Goal: Task Accomplishment & Management: Complete application form

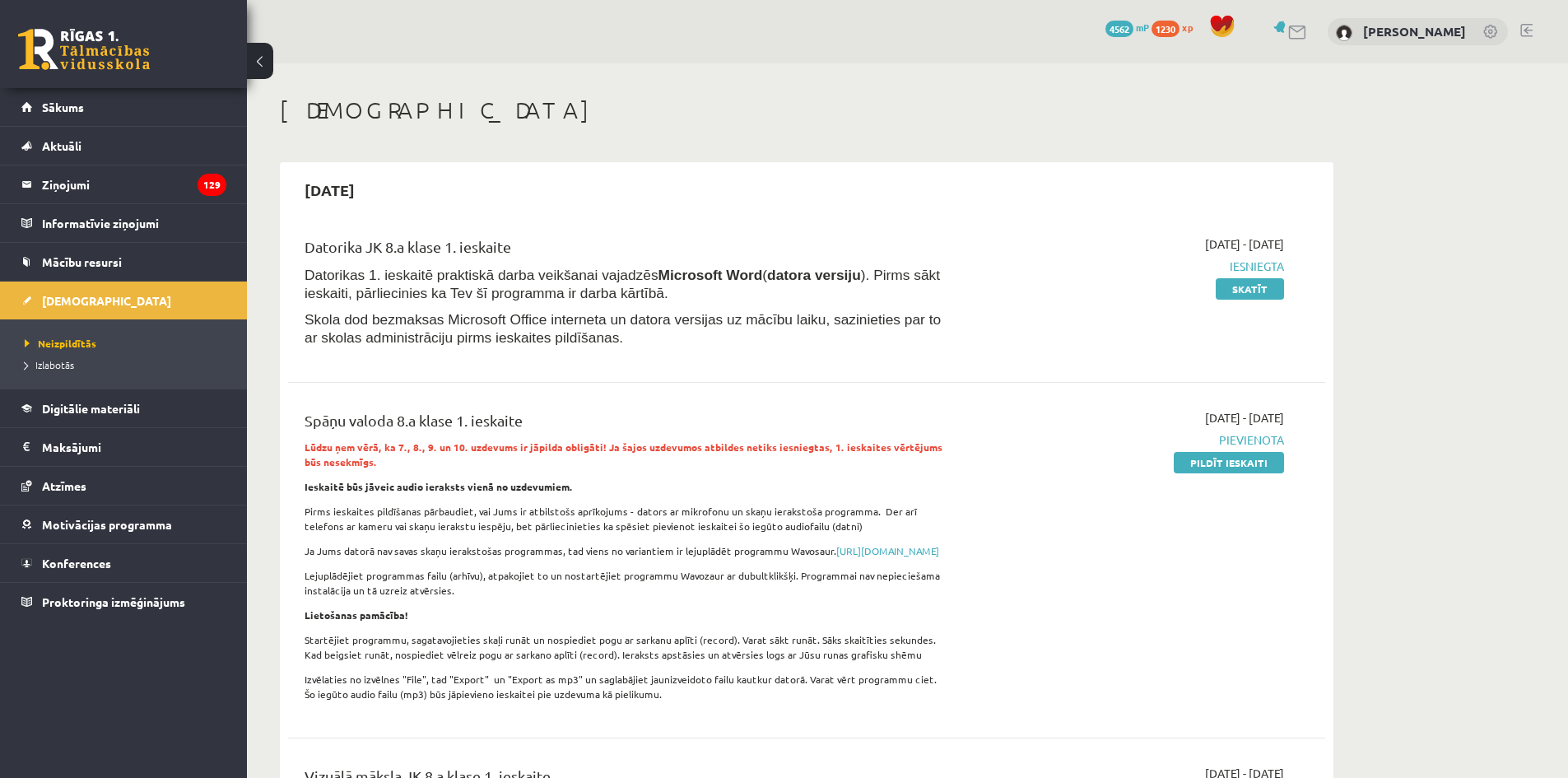
scroll to position [82, 0]
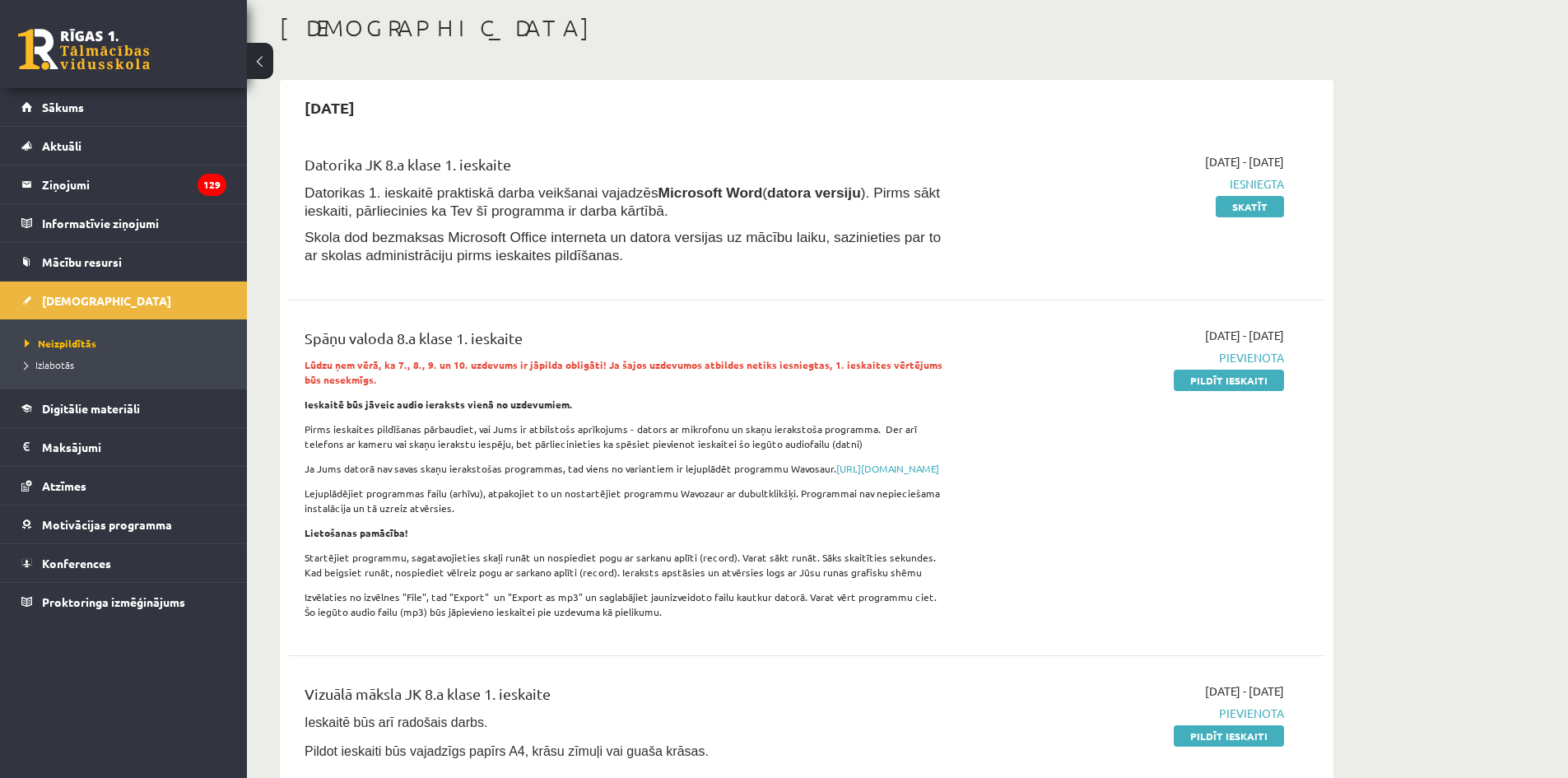
drag, startPoint x: 1232, startPoint y: 387, endPoint x: 868, endPoint y: 82, distance: 474.9
click at [1232, 387] on link "Pildīt ieskaiti" at bounding box center [1229, 380] width 110 height 21
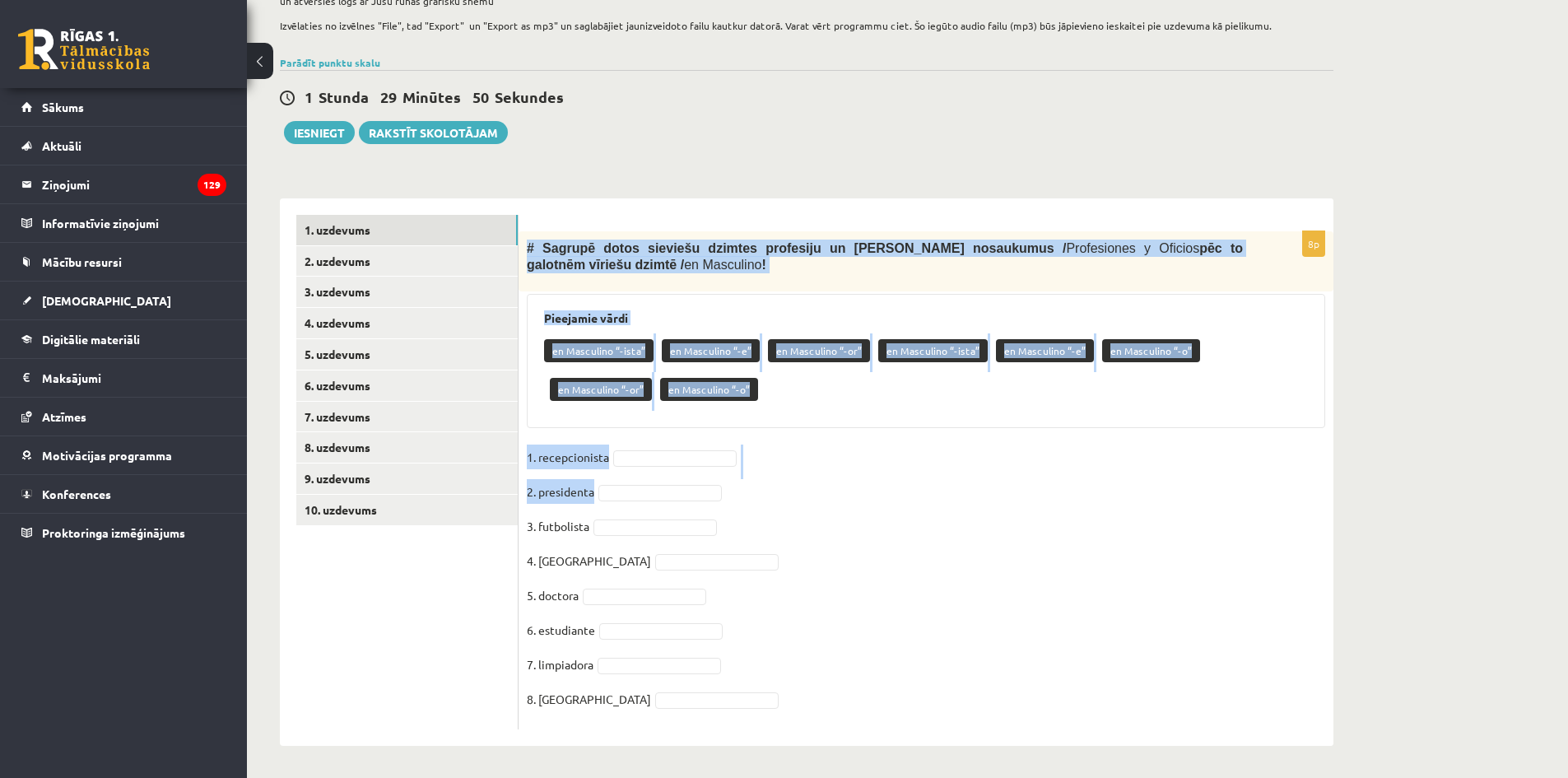
scroll to position [309, 0]
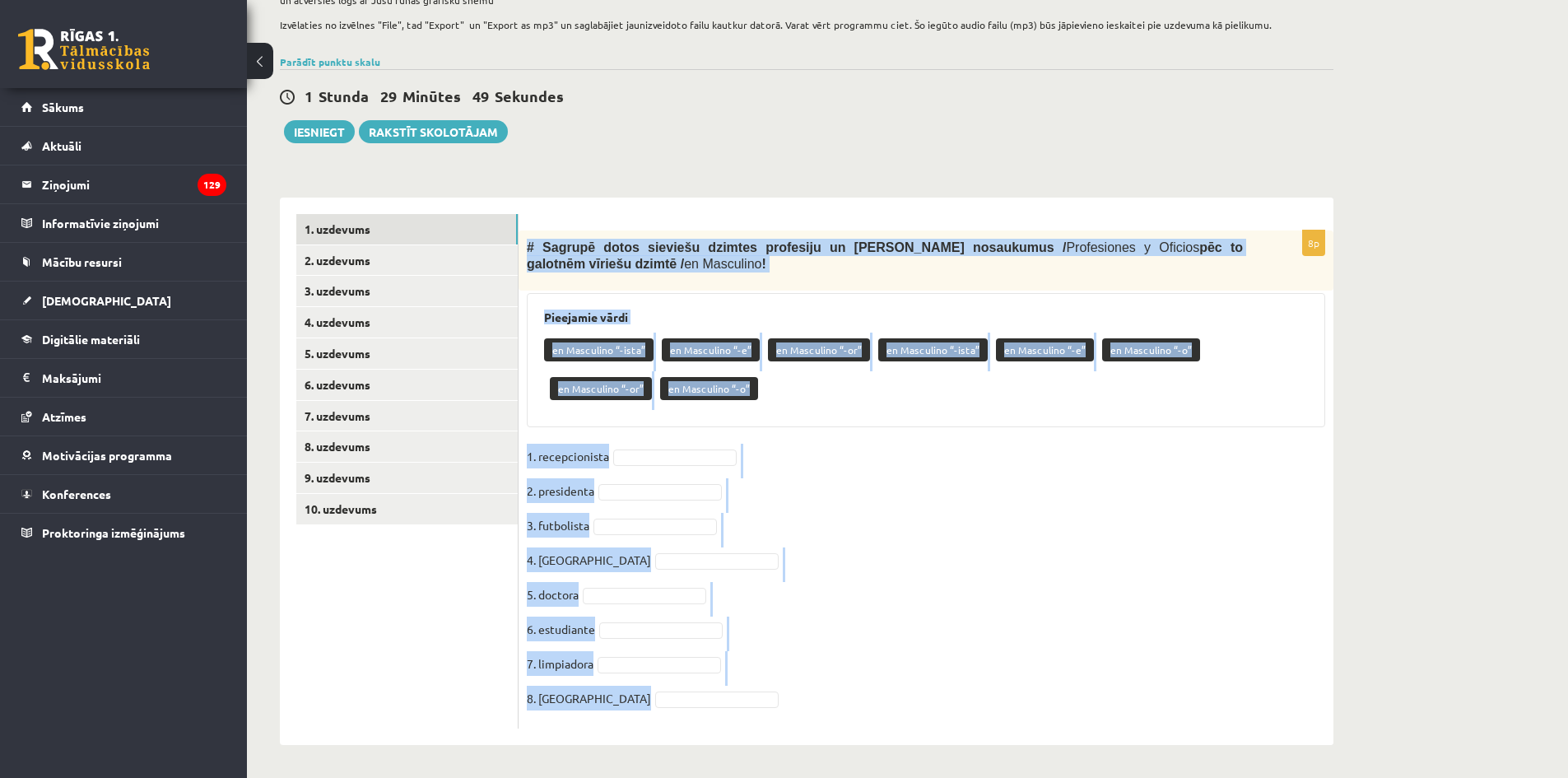
drag, startPoint x: 521, startPoint y: 303, endPoint x: 882, endPoint y: 710, distance: 544.0
click at [882, 710] on div "8p # Sagrupē dotos sieviešu dzimtes profesiju un arodu nosaukumus / Profesiones…" at bounding box center [926, 480] width 815 height 498
copy div "# Sagrupē dotos sieviešu dzimtes profesiju un arodu nosaukumus / Profesiones y …"
click at [858, 449] on fieldset "1. recepcionista 2. presidenta 3. futbolista 4. cocinera 5. doctora 6. estudian…" at bounding box center [926, 582] width 799 height 277
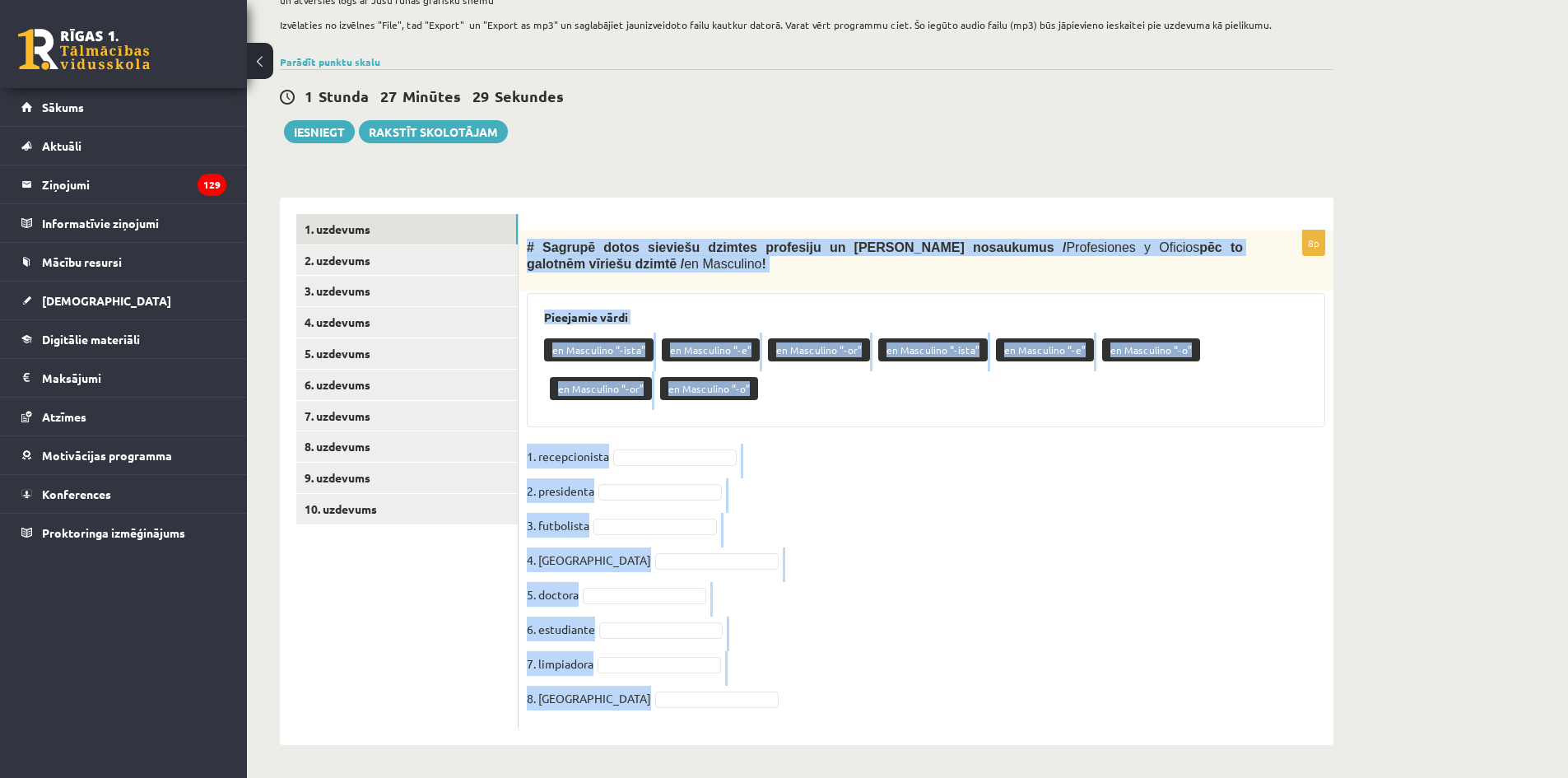
click at [715, 445] on fieldset "1. recepcionista 2. presidenta 3. futbolista 4. cocinera 5. doctora 6. estudian…" at bounding box center [926, 582] width 799 height 277
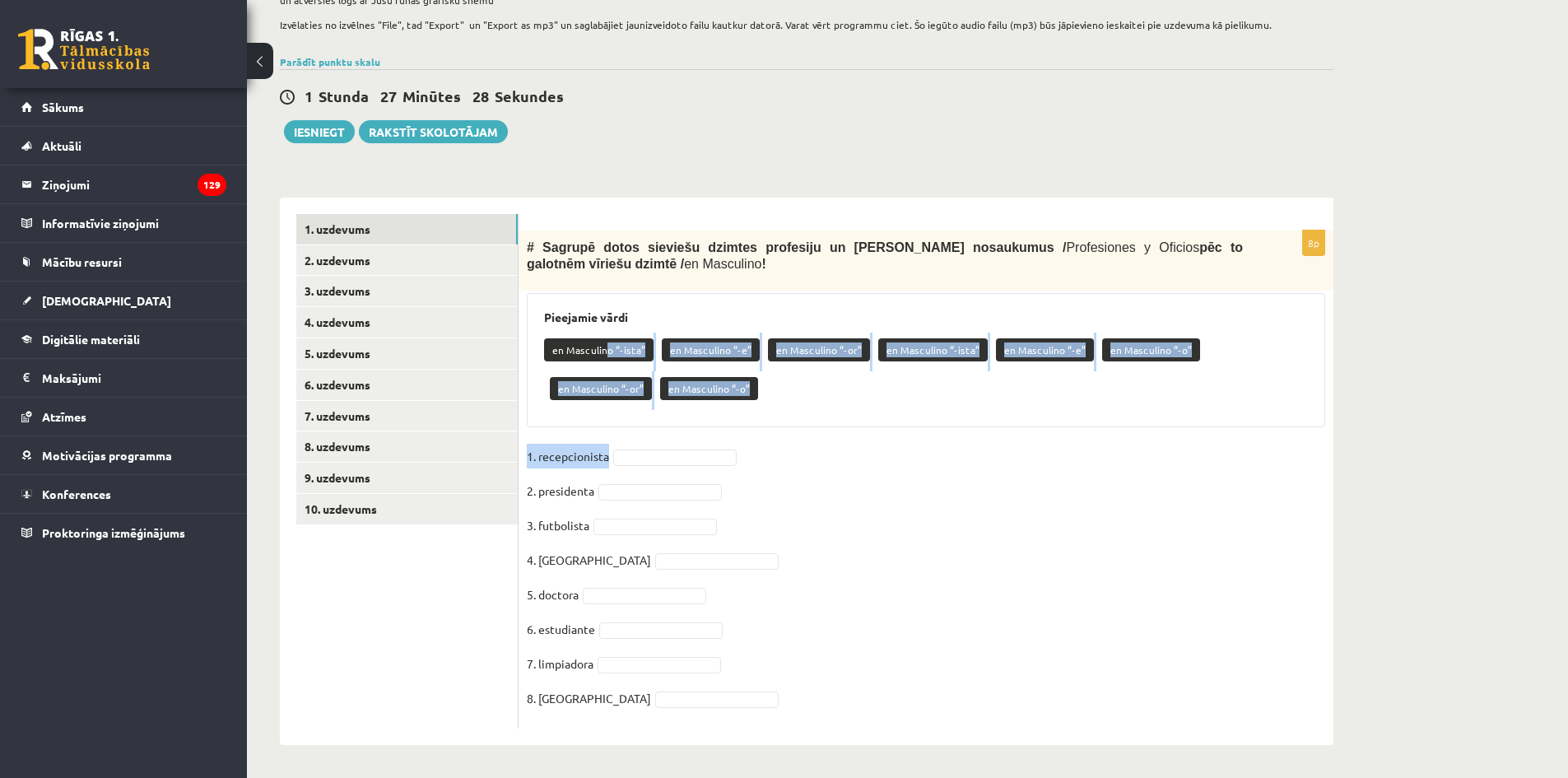
drag, startPoint x: 604, startPoint y: 347, endPoint x: 660, endPoint y: 432, distance: 101.8
click at [669, 446] on div "8p # Sagrupē dotos sieviešu dzimtes profesiju un arodu nosaukumus / Profesiones…" at bounding box center [926, 480] width 815 height 498
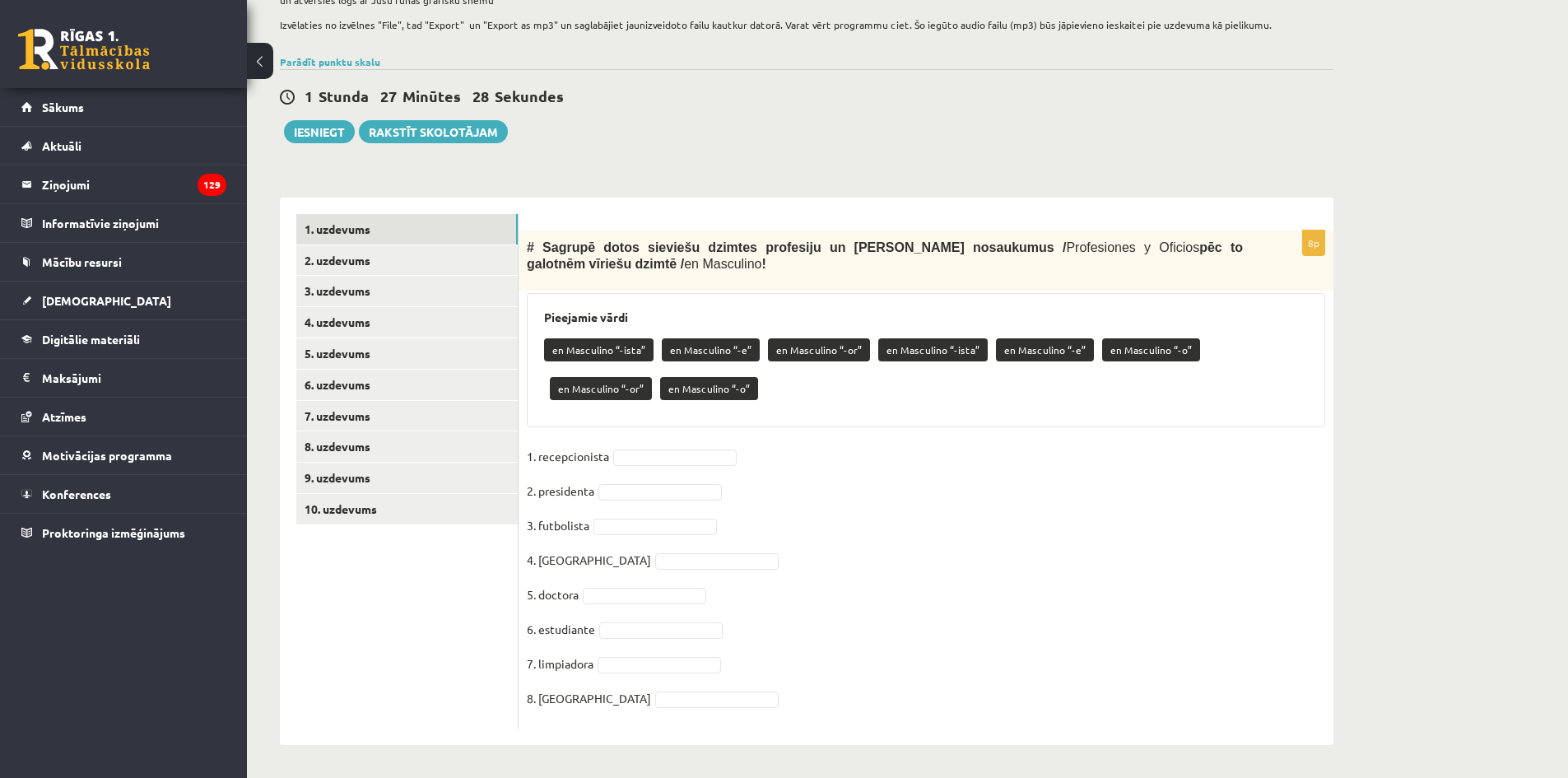
click at [657, 427] on div "8p # Sagrupē dotos sieviešu dzimtes profesiju un arodu nosaukumus / Profesiones…" at bounding box center [926, 480] width 815 height 498
drag, startPoint x: 590, startPoint y: 346, endPoint x: 609, endPoint y: 348, distance: 19.1
click at [609, 348] on p "en Masculino “-ista”" at bounding box center [599, 349] width 110 height 23
click at [589, 338] on p "en Masculino “-ista”" at bounding box center [599, 349] width 110 height 23
click at [592, 354] on p "en Masculino “-ista”" at bounding box center [599, 349] width 110 height 23
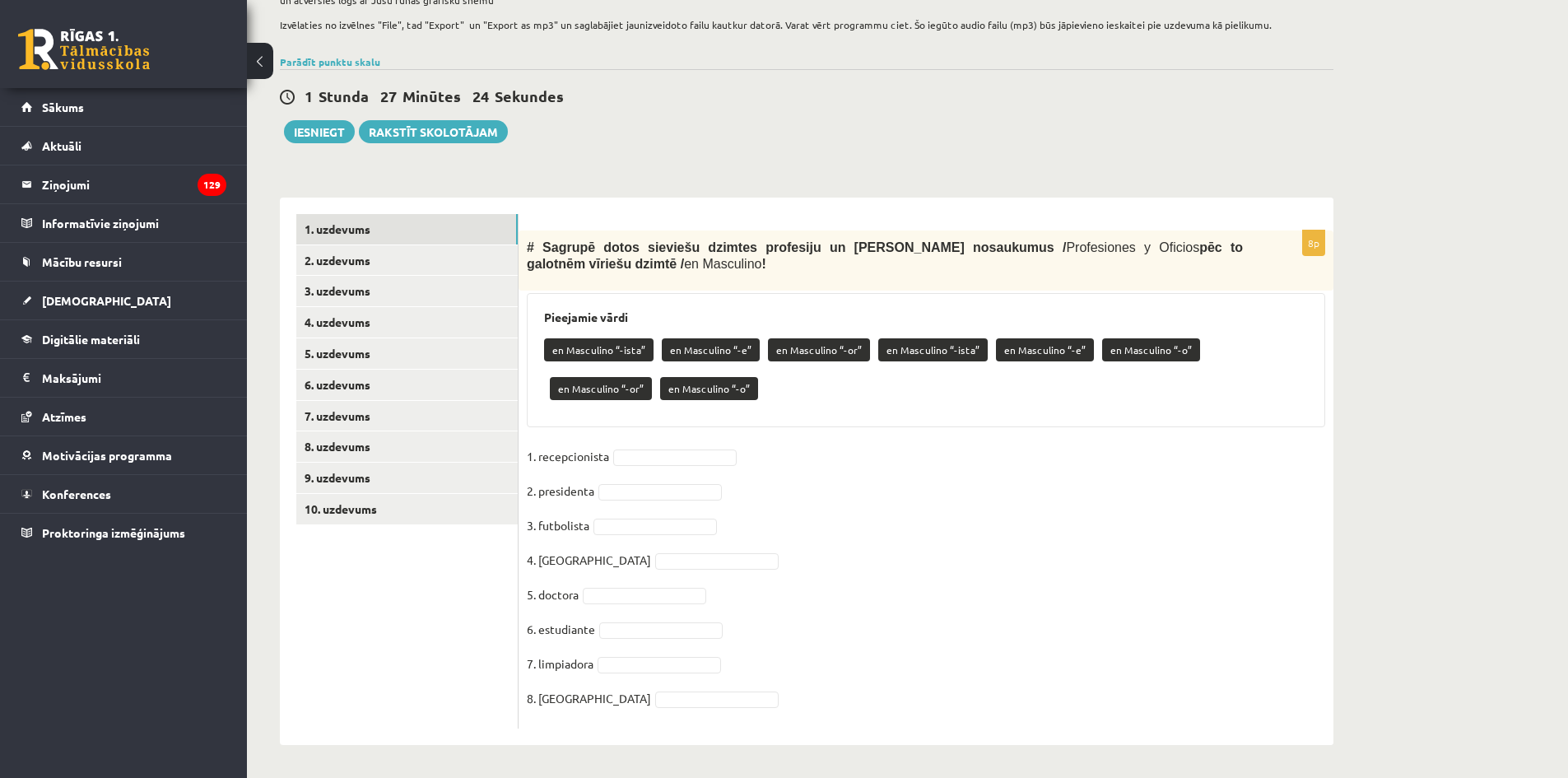
click at [631, 348] on p "en Masculino “-ista”" at bounding box center [599, 349] width 110 height 23
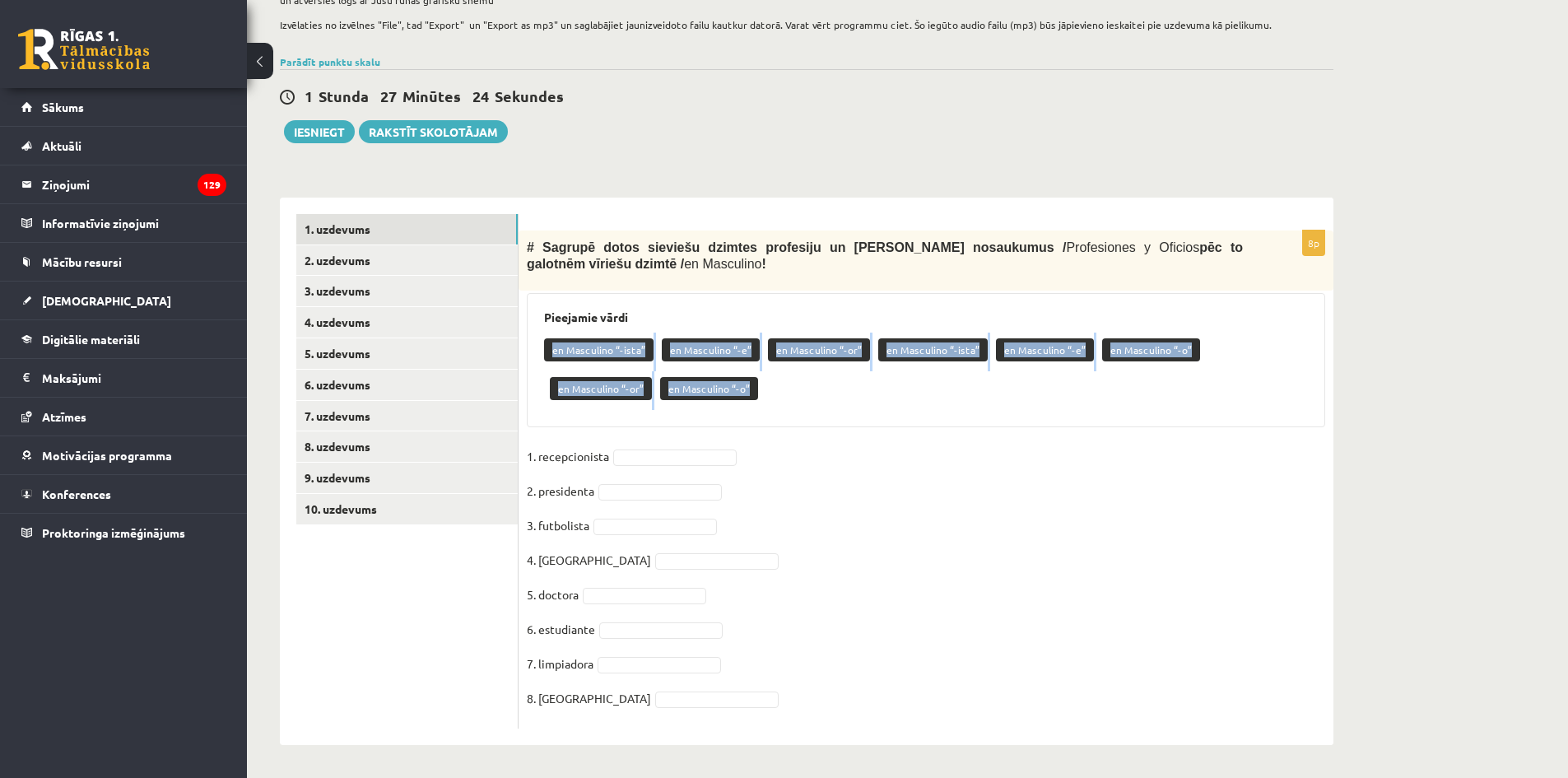
click at [631, 349] on p "en Masculino “-ista”" at bounding box center [599, 349] width 110 height 23
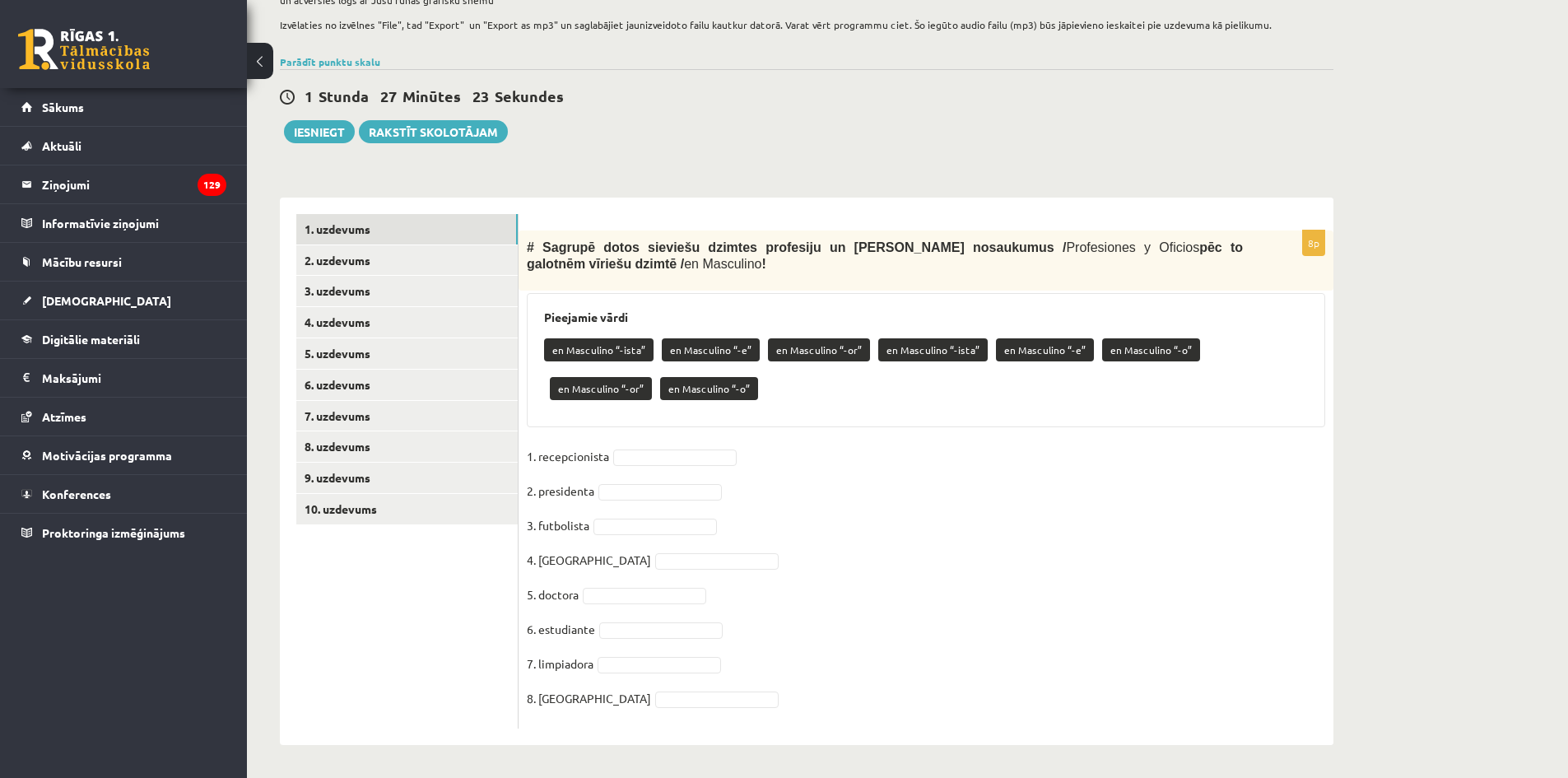
click at [717, 555] on fieldset "1. recepcionista 2. presidenta 3. futbolista 4. cocinera 5. doctora 6. estudian…" at bounding box center [926, 582] width 799 height 277
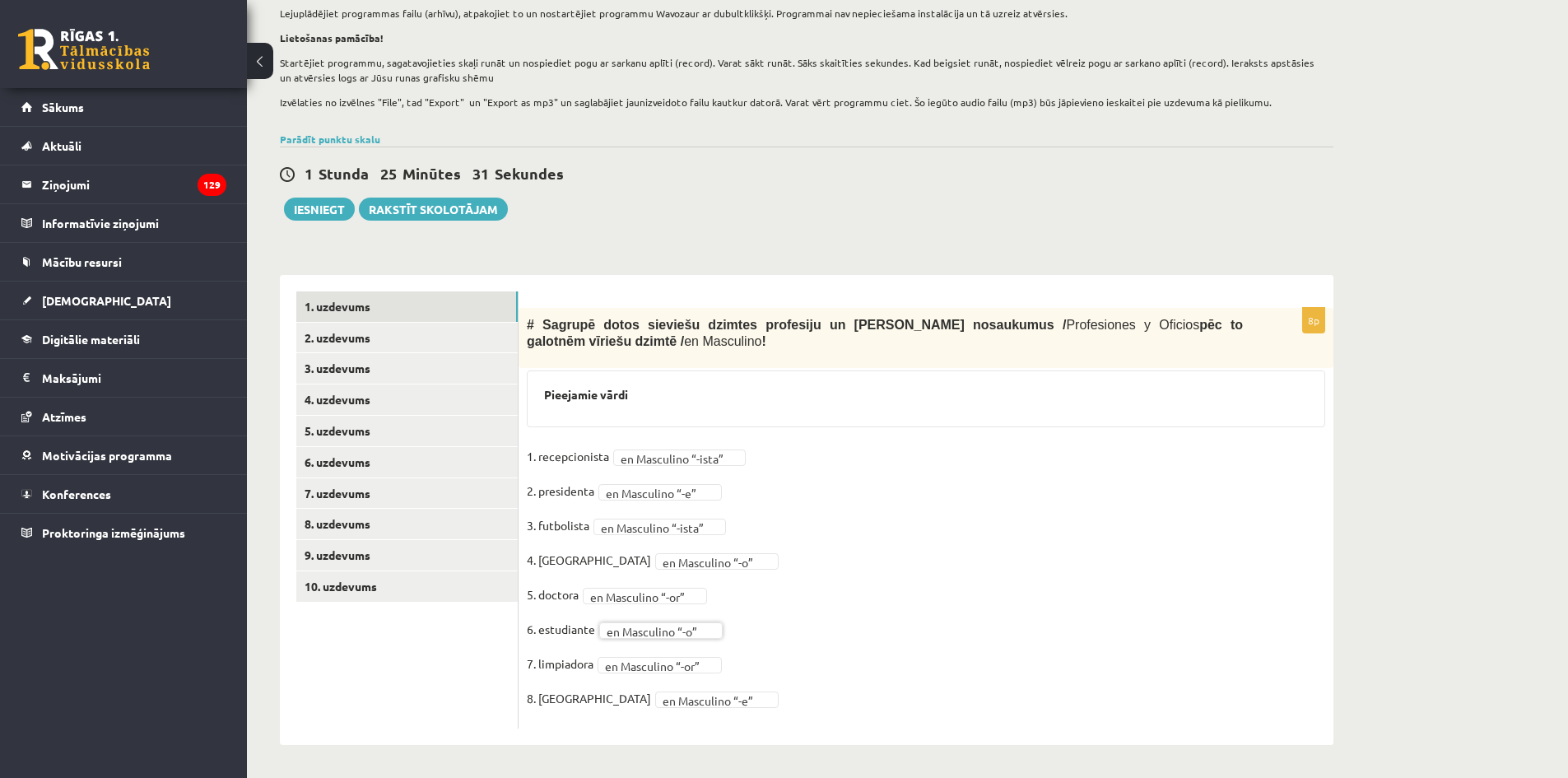
scroll to position [232, 0]
click at [375, 346] on link "2. uzdevums" at bounding box center [406, 337] width 222 height 30
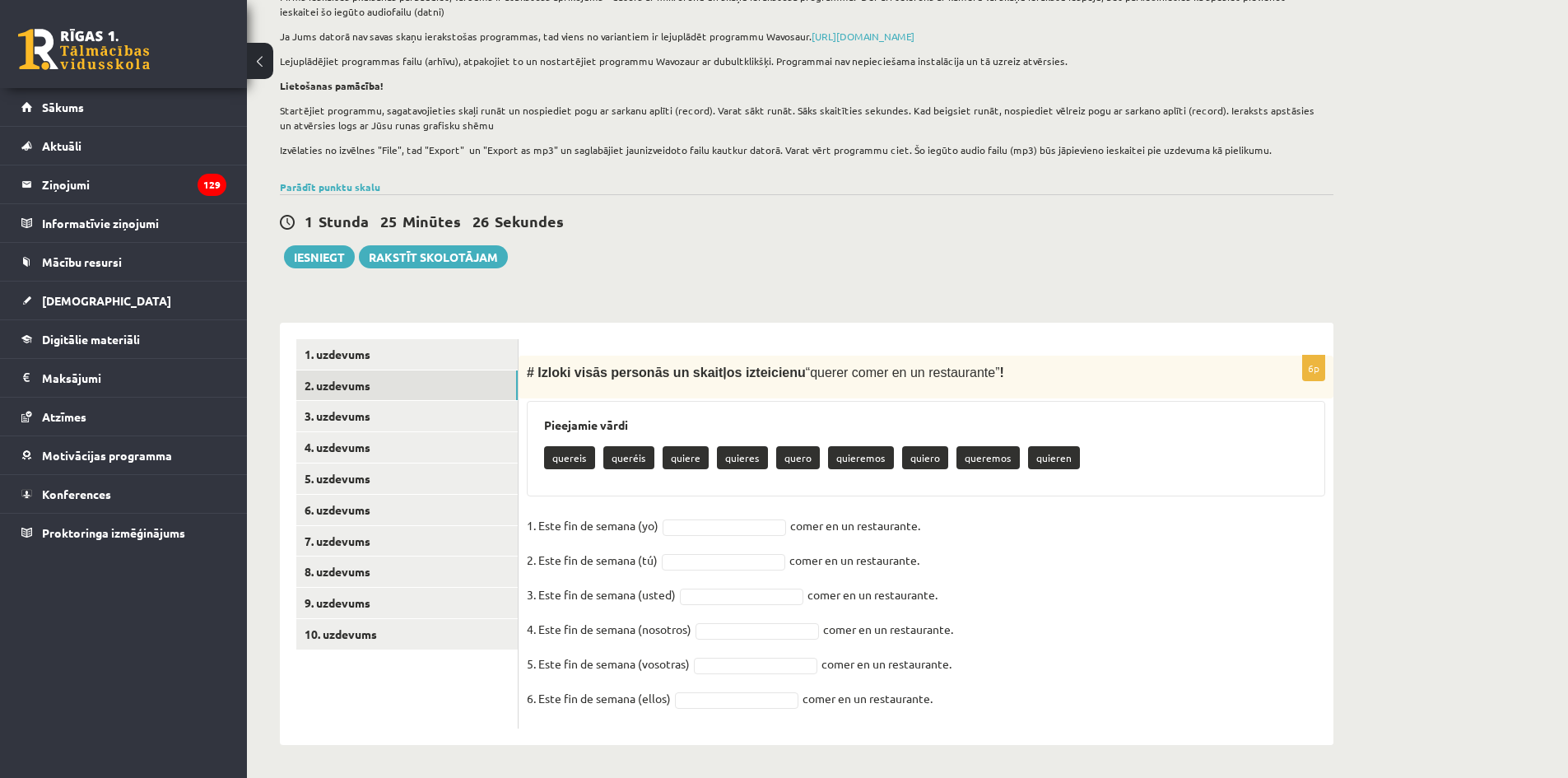
drag, startPoint x: 523, startPoint y: 368, endPoint x: 988, endPoint y: 718, distance: 582.0
click at [992, 727] on div "6p # Izloki visās personās un skaitļos izteicienu “ querer comer en un restaura…" at bounding box center [926, 541] width 815 height 373
copy div "# Izloki visās personās un skaitļos izteicienu “ querer comer en un restaurante…"
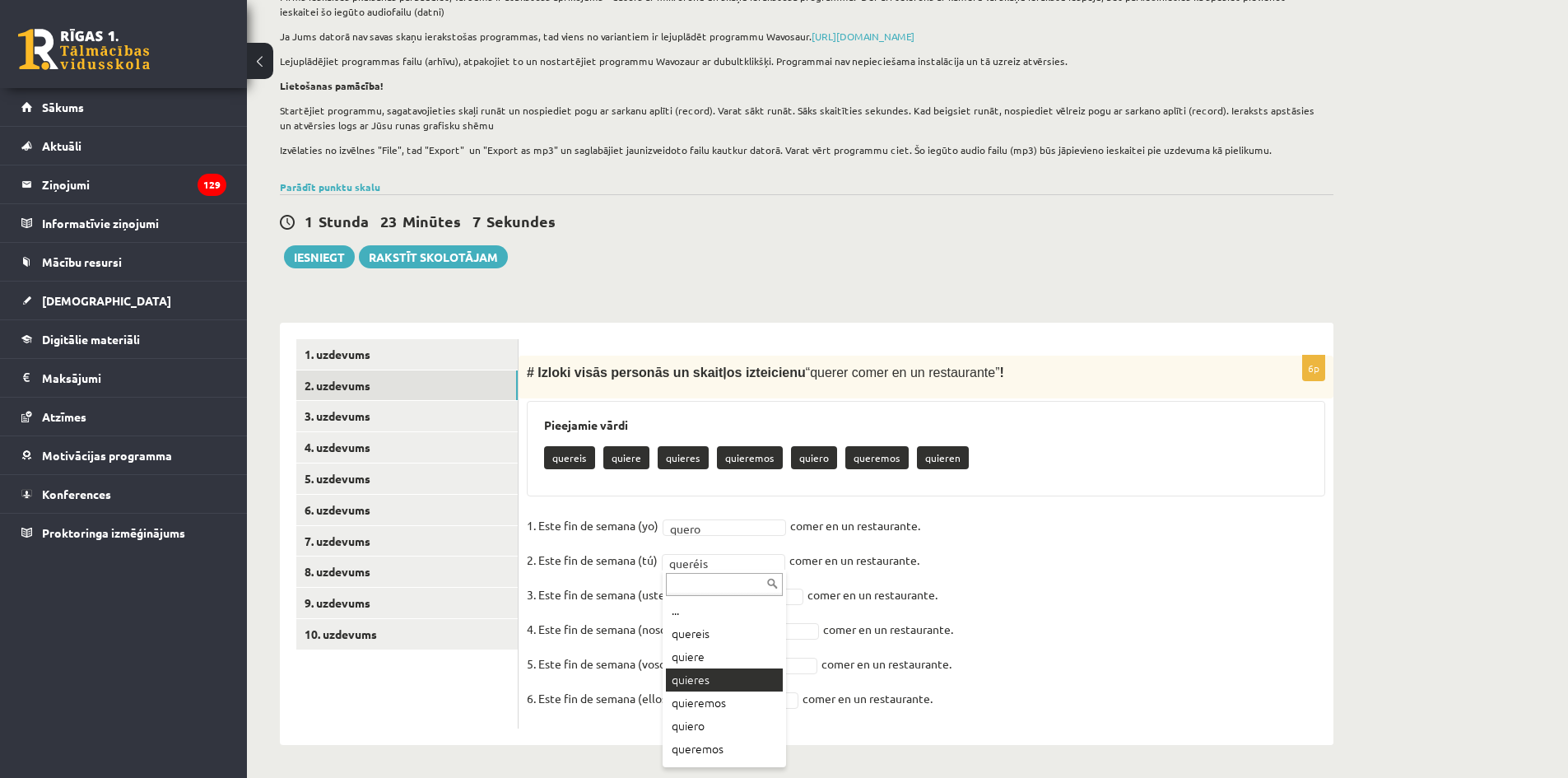
scroll to position [20, 0]
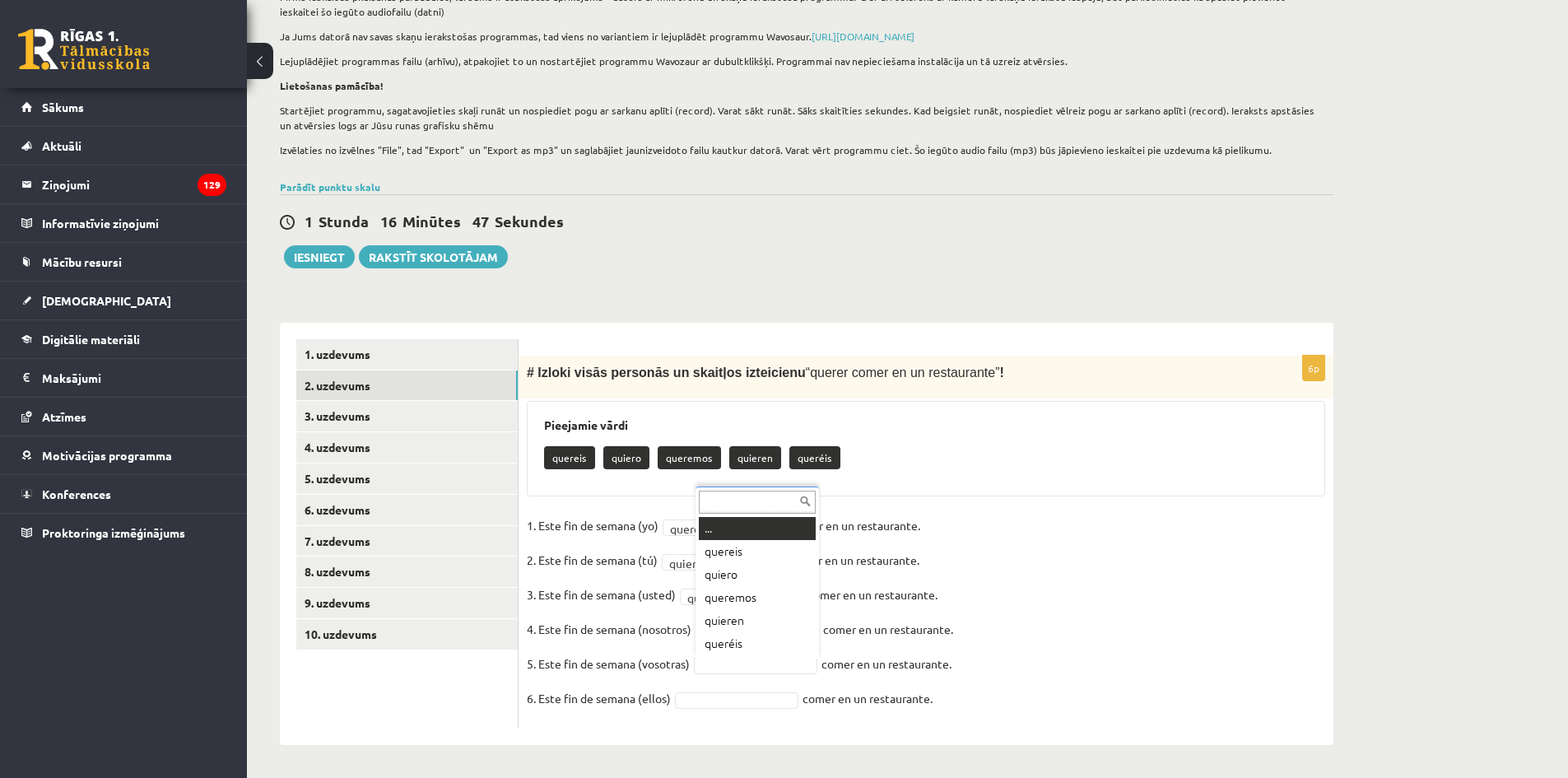
drag, startPoint x: 807, startPoint y: 662, endPoint x: 800, endPoint y: 654, distance: 10.6
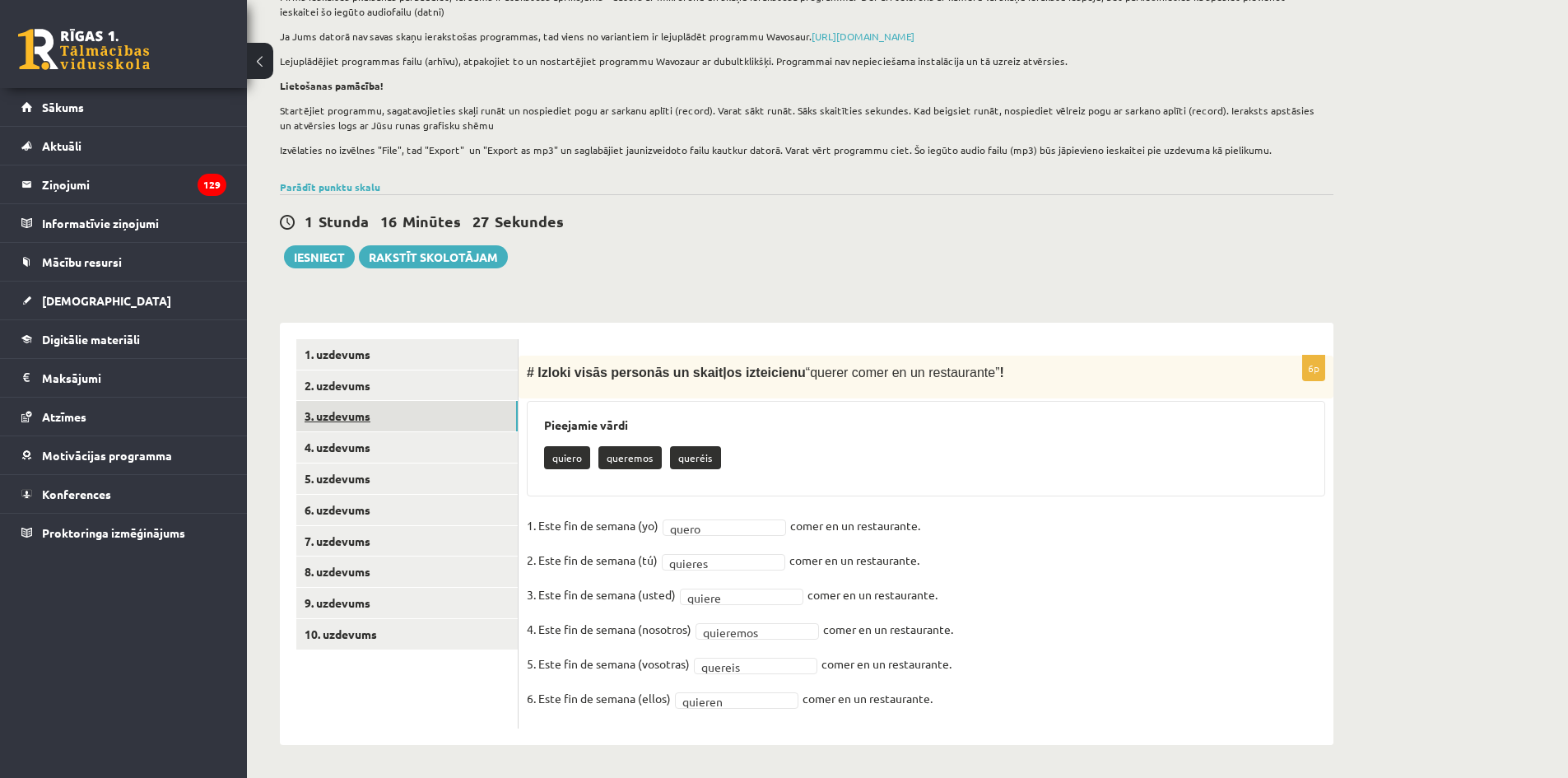
click at [412, 415] on link "3. uzdevums" at bounding box center [406, 415] width 222 height 30
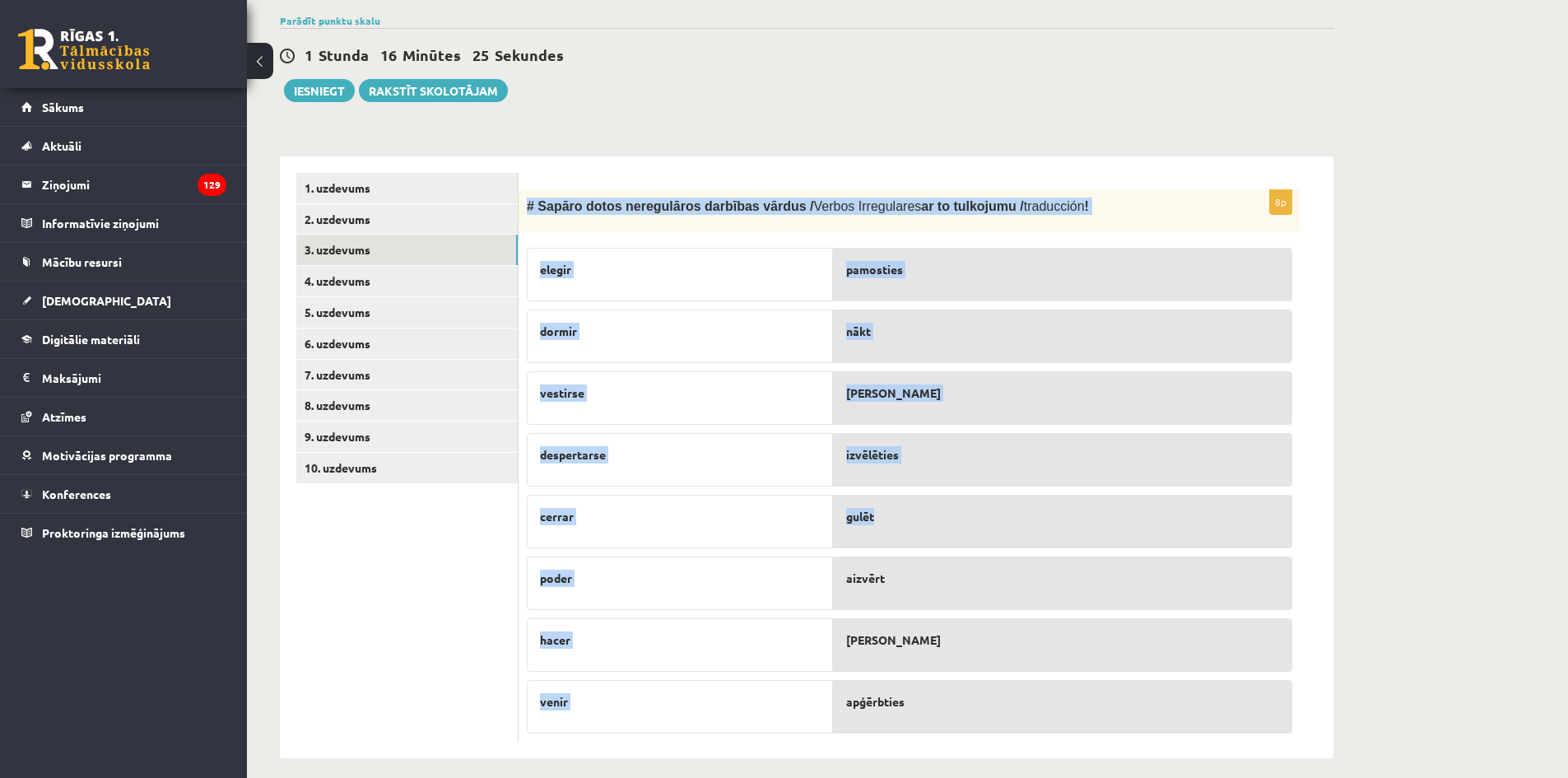
scroll to position [363, 0]
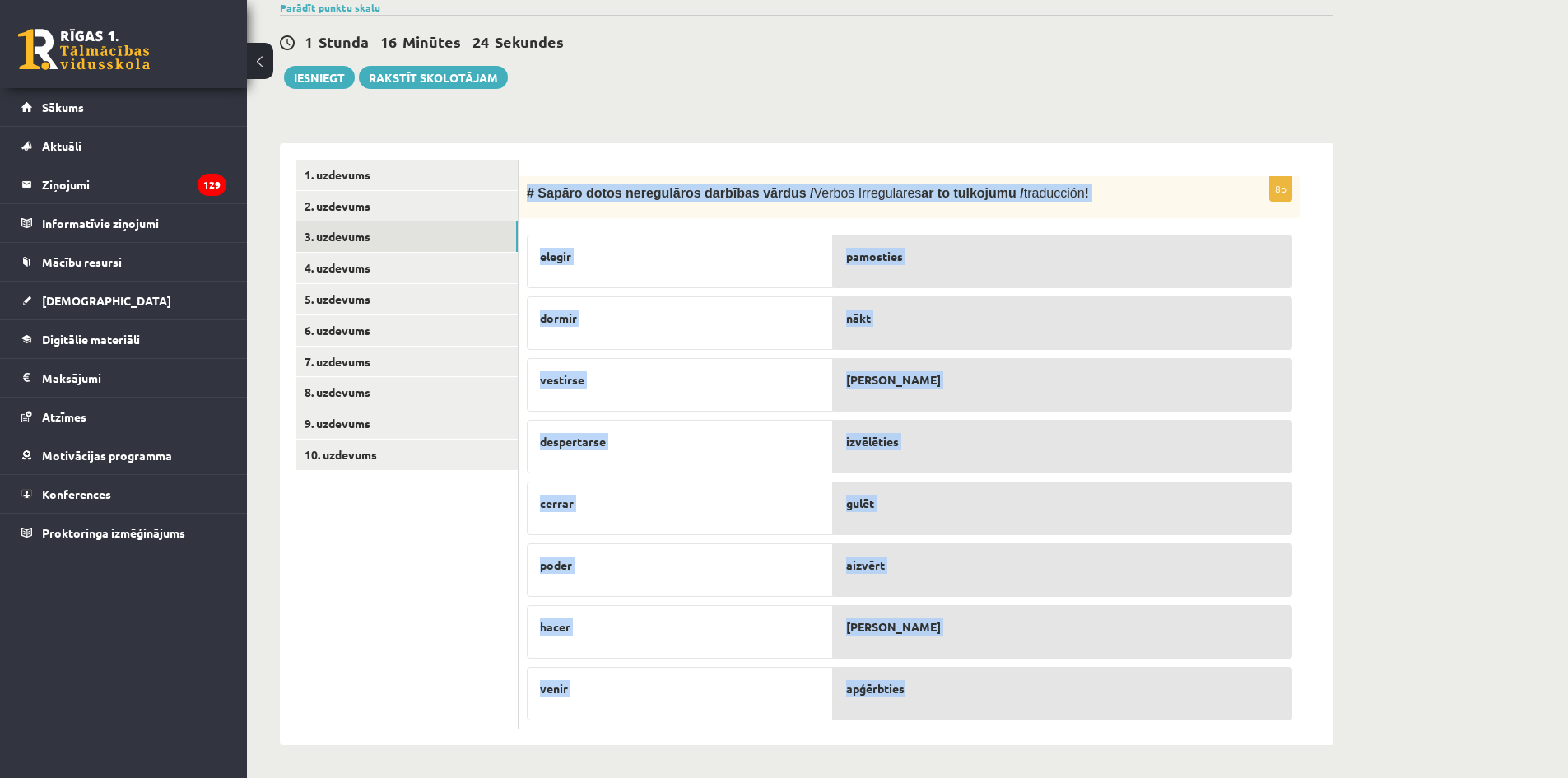
drag, startPoint x: 523, startPoint y: 359, endPoint x: 1011, endPoint y: 700, distance: 595.3
click at [1011, 701] on div "8p # Sapāro dotos neregulāros darbības vārdus / Verbos Irregulares ar to tulkoj…" at bounding box center [909, 452] width 782 height 553
copy div "# Sapāro dotos neregulāros darbības vārdus / Verbos Irregulares ar to tulkojumu…"
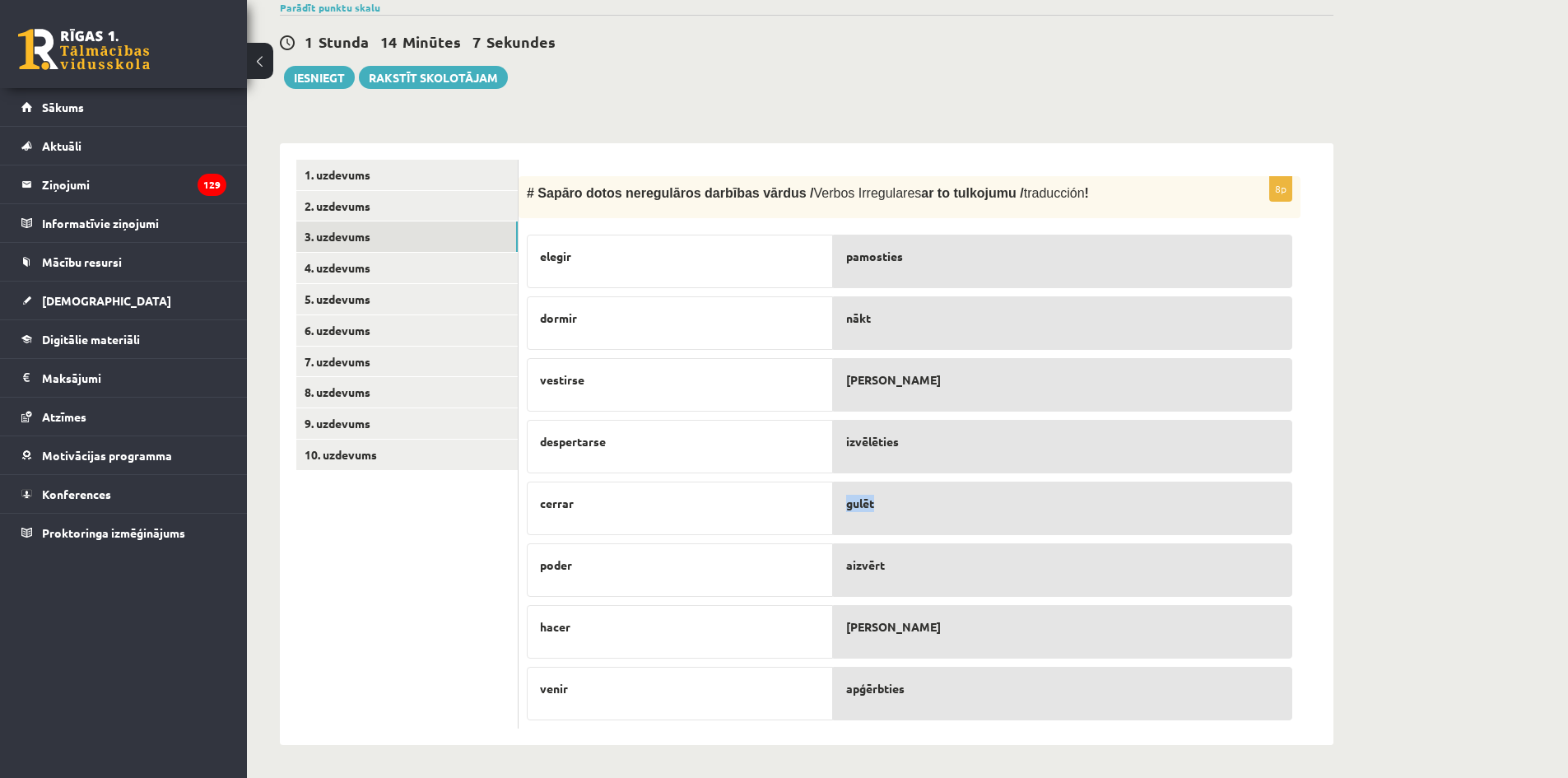
click at [938, 473] on div "pamosties nākt varēt izvēlēties gulēt aizvērt darīt apģērbties" at bounding box center [1063, 473] width 459 height 494
click at [327, 269] on link "4. uzdevums" at bounding box center [406, 268] width 222 height 30
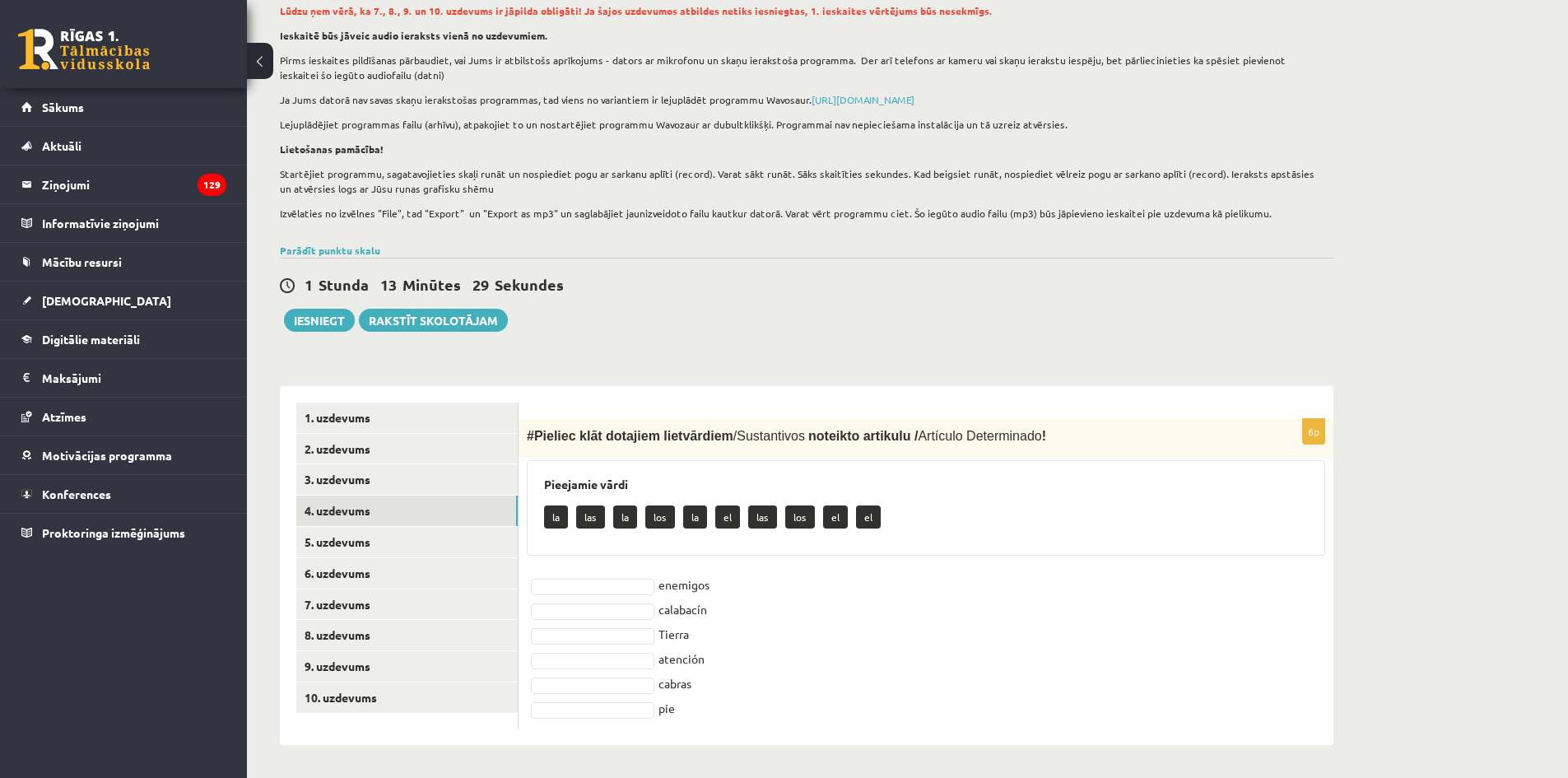
scroll to position [121, 0]
drag, startPoint x: 526, startPoint y: 433, endPoint x: 782, endPoint y: 706, distance: 374.3
click at [782, 706] on div "6p # Pieliec klāt dotajiem lietvārdiem / Sustantivos noteikto artikulu / Artícu…" at bounding box center [926, 573] width 815 height 309
copy div "# Pieliec klāt dotajiem lietvārdiem / Sustantivos noteikto artikulu / Artículo …"
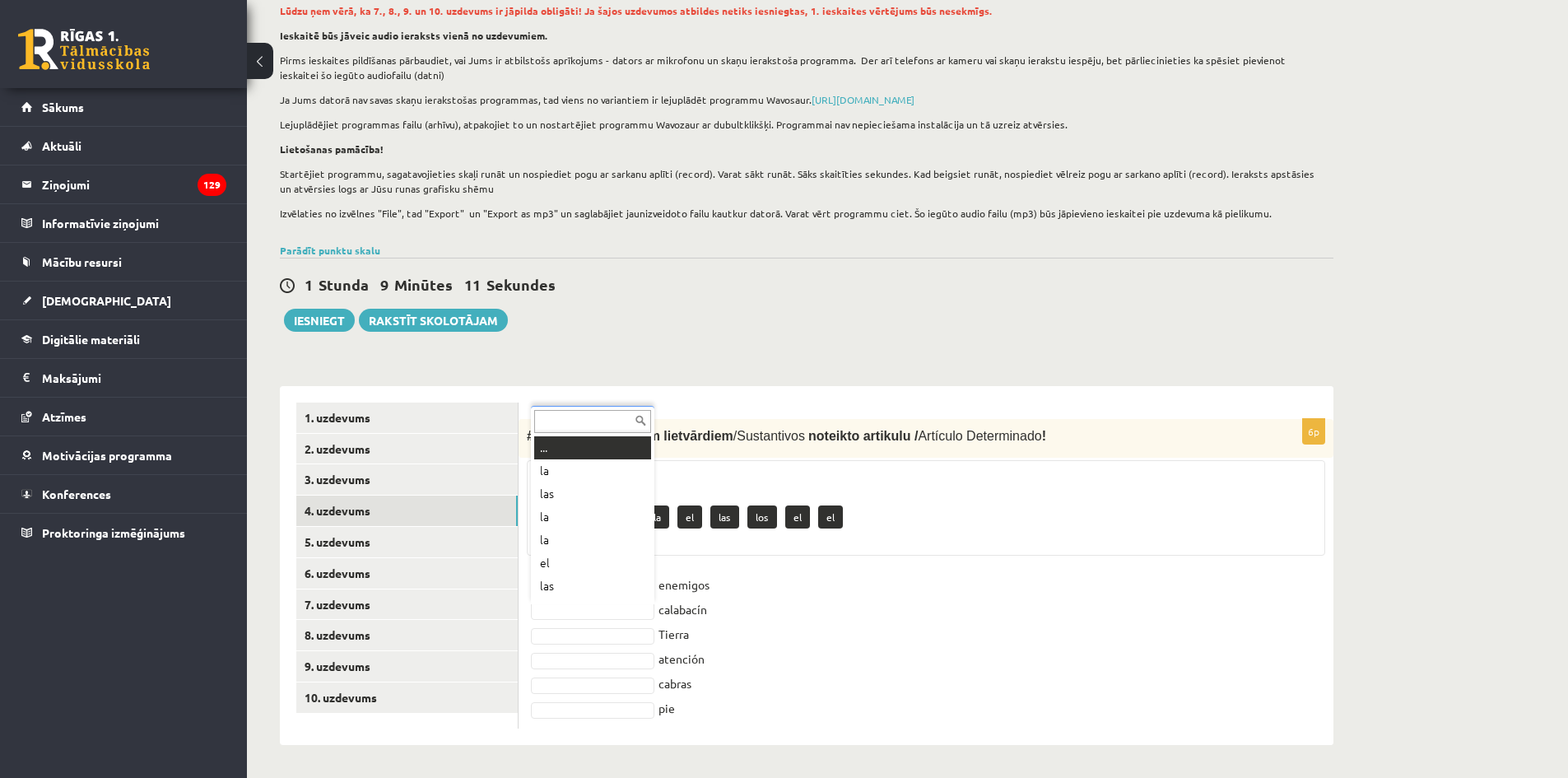
scroll to position [20, 0]
drag, startPoint x: 561, startPoint y: 539, endPoint x: 580, endPoint y: 562, distance: 29.8
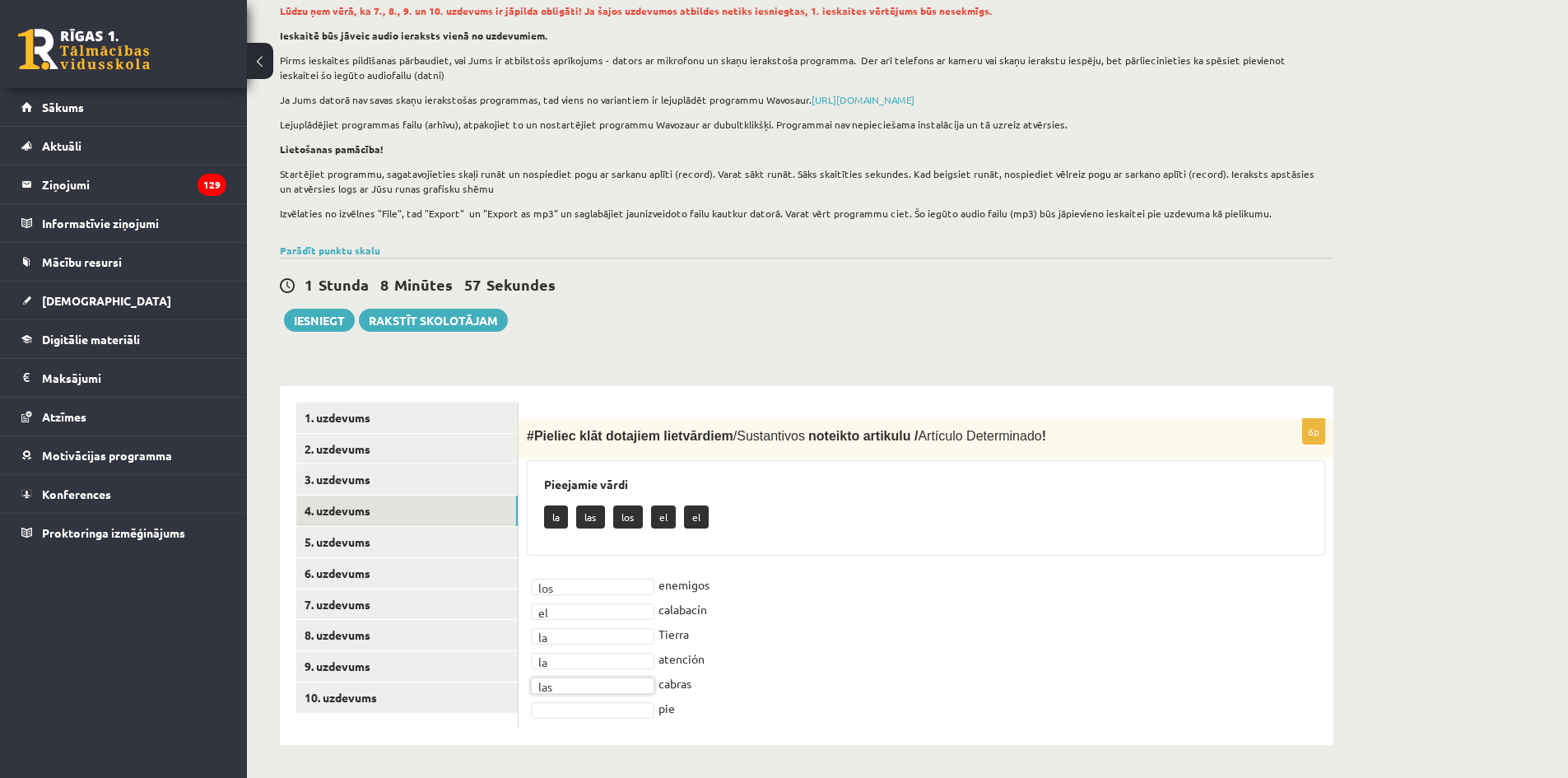
click at [567, 720] on fieldset "los *** enemigos el ** calabacín la ** Tierra la ** atención las *** cabras pie" at bounding box center [926, 646] width 799 height 148
click at [364, 543] on link "5. uzdevums" at bounding box center [406, 541] width 222 height 30
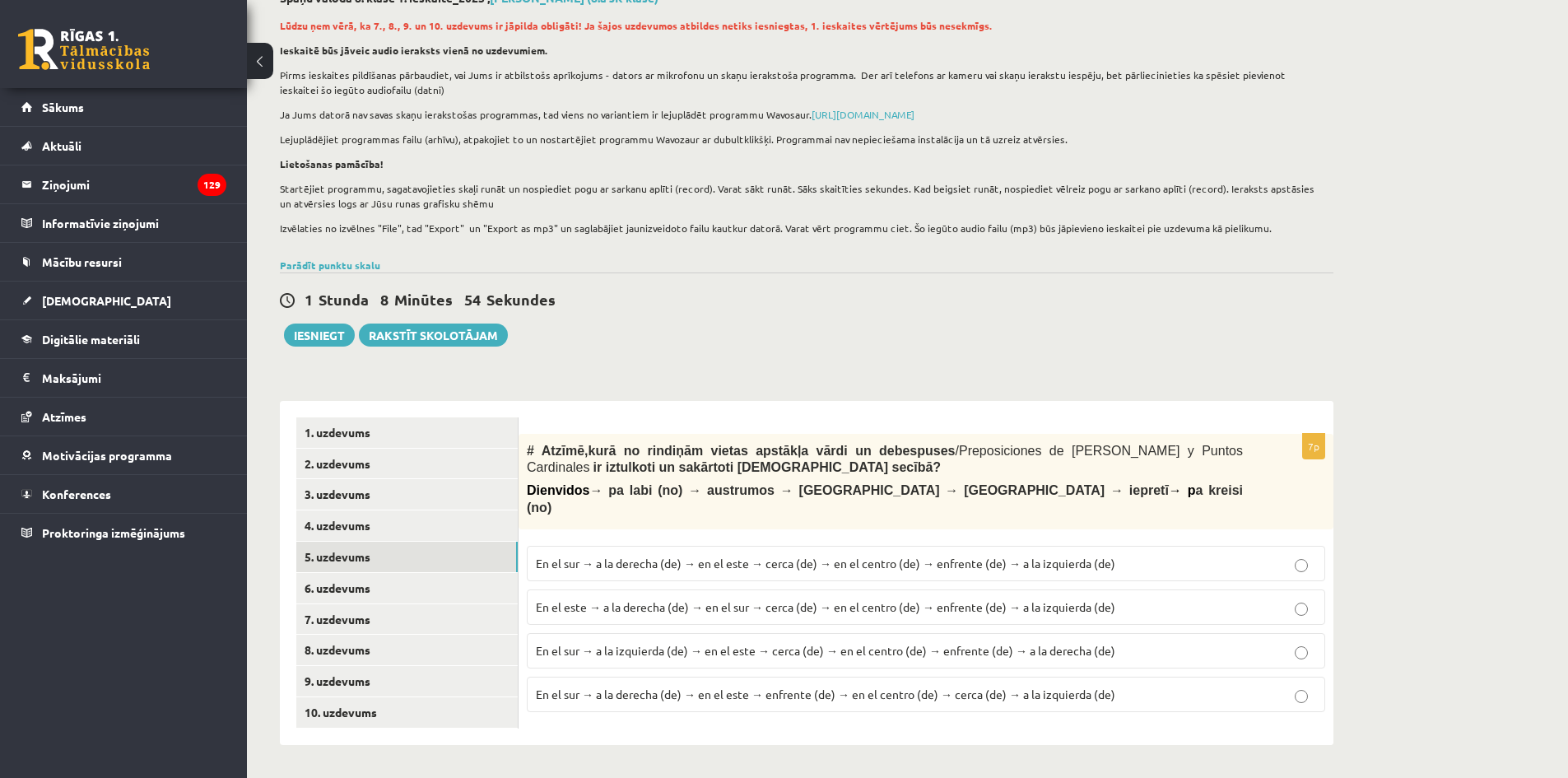
scroll to position [106, 0]
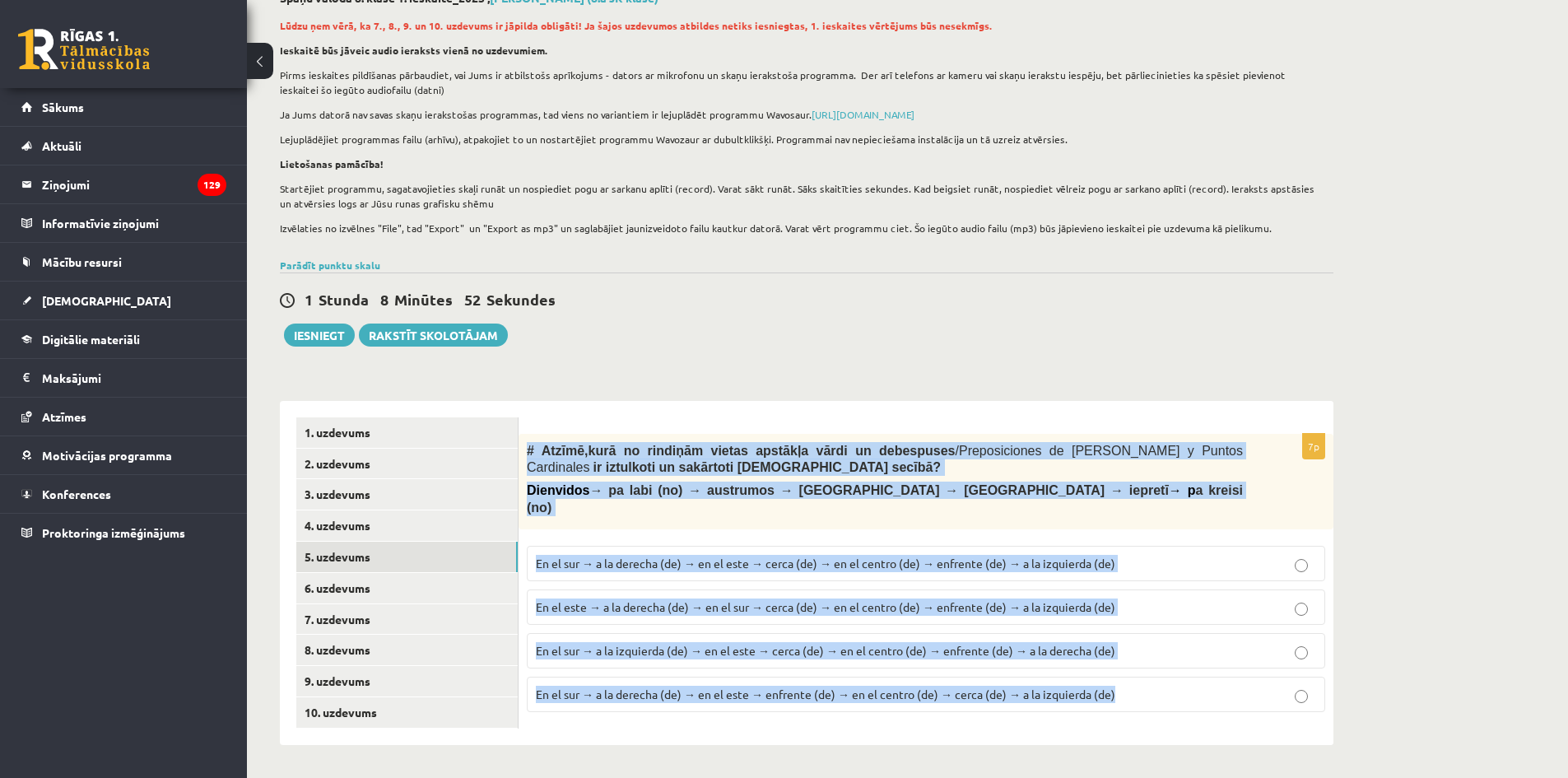
drag, startPoint x: 522, startPoint y: 446, endPoint x: 1179, endPoint y: 706, distance: 706.6
click at [1179, 706] on div "7p # Atzīmē , kurā no rindiņām vietas apstākļa vārdi un debespuses / Preposicio…" at bounding box center [926, 579] width 815 height 292
copy div "# Atzīmē , kurā no rindiņām vietas apstākļa vārdi un debespuses / Preposiciones…"
click at [898, 555] on span "En el sur → a la derecha (de) → en el este → cerca (de) → en el centro (de) → e…" at bounding box center [825, 563] width 580 height 15
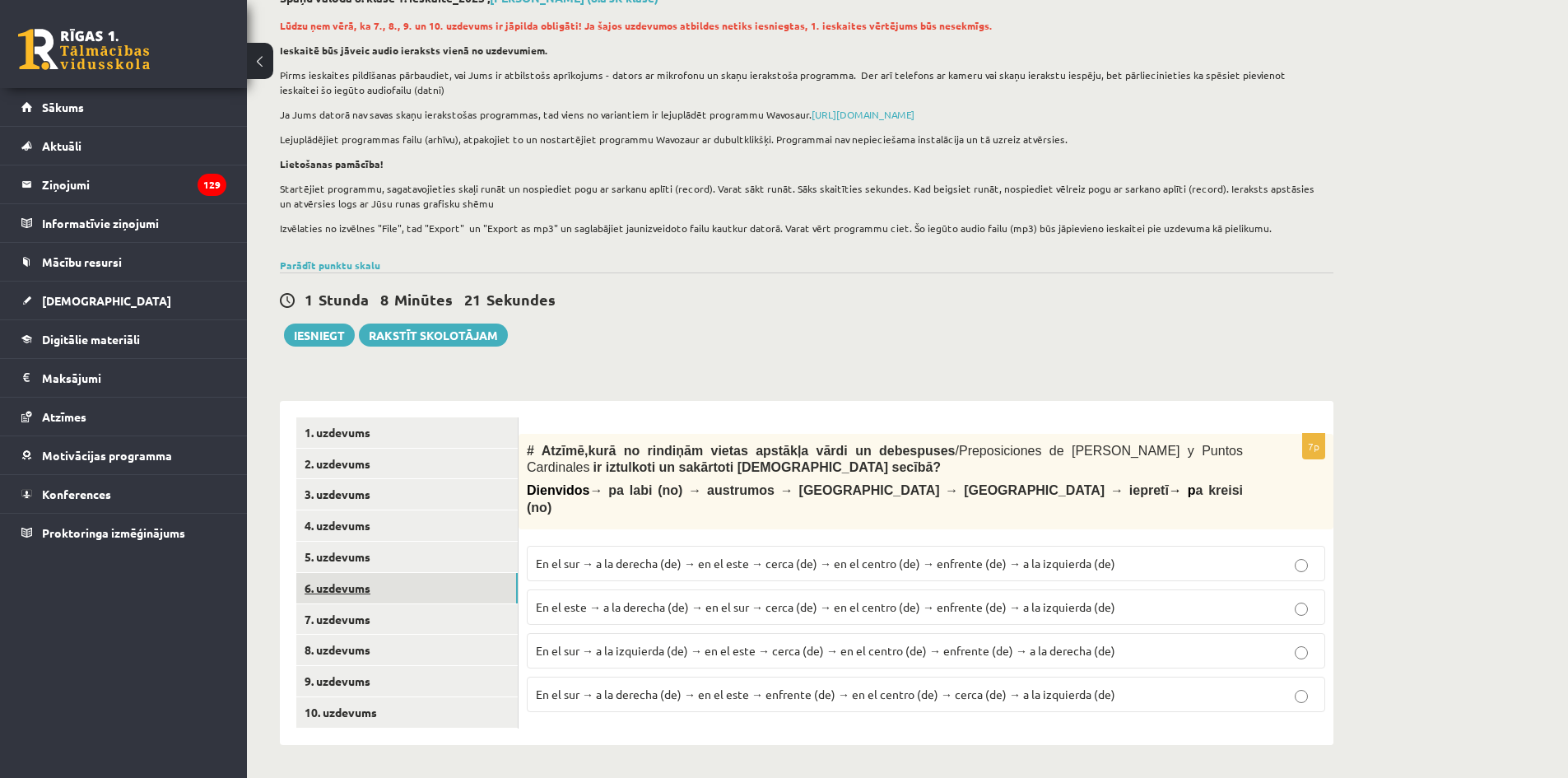
click at [387, 591] on link "6. uzdevums" at bounding box center [406, 588] width 222 height 30
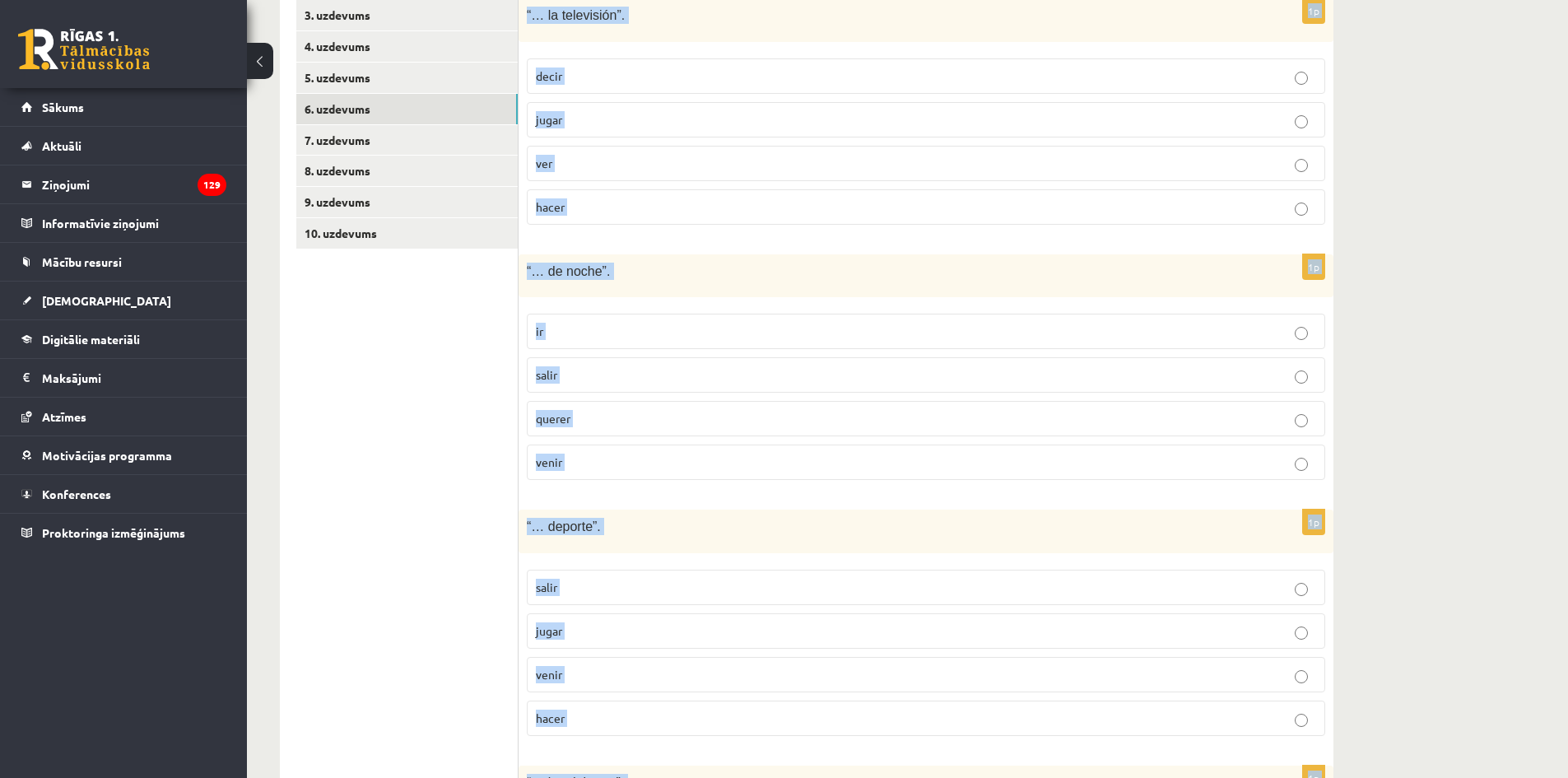
scroll to position [845, 0]
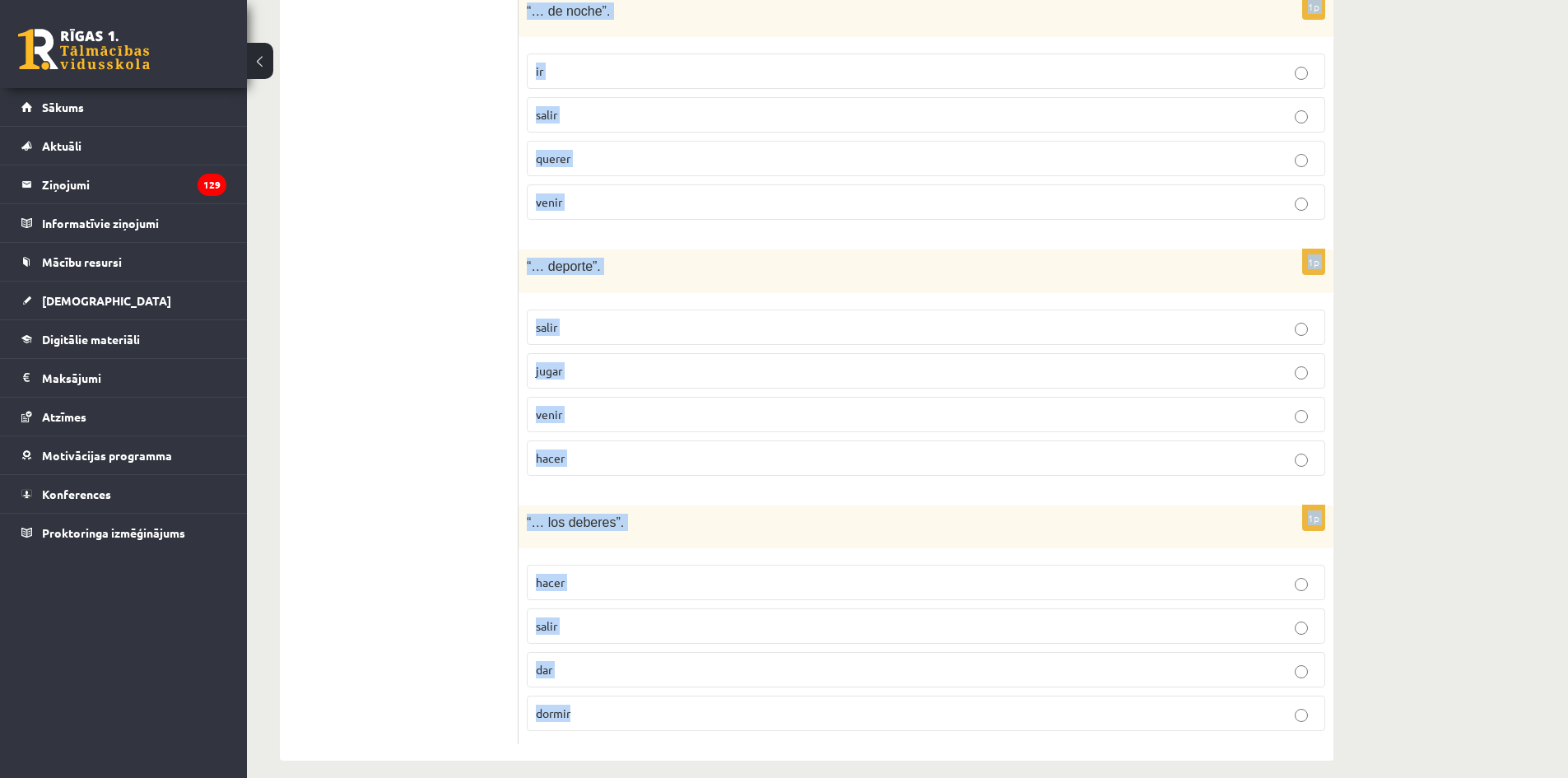
drag, startPoint x: 532, startPoint y: 418, endPoint x: 855, endPoint y: 682, distance: 417.2
click at [855, 682] on div "# Izvēlies, kurš no dotajiem darbības vārdiem ir īstais, lai veidotos izteicien…" at bounding box center [926, 212] width 815 height 1099
copy form "# Izvēlies, kurš no dotajiem darbības vārdiem ir īstais, lai veidotos izteicien…"
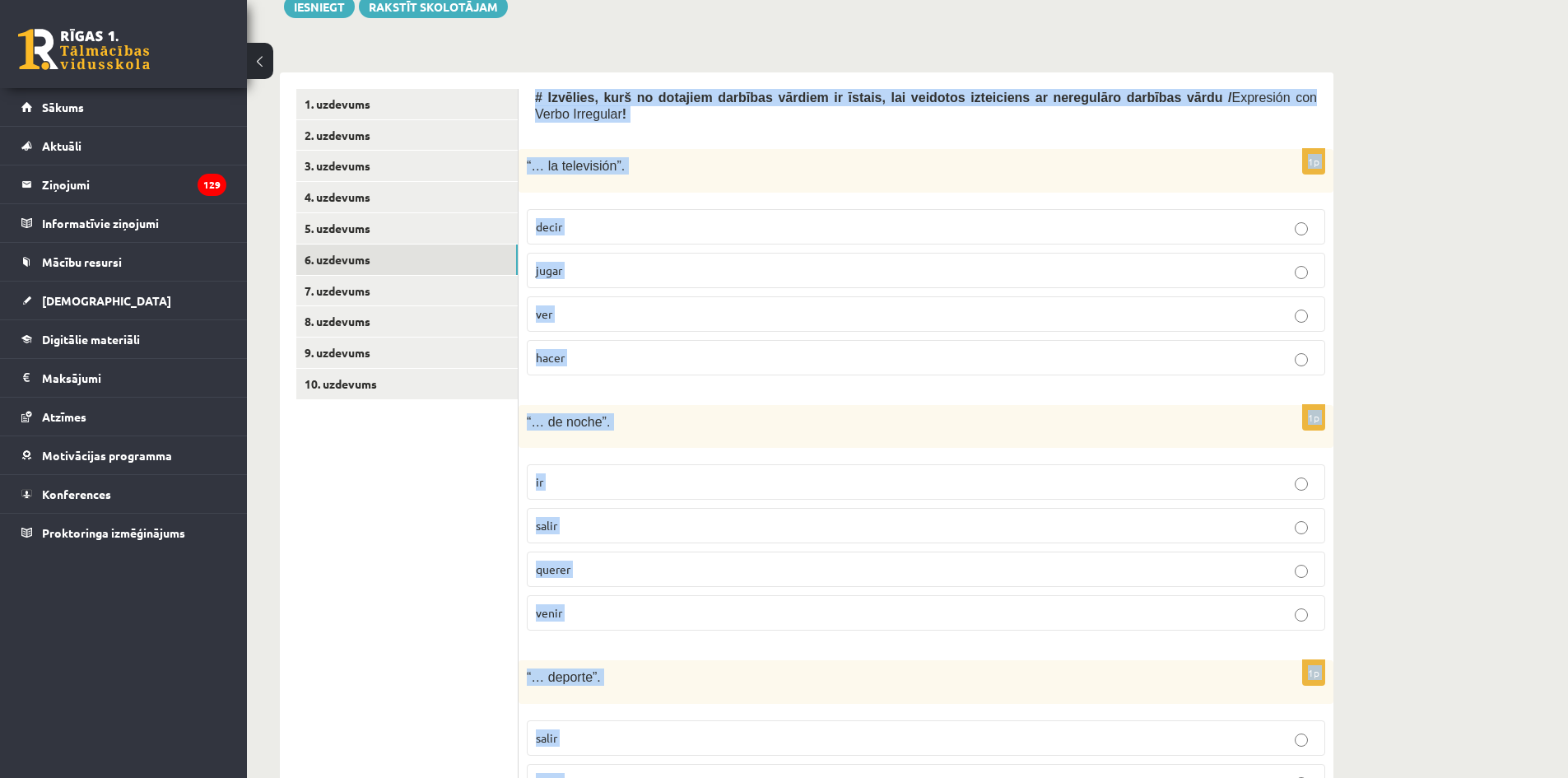
scroll to position [433, 0]
click at [620, 306] on p "ver" at bounding box center [926, 314] width 781 height 17
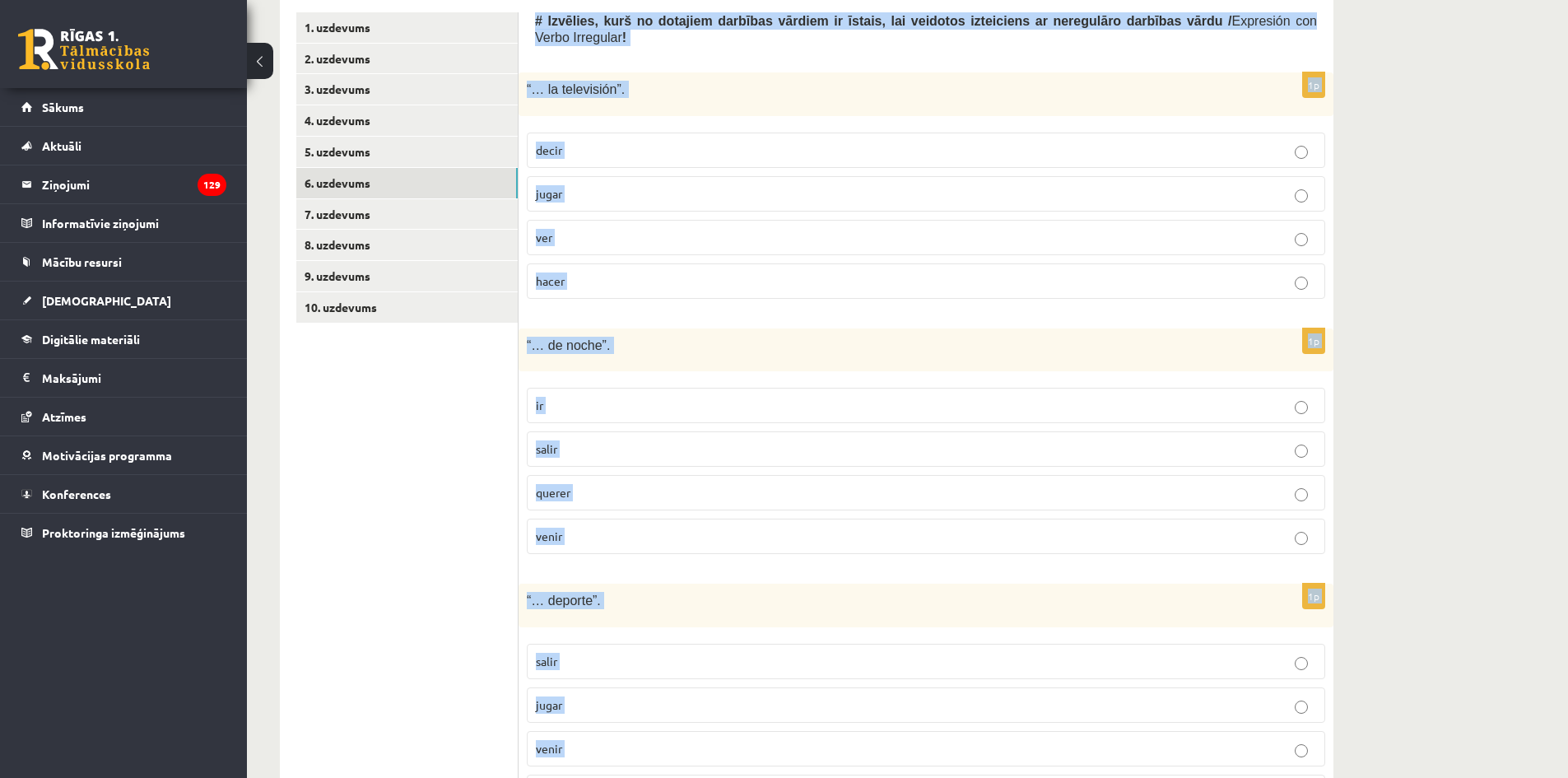
scroll to position [515, 0]
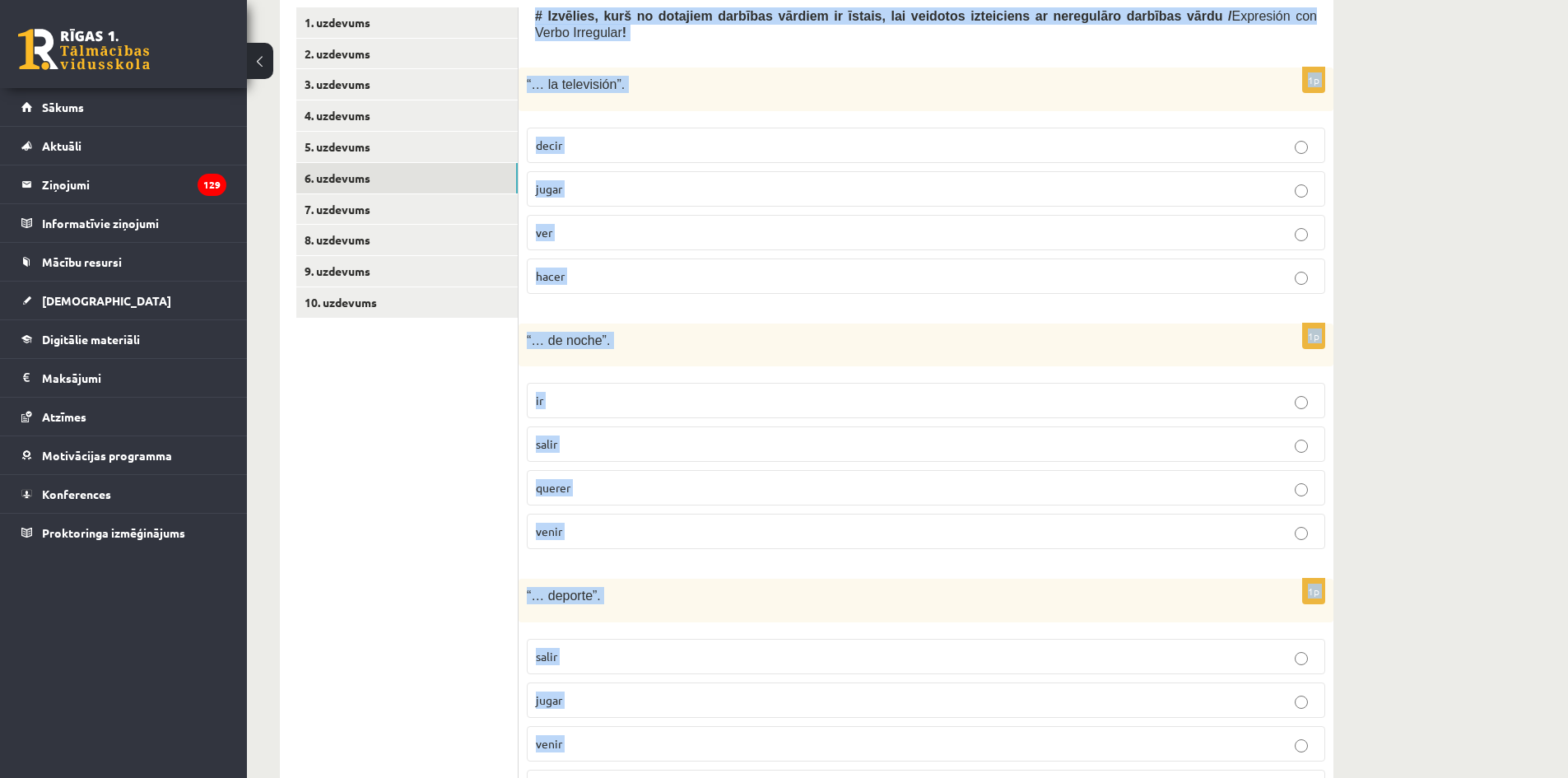
click at [641, 435] on p "salir" at bounding box center [926, 443] width 781 height 17
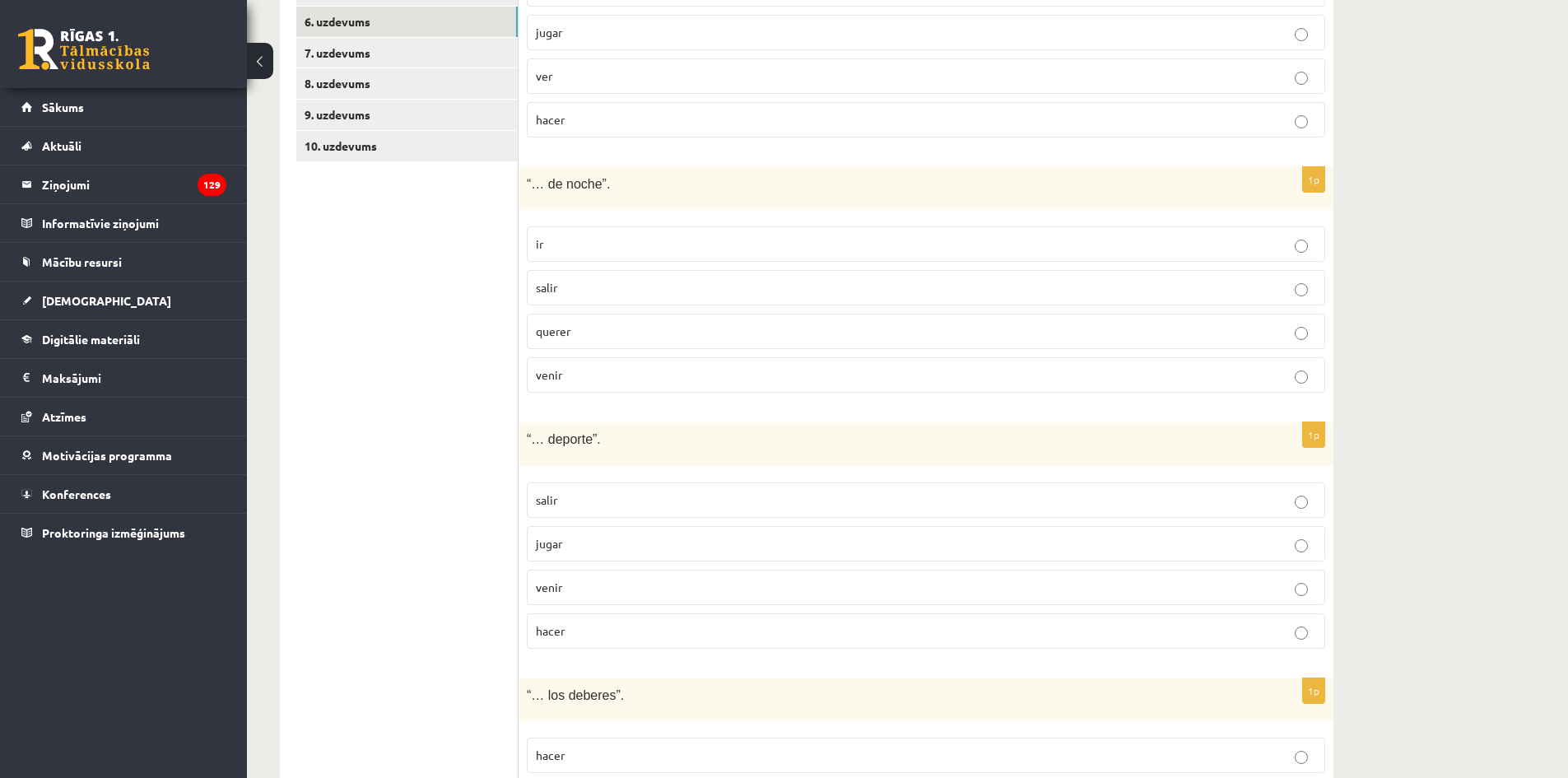
scroll to position [680, 0]
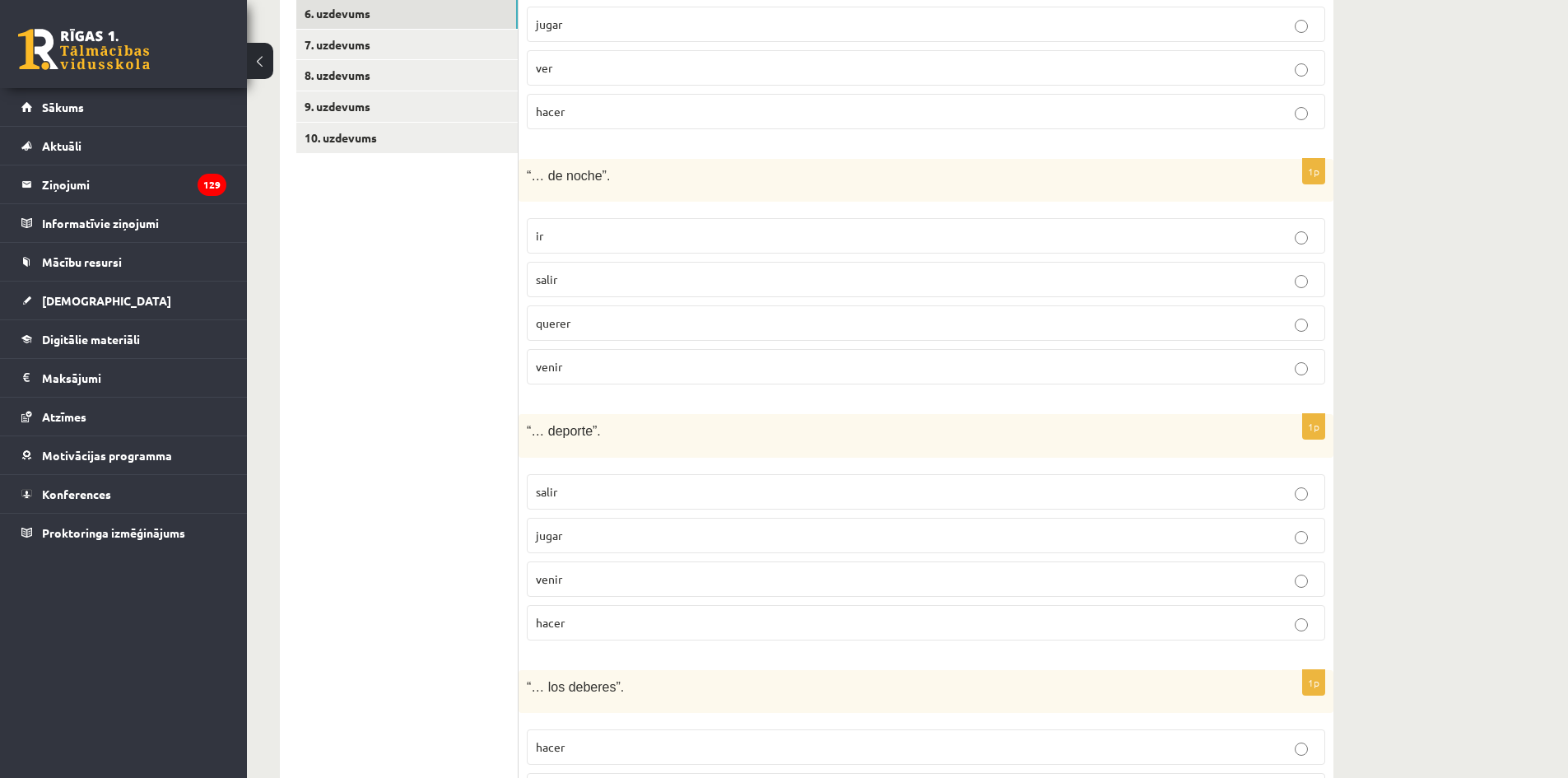
click at [619, 570] on p "venir" at bounding box center [926, 579] width 781 height 17
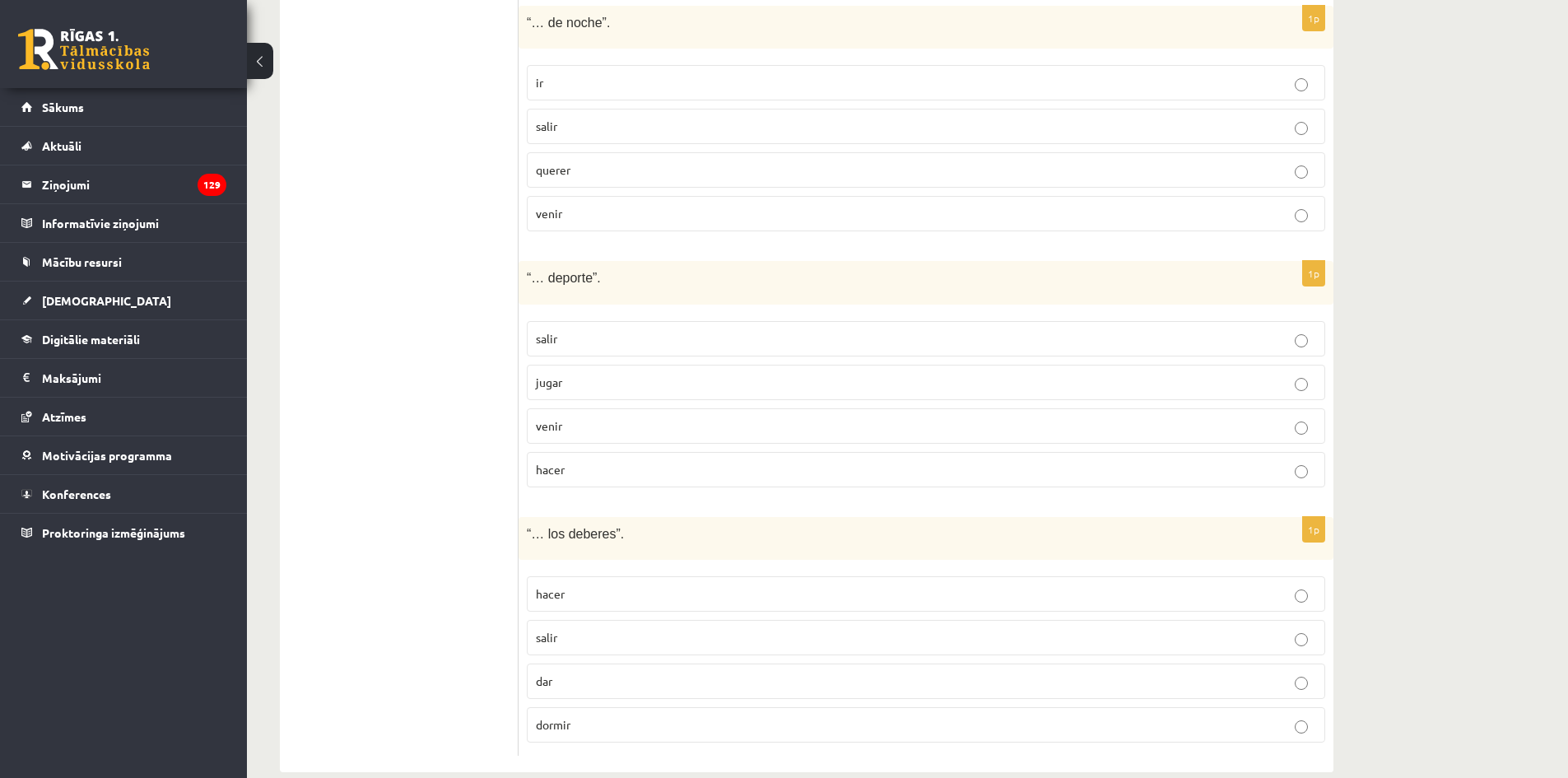
scroll to position [845, 0]
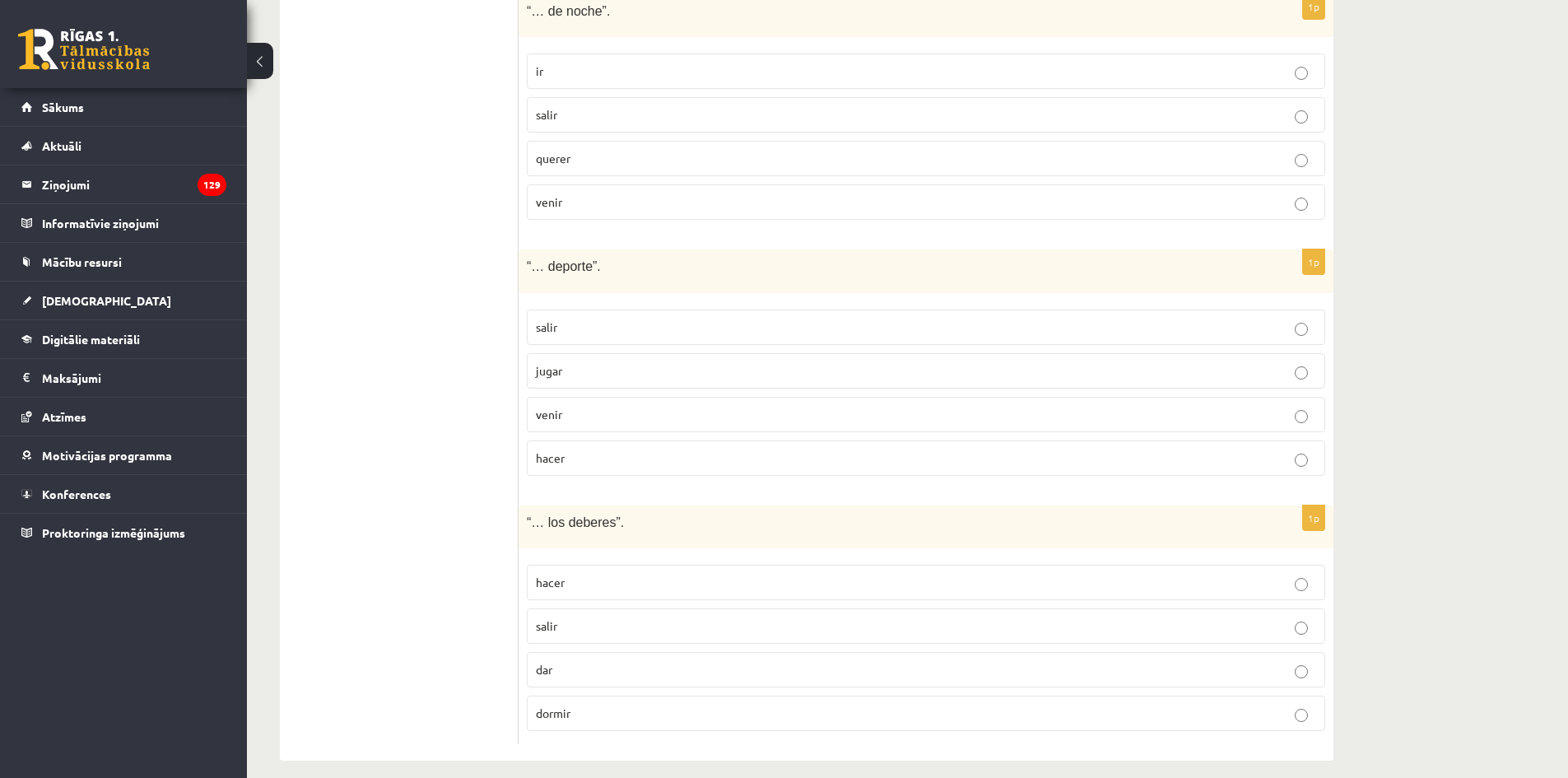
click at [586, 574] on p "hacer" at bounding box center [926, 582] width 781 height 17
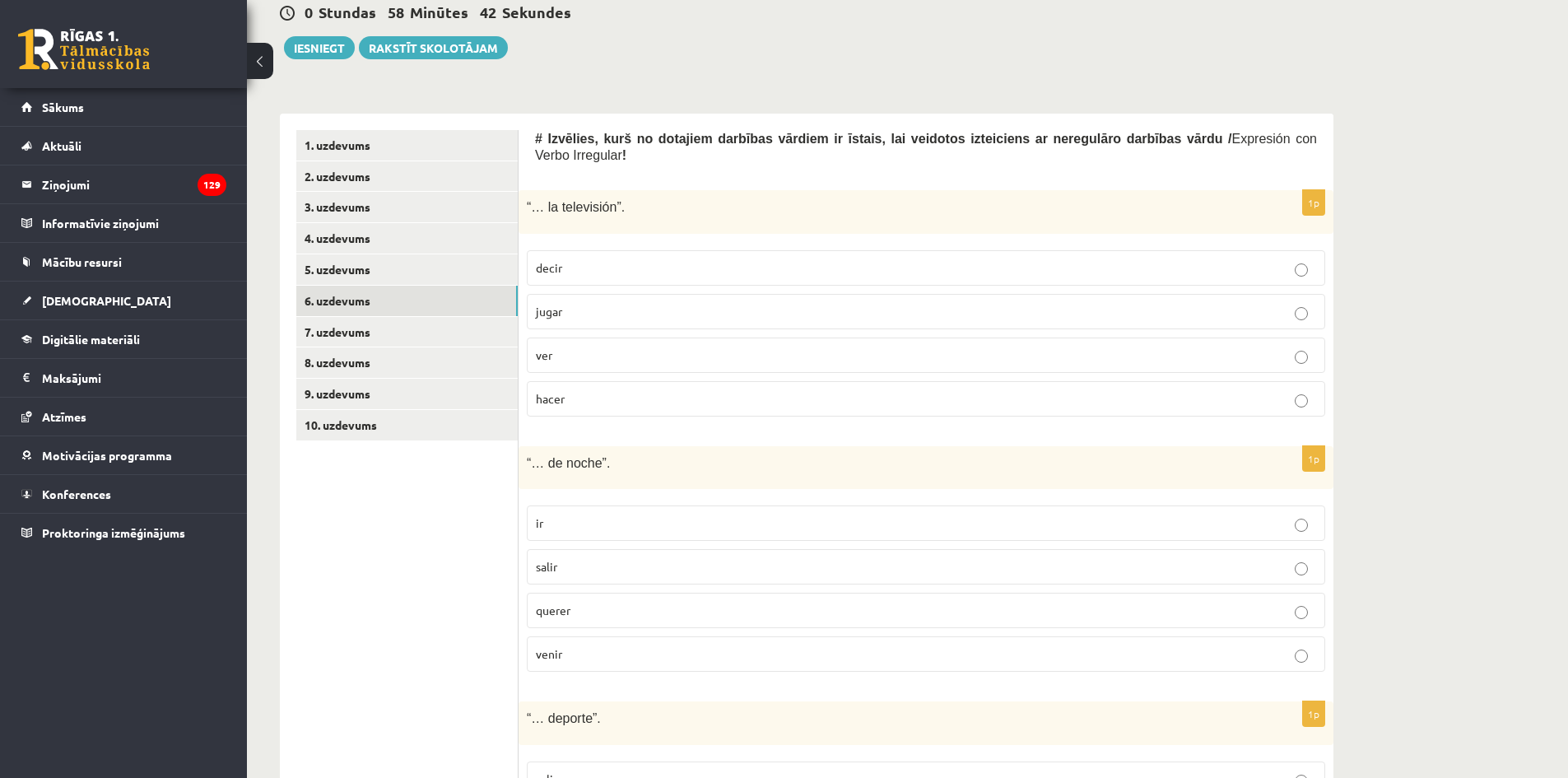
scroll to position [269, 0]
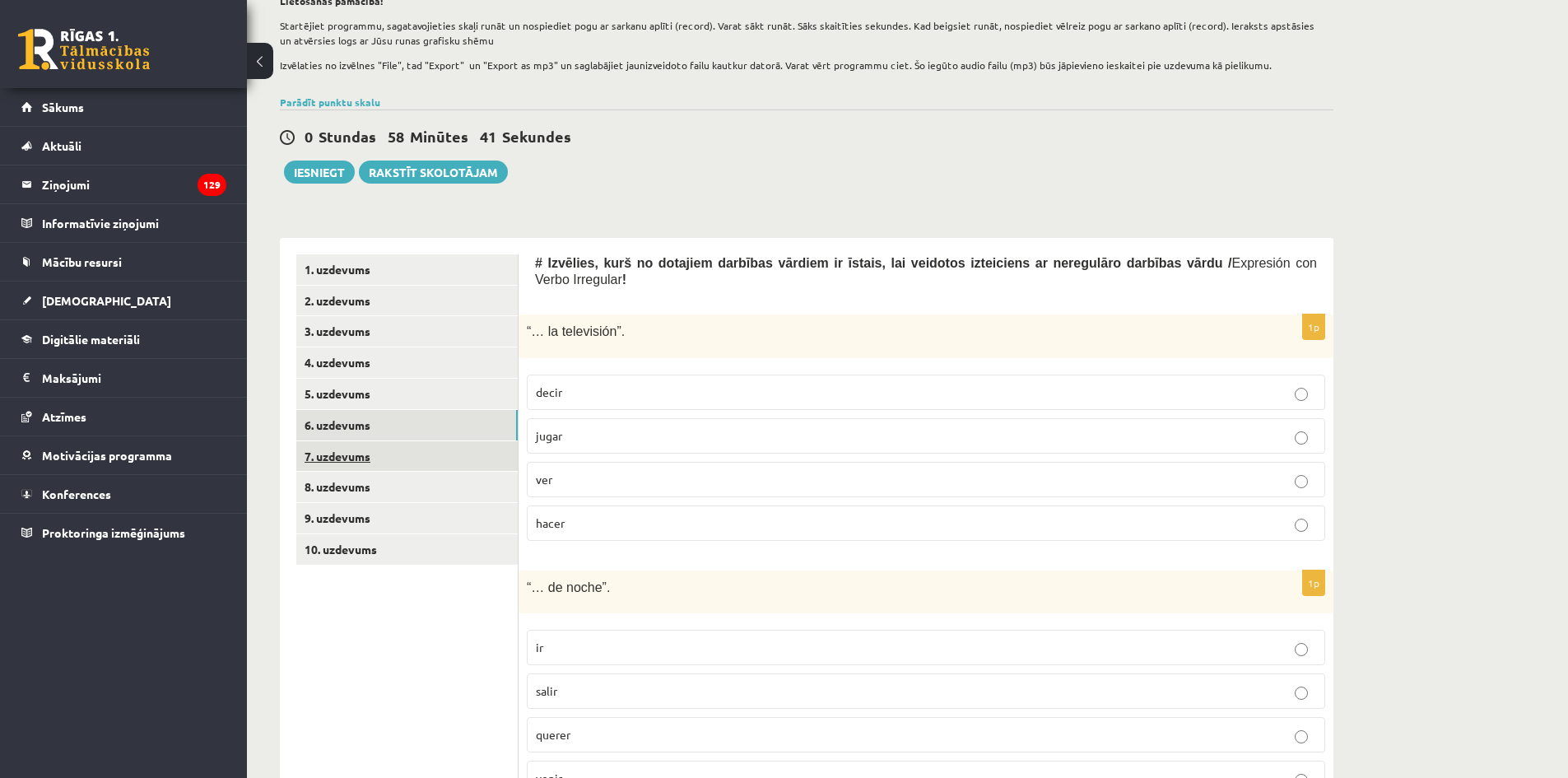
click at [397, 446] on link "7. uzdevums" at bounding box center [406, 456] width 222 height 30
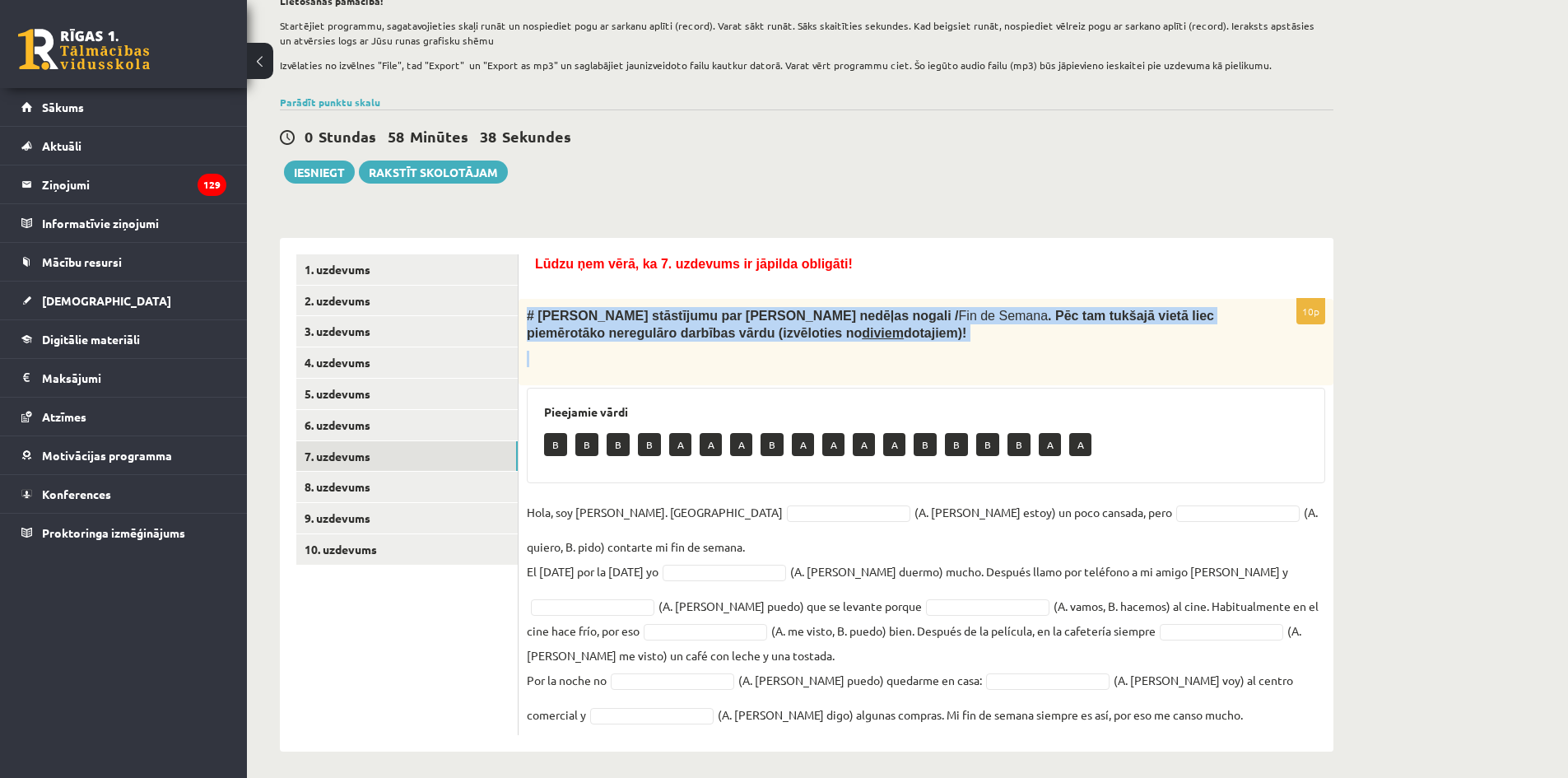
scroll to position [276, 0]
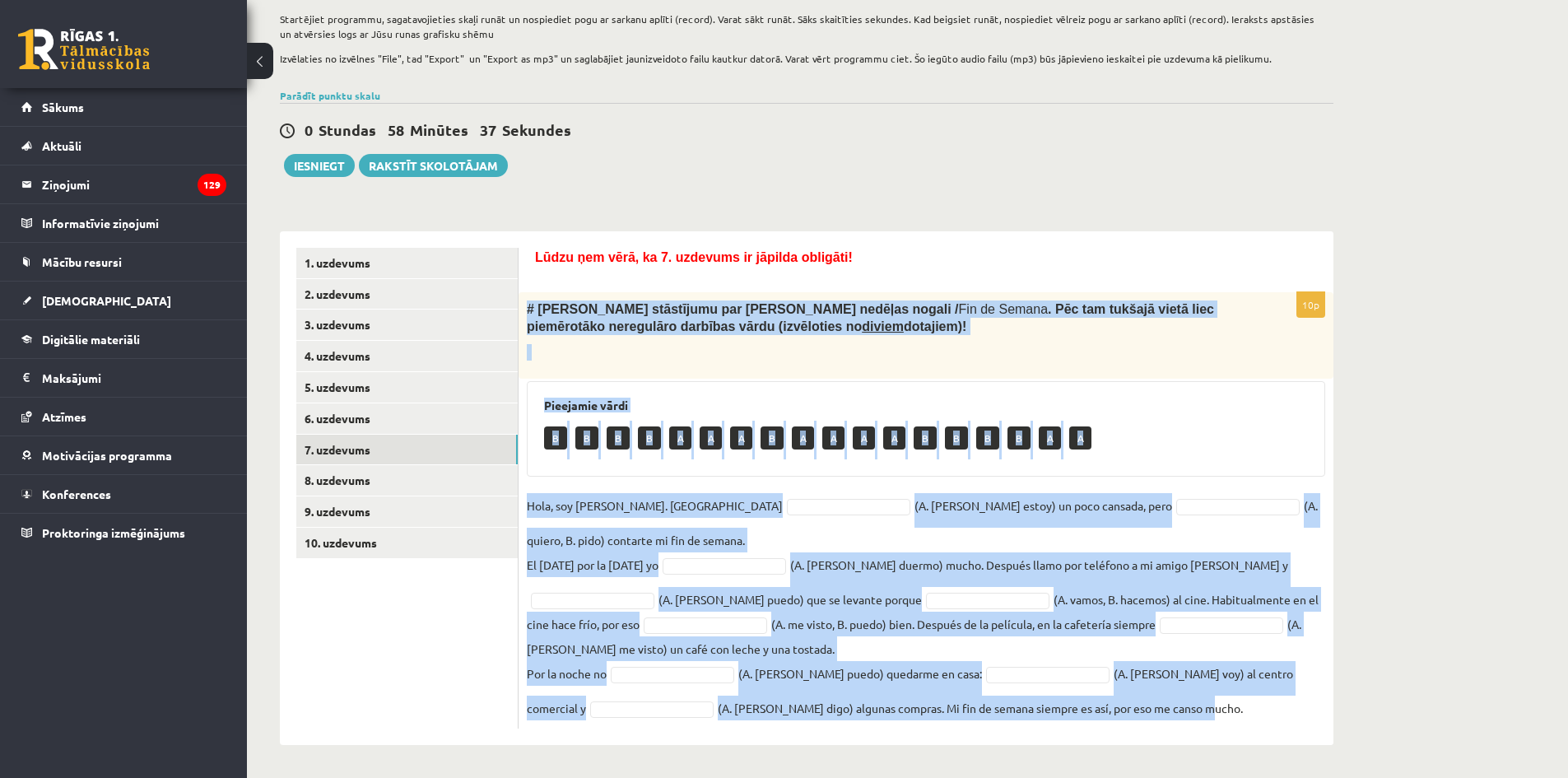
drag, startPoint x: 523, startPoint y: 309, endPoint x: 1214, endPoint y: 738, distance: 813.3
click at [1214, 738] on div "Lūdzu ņem vērā, ka 7. uzdevums ir jāpilda obligāti! 10p # Lasi Paulas stāstījum…" at bounding box center [926, 488] width 815 height 513
copy div "# Lasi Paulas stāstījumu par viņas nedēļas nogali / Fin de Semana . Pēc tam tuk…"
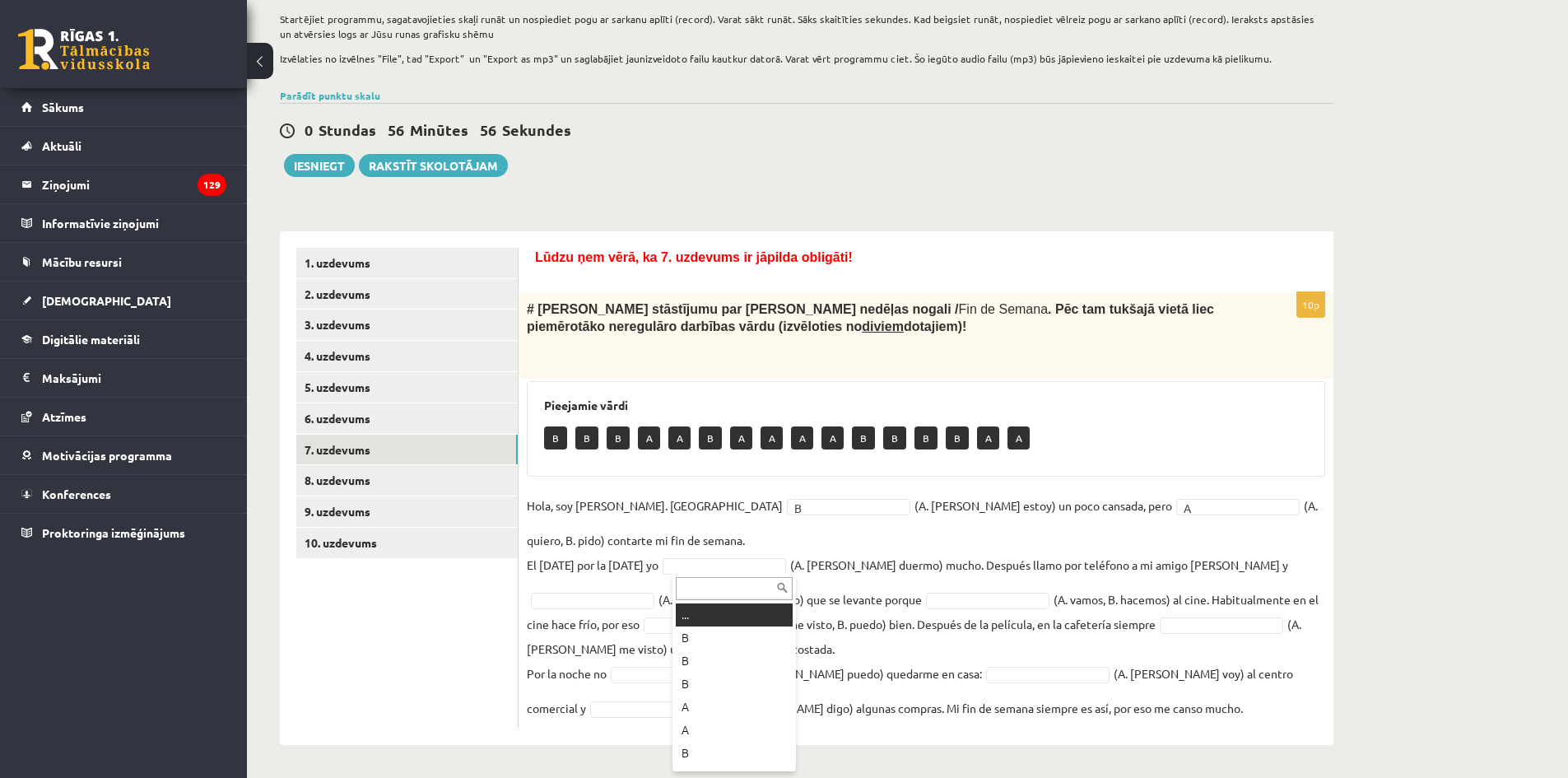
drag, startPoint x: 701, startPoint y: 567, endPoint x: 742, endPoint y: 567, distance: 41.0
click at [1232, 569] on fieldset "Hola, soy Paula. Ahora B * (A. soy, B. estoy) un poco cansada, pero A * (A. qui…" at bounding box center [926, 607] width 799 height 227
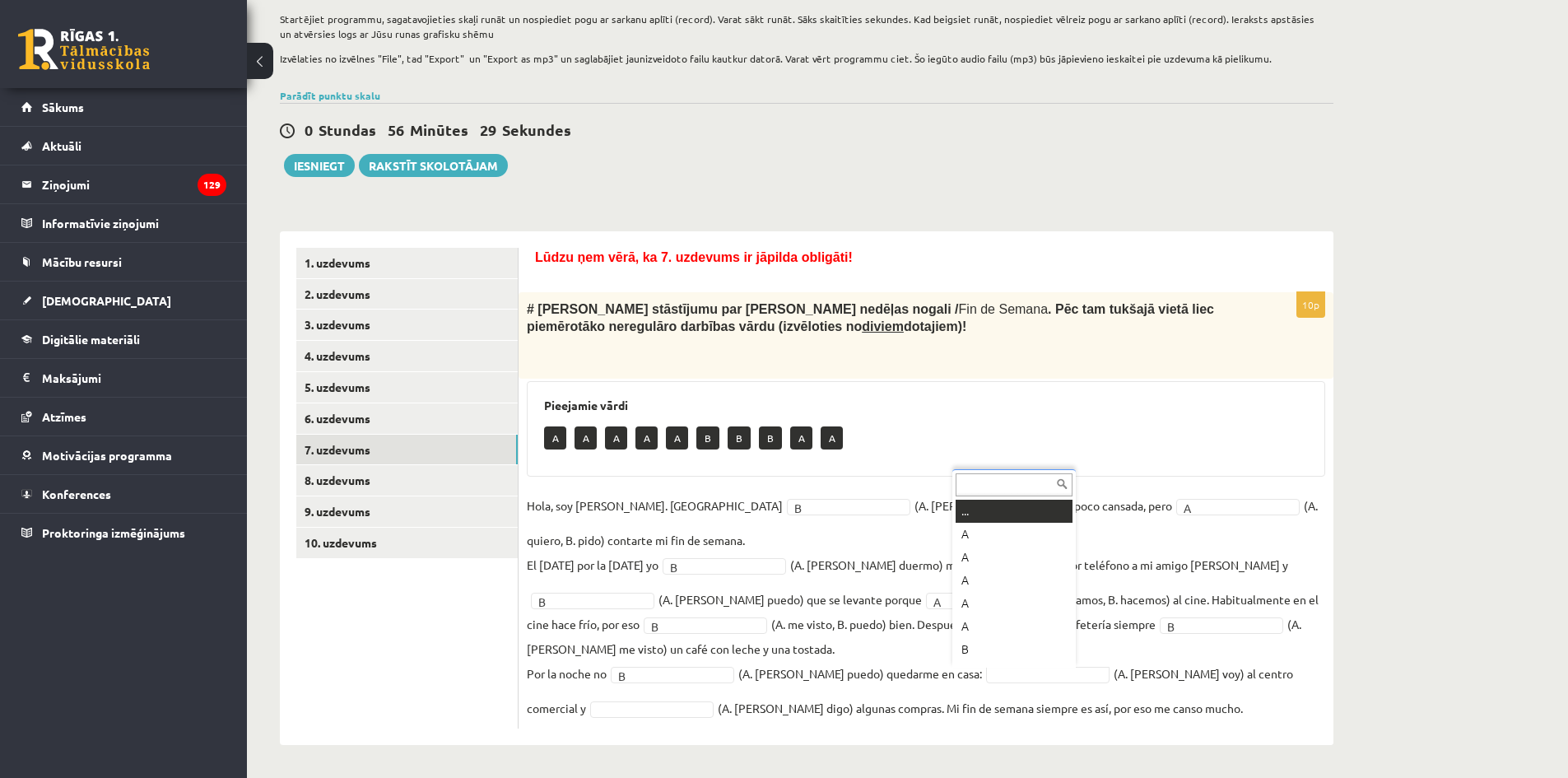
scroll to position [20, 0]
click at [1188, 705] on fieldset "Hola, soy Paula. Ahora B * (A. soy, B. estoy) un poco cansada, pero A * (A. qui…" at bounding box center [926, 607] width 799 height 227
click at [1186, 717] on fieldset "Hola, soy Paula. Ahora B * (A. soy, B. estoy) un poco cansada, pero A * (A. qui…" at bounding box center [926, 607] width 799 height 227
click at [1170, 700] on fieldset "Hola, soy Paula. Ahora B * (A. soy, B. estoy) un poco cansada, pero A * (A. qui…" at bounding box center [926, 607] width 799 height 227
drag, startPoint x: 617, startPoint y: 538, endPoint x: 980, endPoint y: 514, distance: 363.8
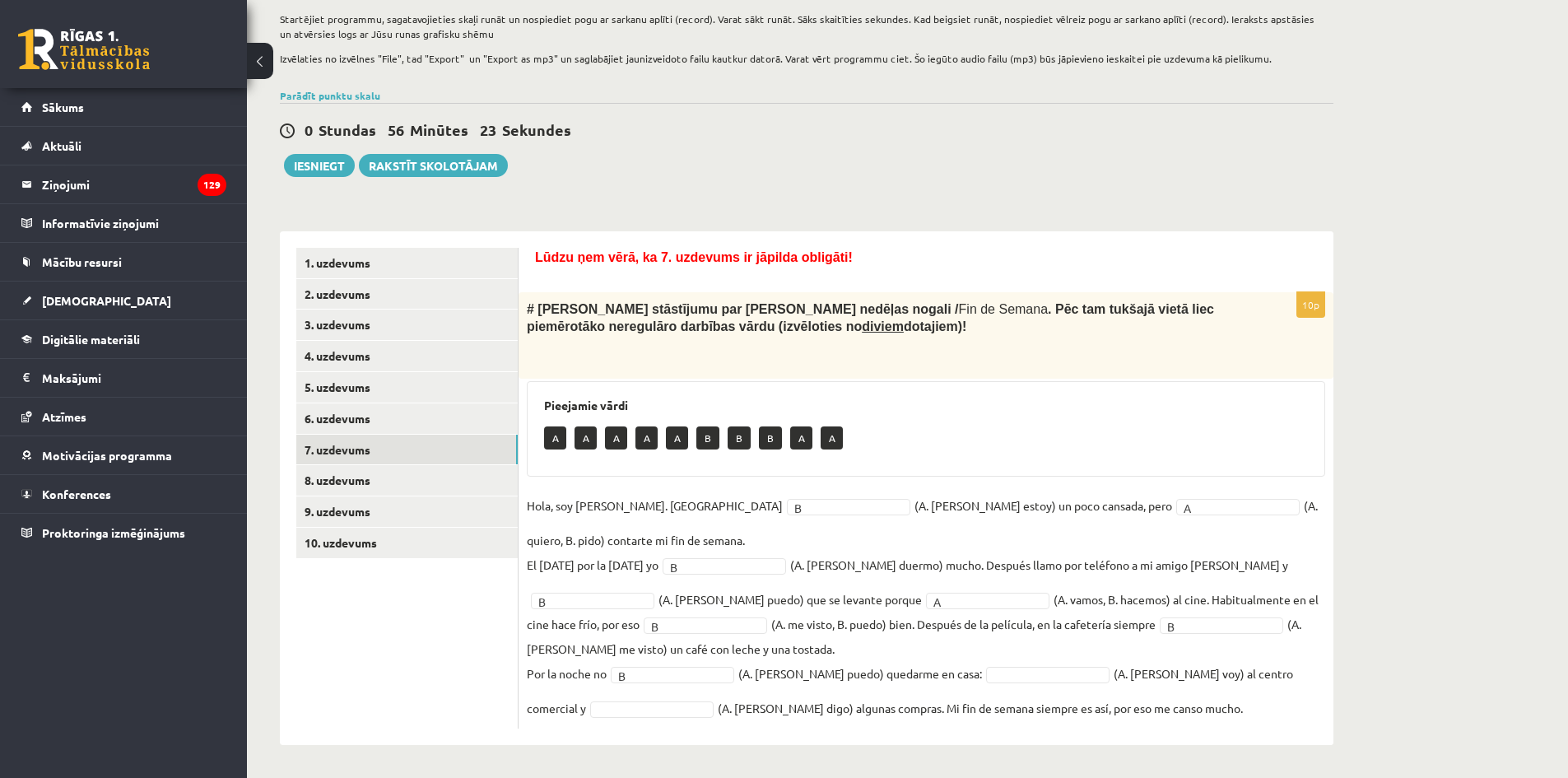
click at [617, 537] on fieldset "Hola, soy Paula. Ahora B * (A. soy, B. estoy) un poco cansada, pero A * (A. qui…" at bounding box center [926, 607] width 799 height 227
click at [1237, 557] on fieldset "Hola, soy Paula. Ahora B * (A. soy, B. estoy) un poco cansada, pero A * (A. qui…" at bounding box center [926, 607] width 799 height 227
drag, startPoint x: 586, startPoint y: 707, endPoint x: 581, endPoint y: 700, distance: 8.6
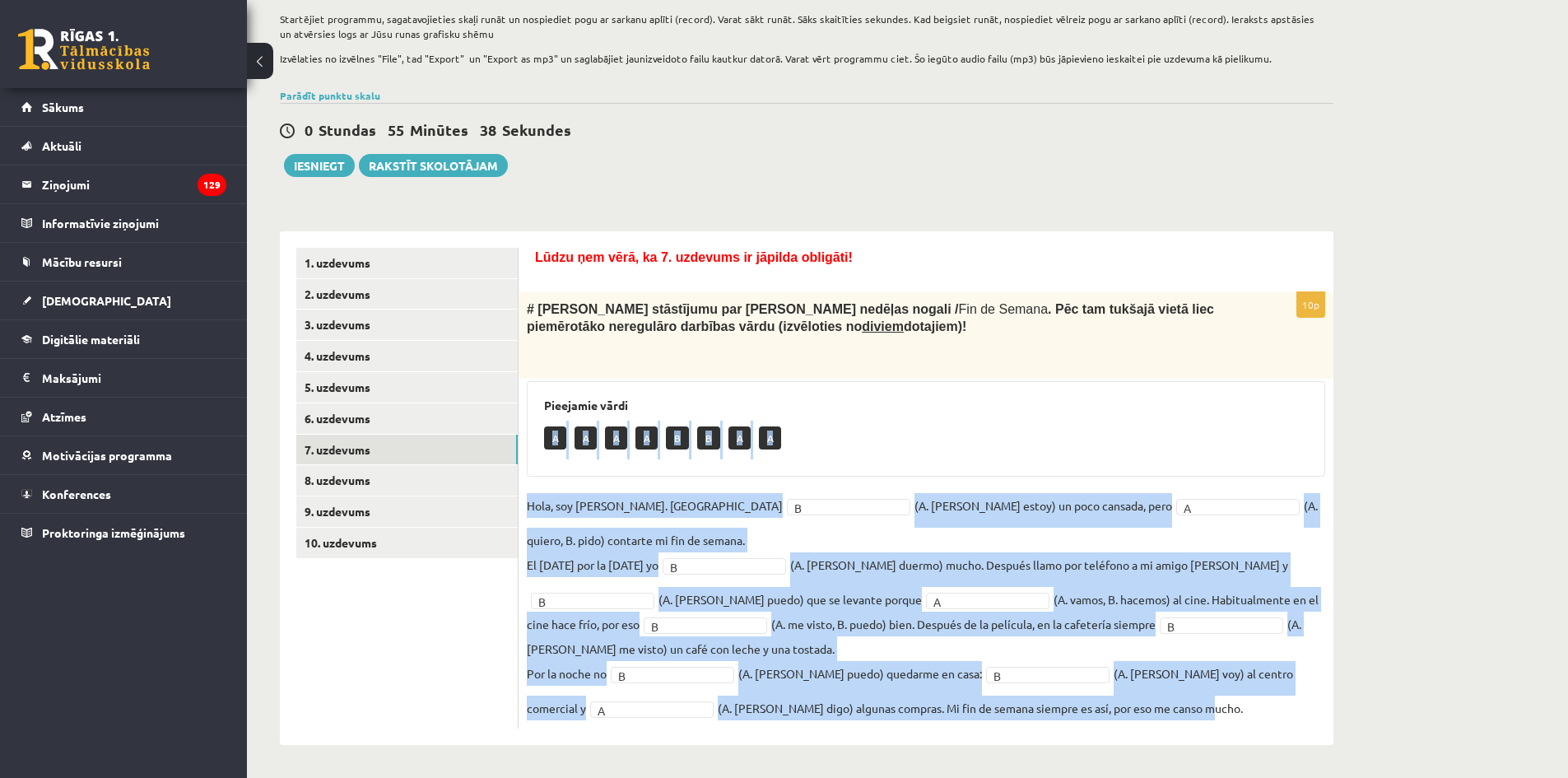
drag, startPoint x: 1177, startPoint y: 715, endPoint x: 532, endPoint y: 473, distance: 688.9
click at [532, 473] on div "10p # Lasi Paulas stāstījumu par viņas nedēļas nogali / Fin de Semana . Pēc tam…" at bounding box center [926, 509] width 815 height 436
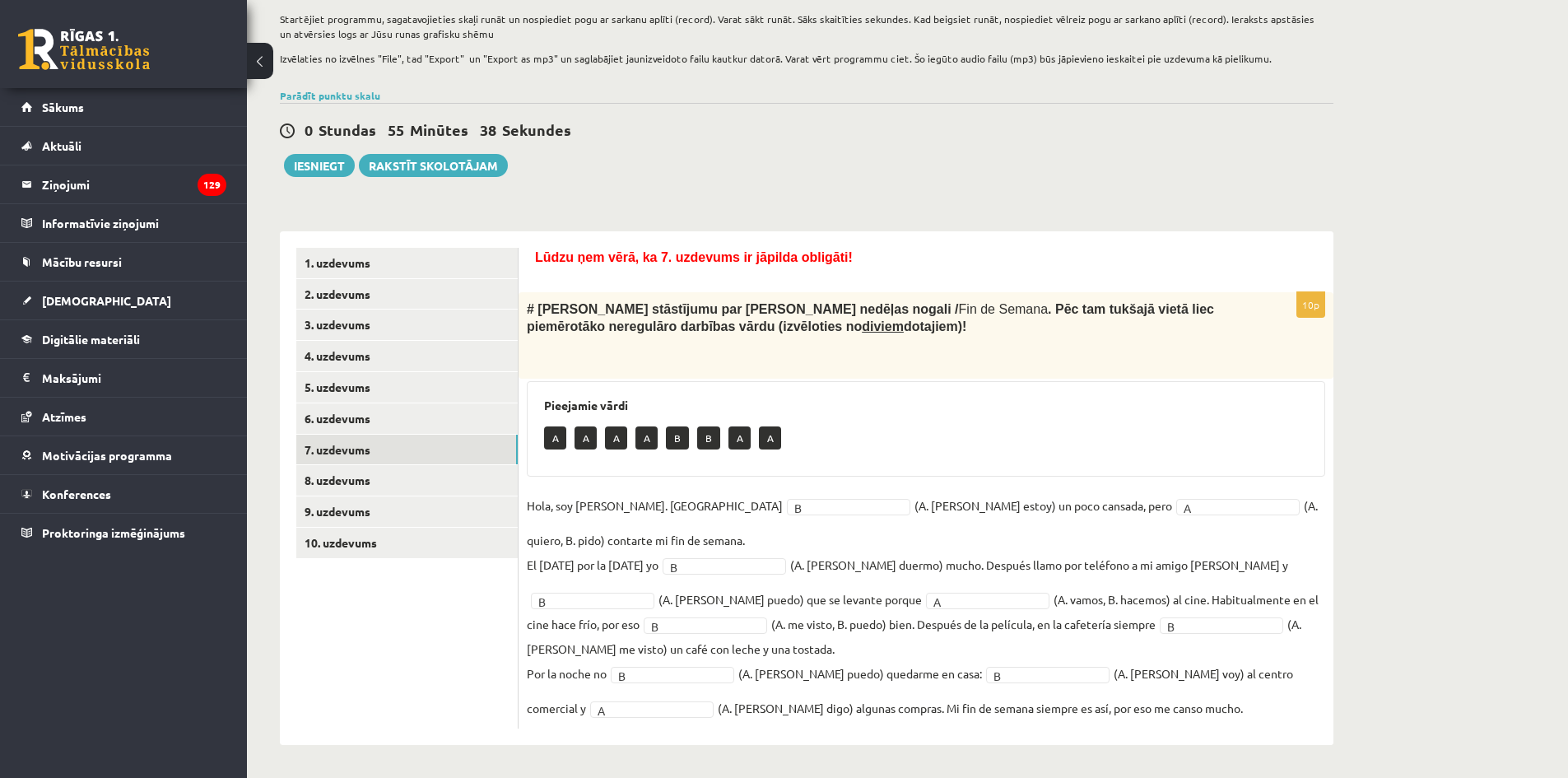
click at [737, 354] on p at bounding box center [885, 352] width 716 height 16
drag, startPoint x: 1137, startPoint y: 624, endPoint x: 1087, endPoint y: 606, distance: 53.1
click at [383, 468] on link "8. uzdevums" at bounding box center [406, 480] width 222 height 30
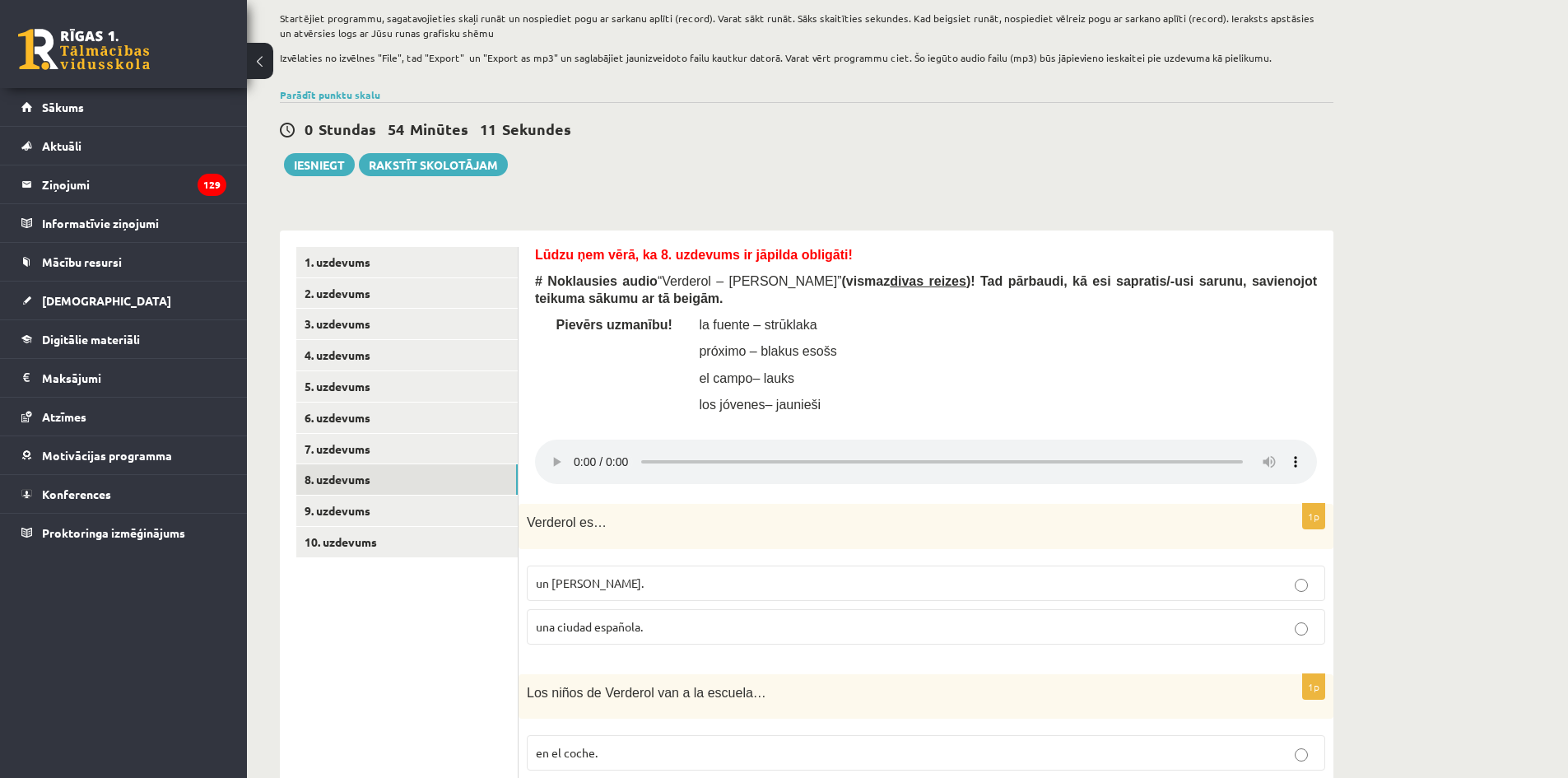
click at [615, 581] on span "un pueblo español." at bounding box center [589, 583] width 108 height 15
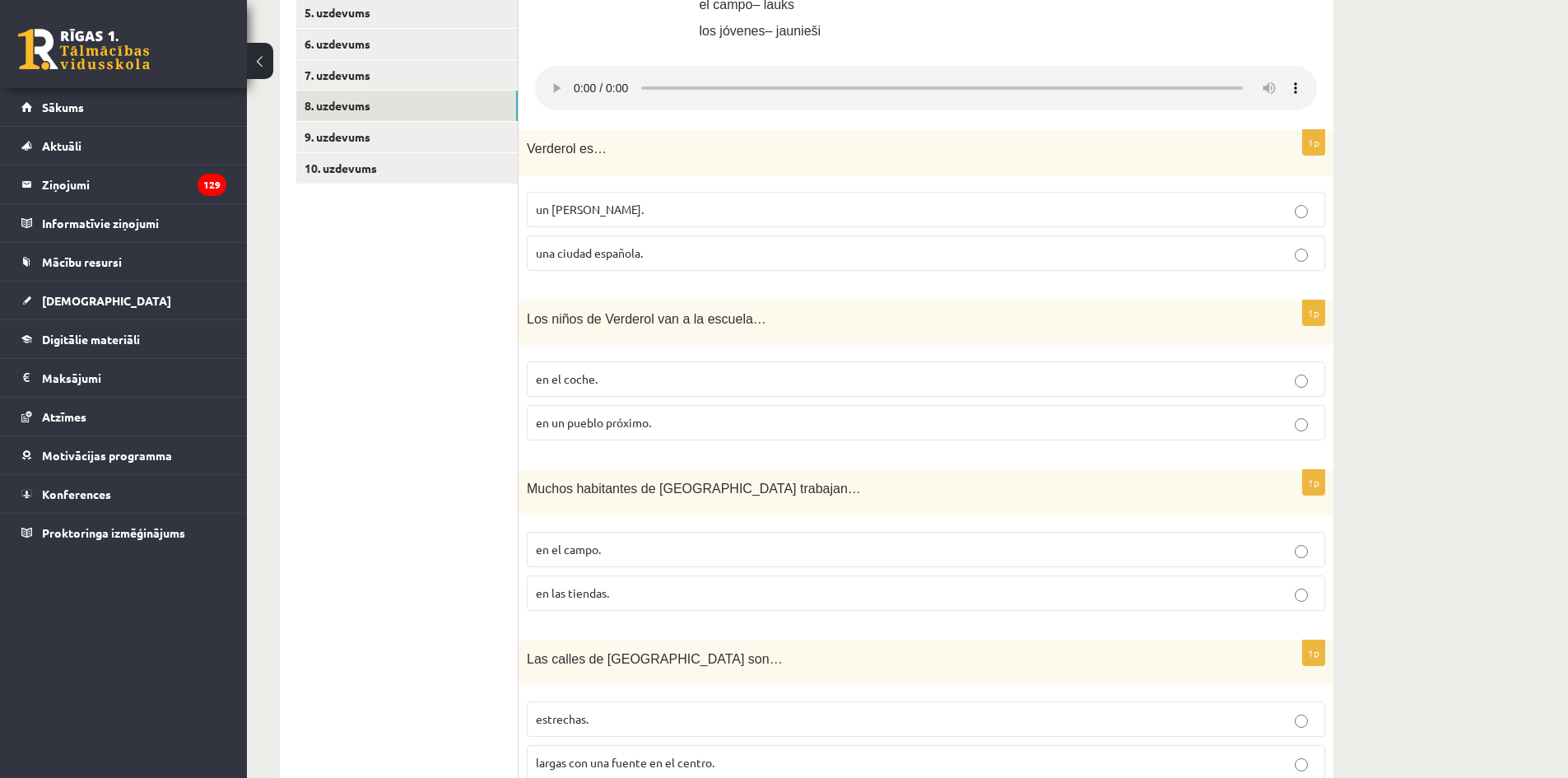
scroll to position [687, 0]
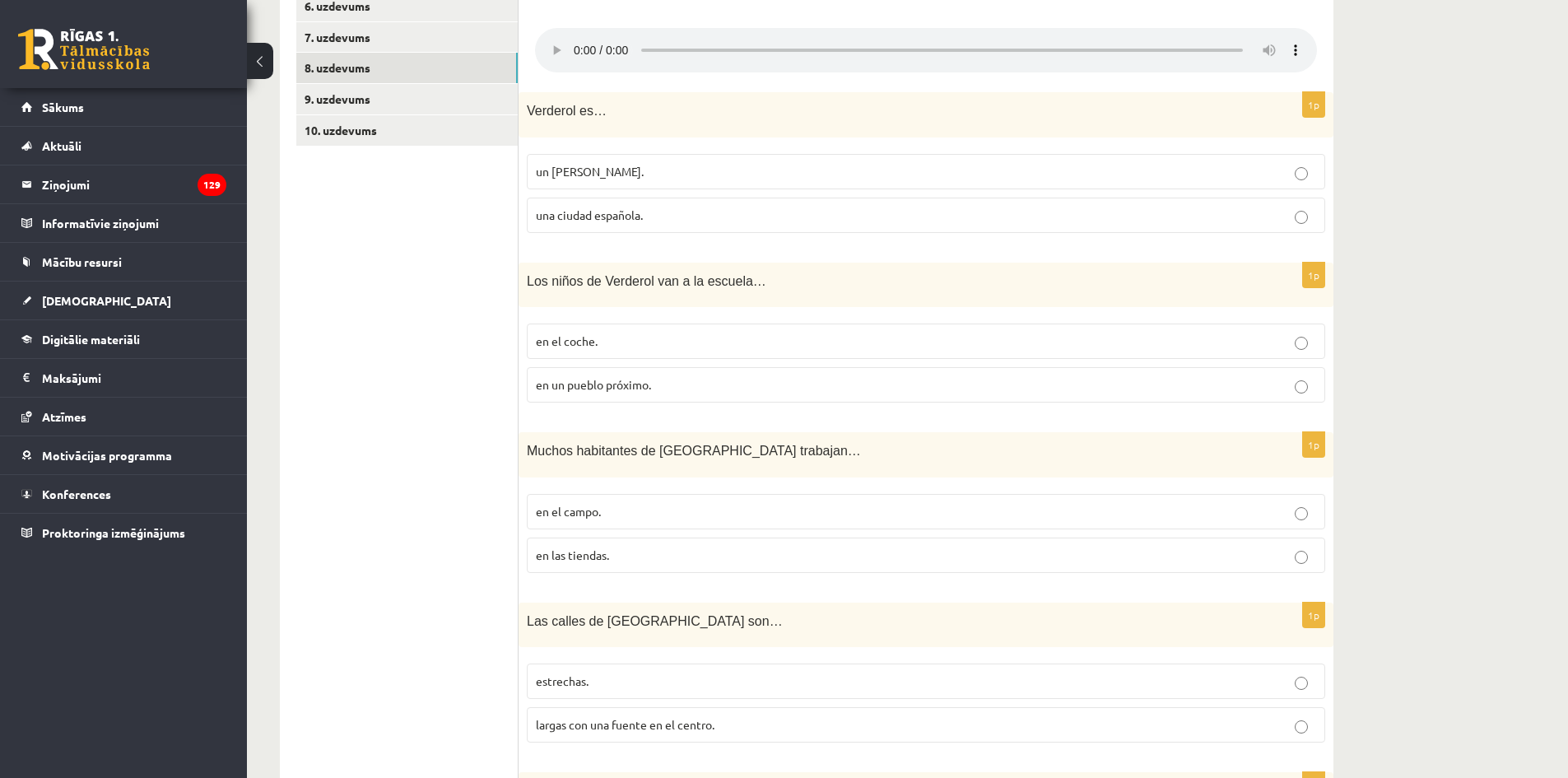
click at [625, 686] on p "estrechas." at bounding box center [926, 681] width 781 height 17
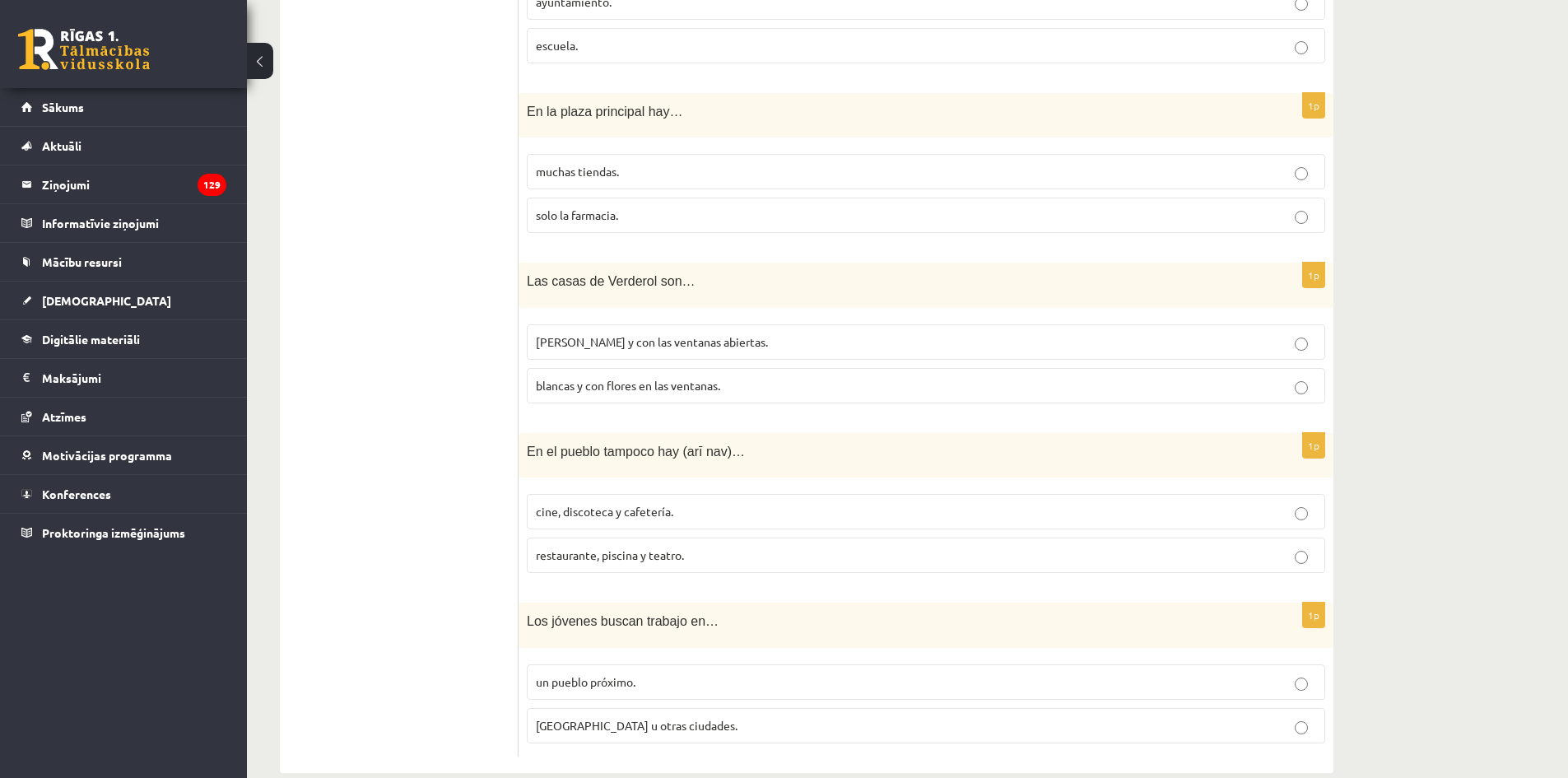
scroll to position [1736, 0]
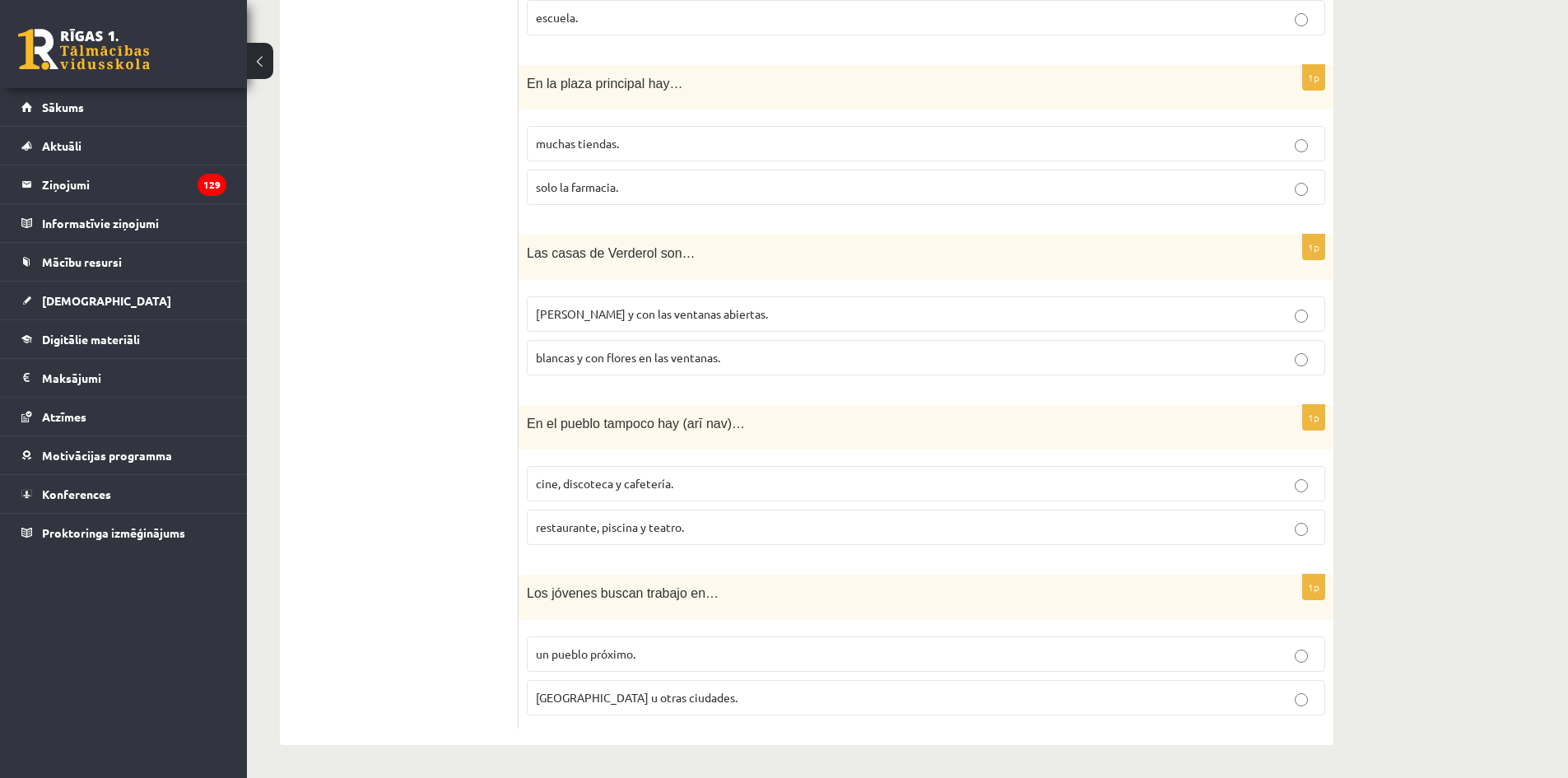
click at [676, 697] on span "Barcelona u otras ciudades." at bounding box center [636, 697] width 202 height 15
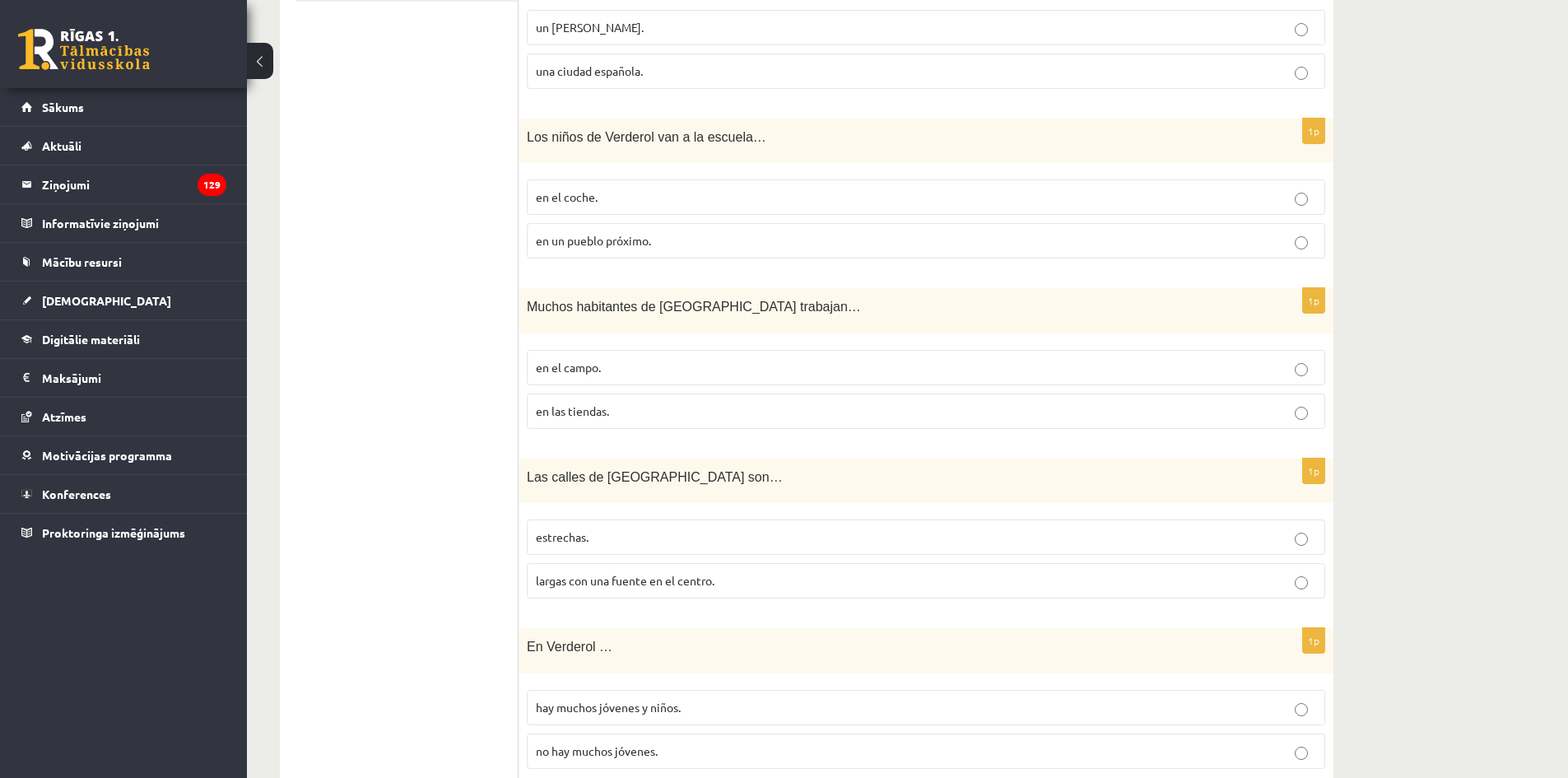
scroll to position [749, 0]
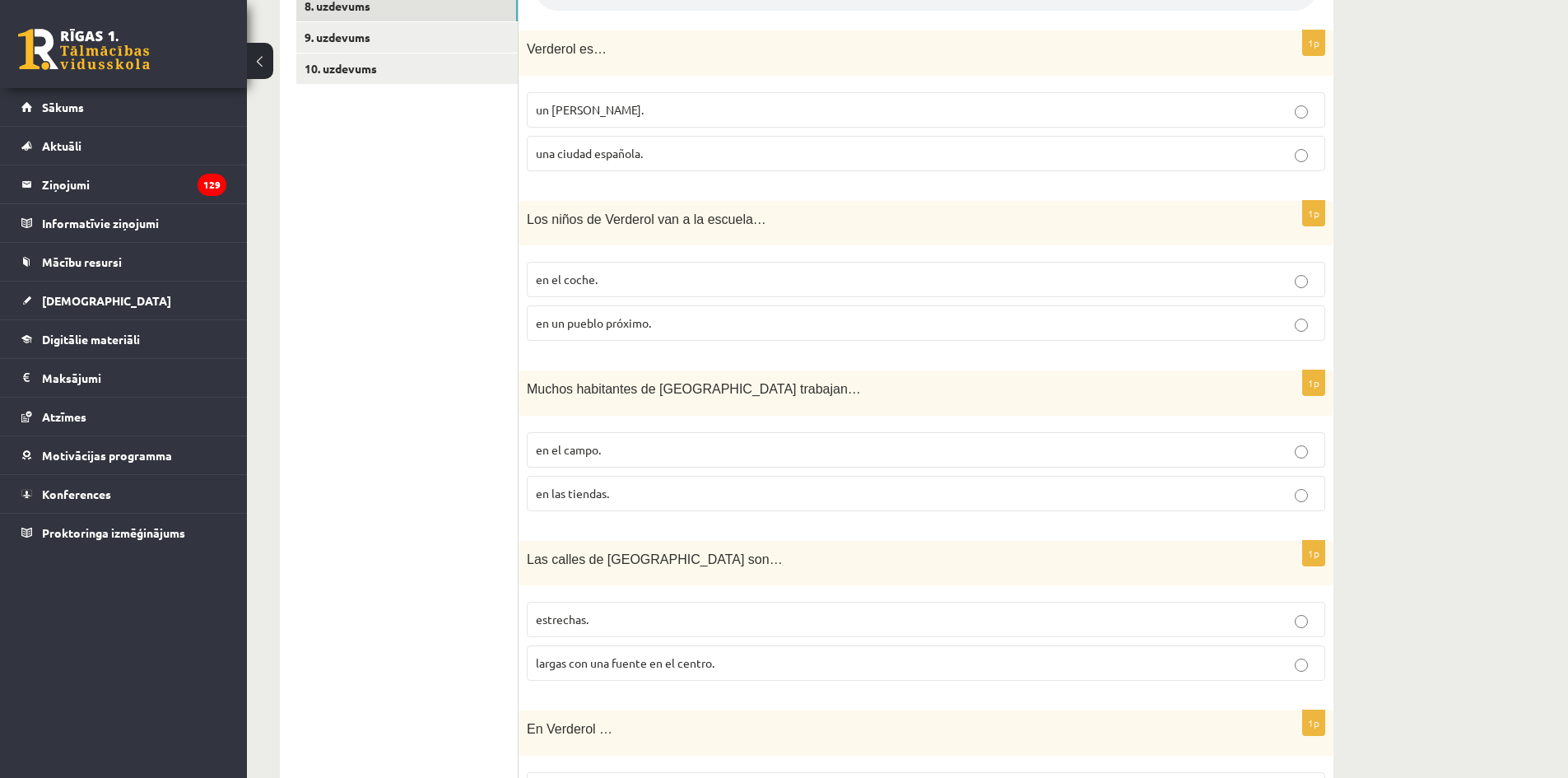
click at [642, 294] on label "en el coche." at bounding box center [926, 279] width 799 height 35
click at [633, 312] on label "en un pueblo próximo." at bounding box center [926, 322] width 799 height 35
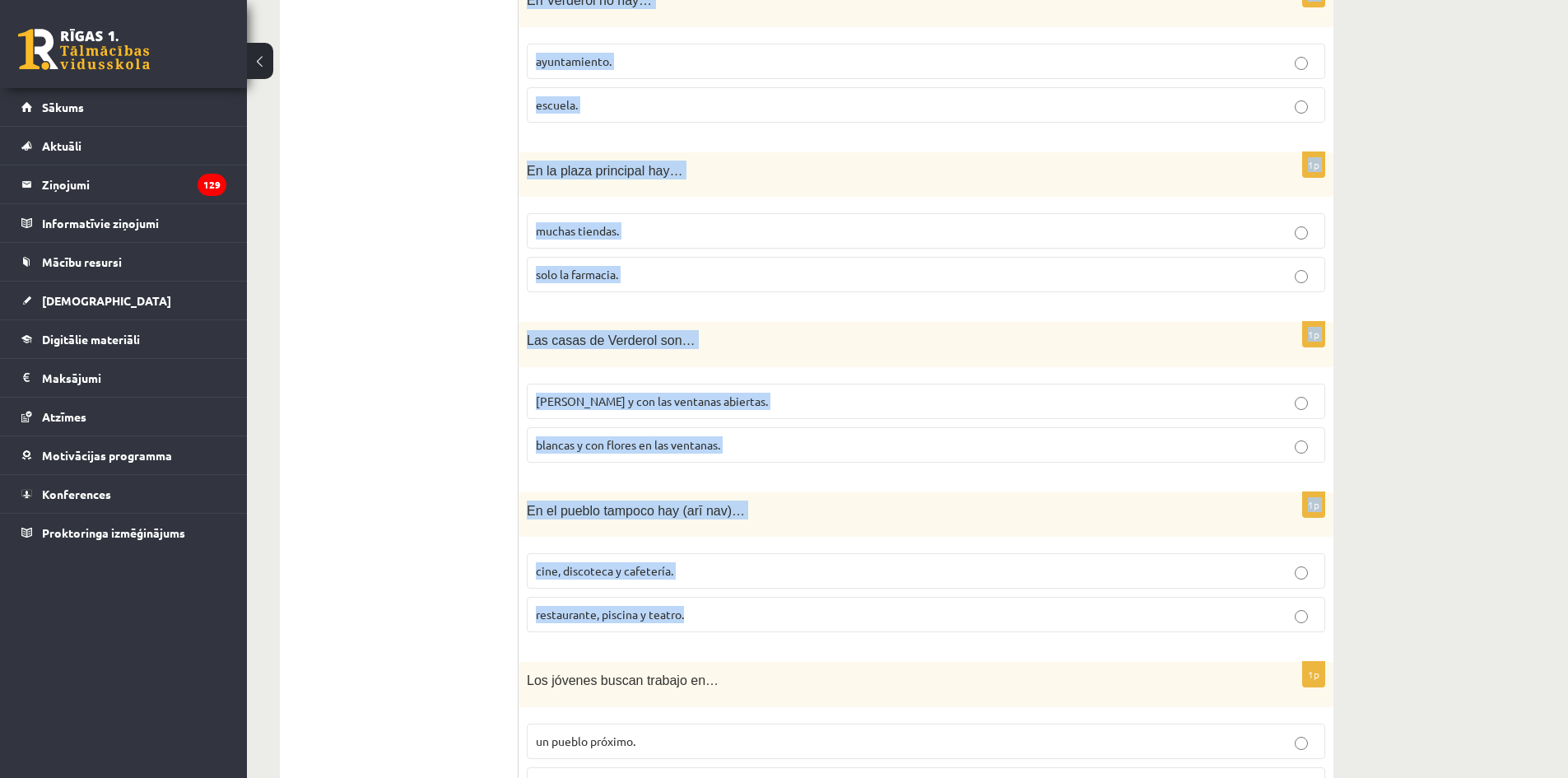
scroll to position [1736, 0]
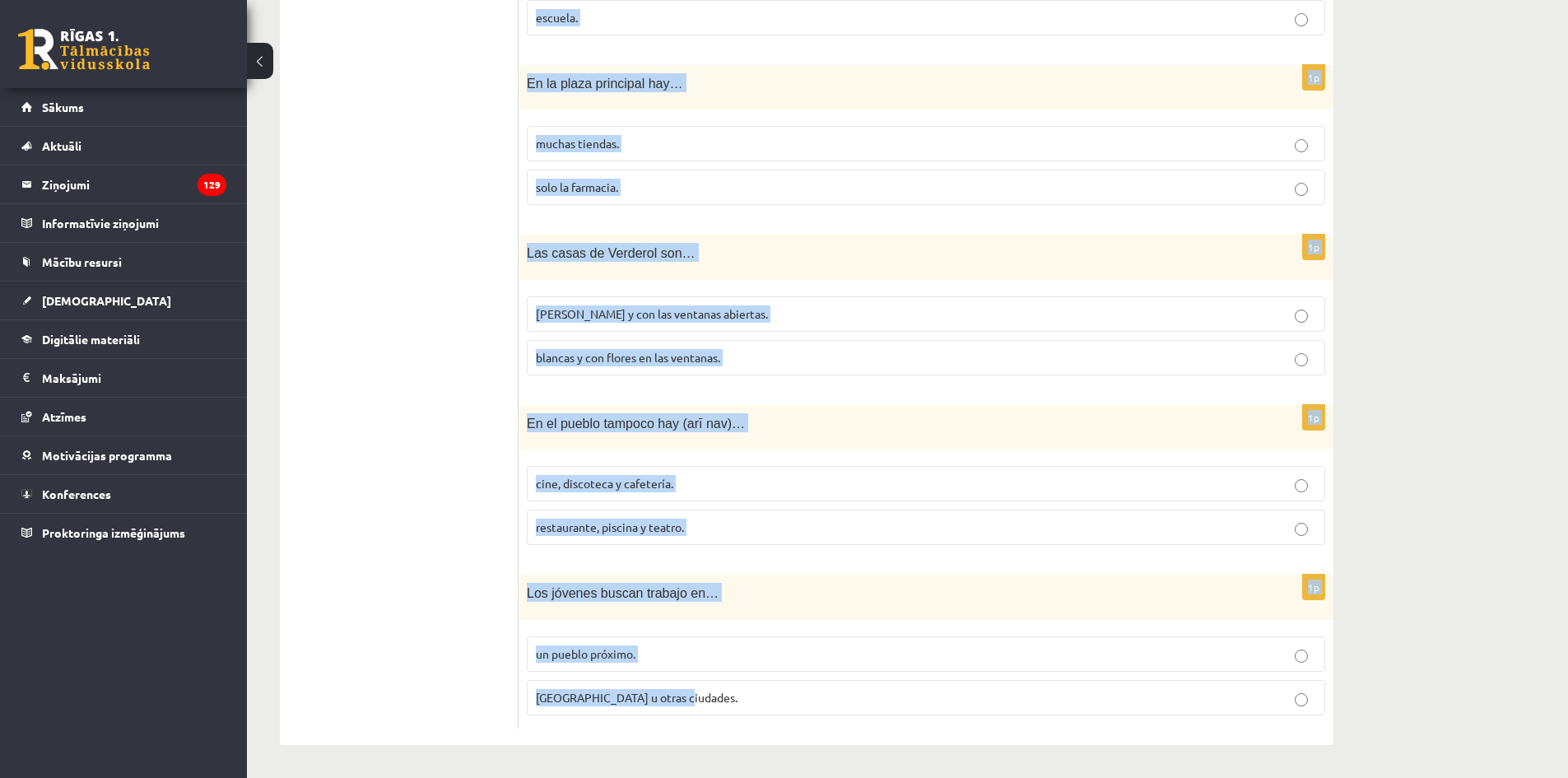
drag, startPoint x: 524, startPoint y: 456, endPoint x: 706, endPoint y: 704, distance: 307.6
copy form "Verderol es… un pueblo español. una ciudad española. 1p Los niños de Verderol v…"
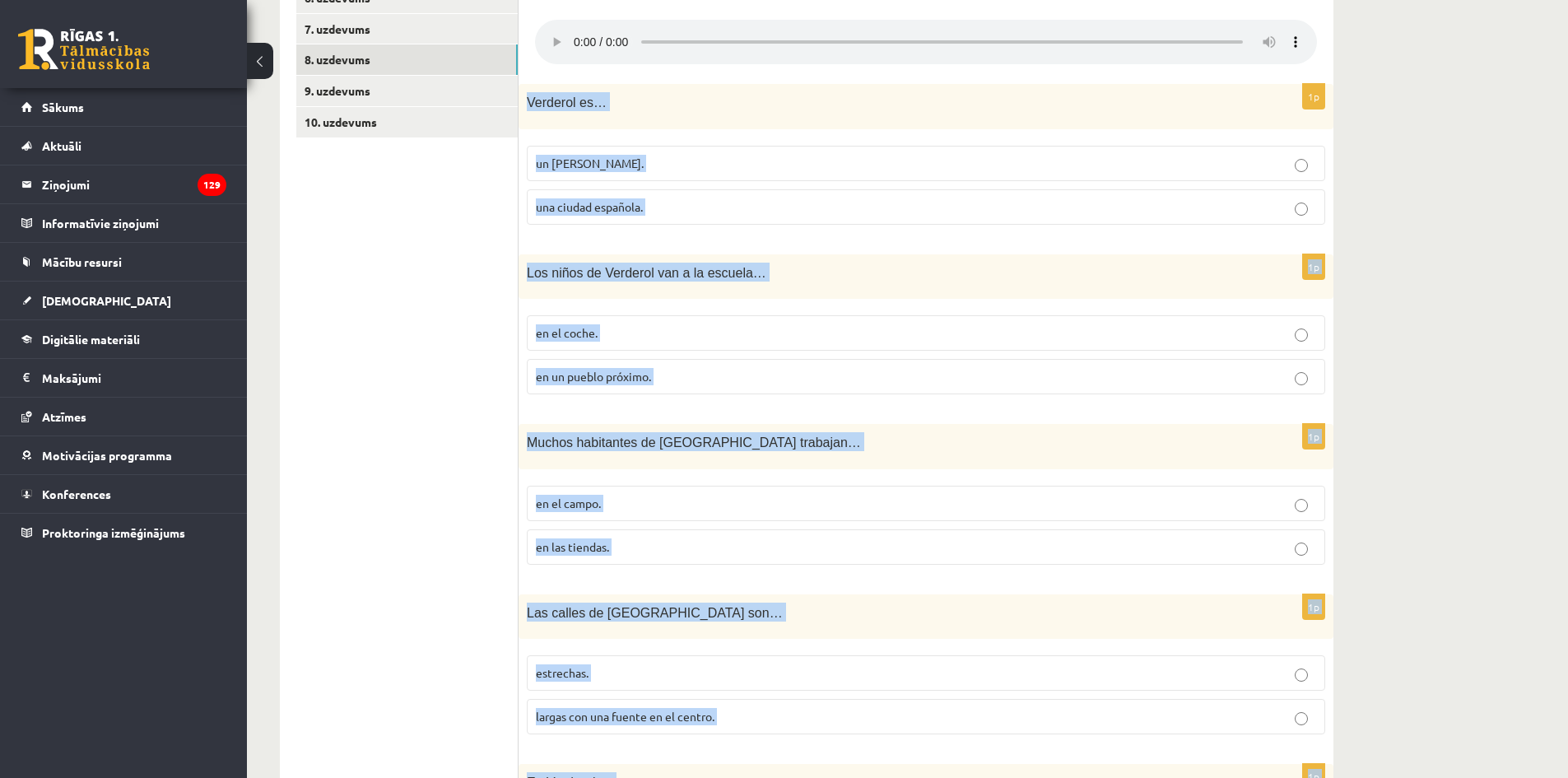
scroll to position [667, 0]
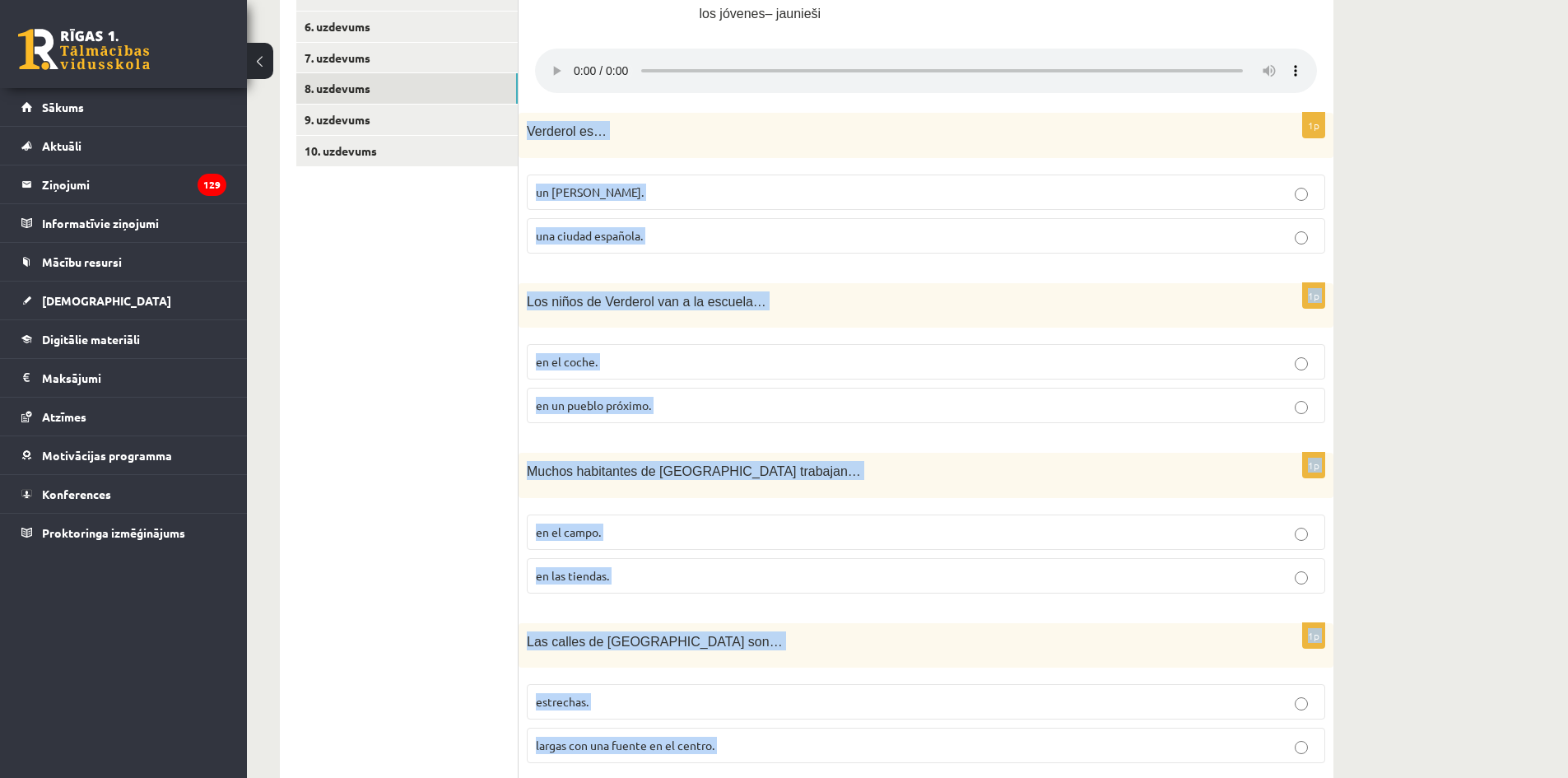
click at [636, 545] on label "en el campo." at bounding box center [926, 532] width 799 height 35
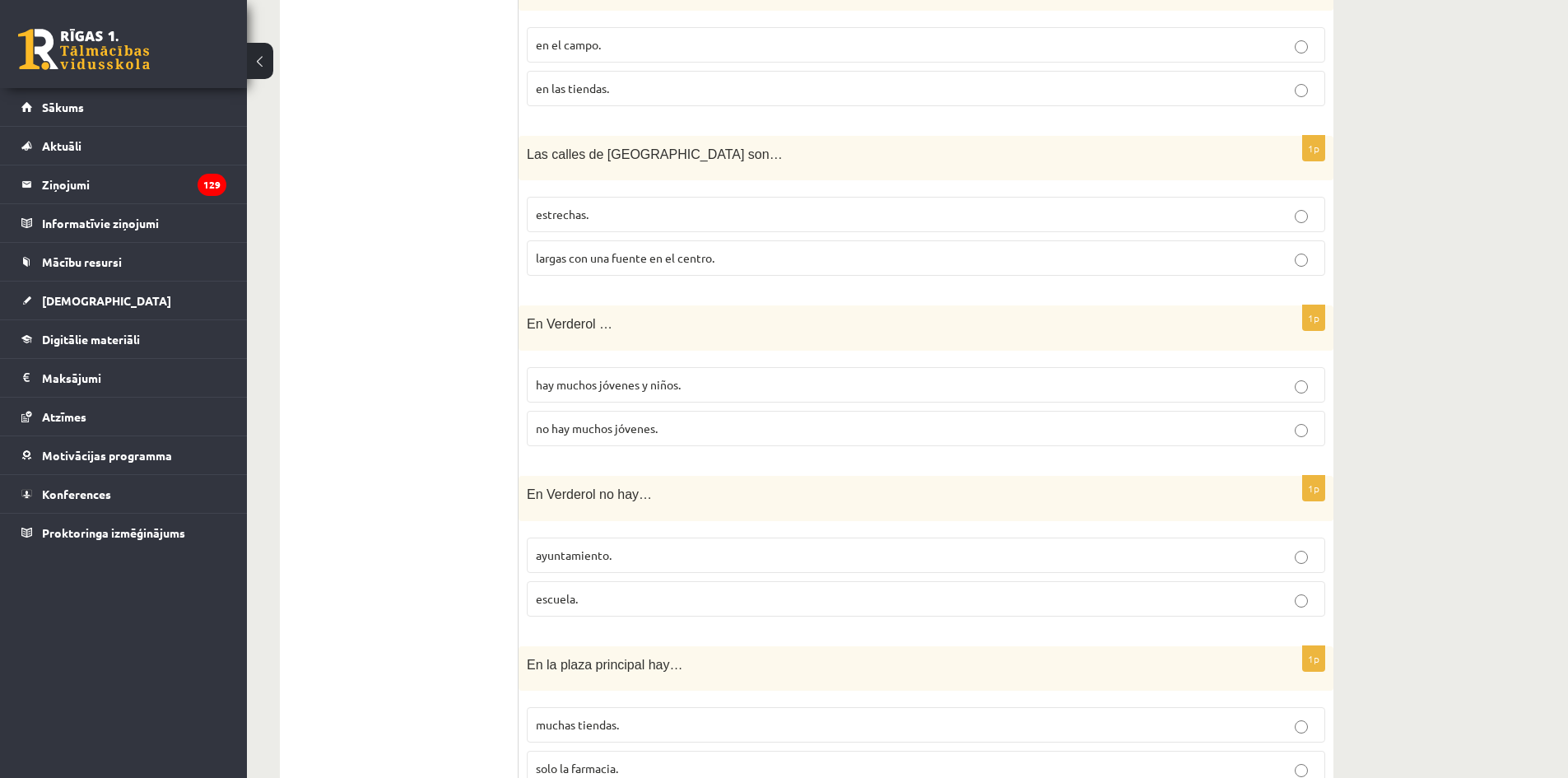
scroll to position [1160, 0]
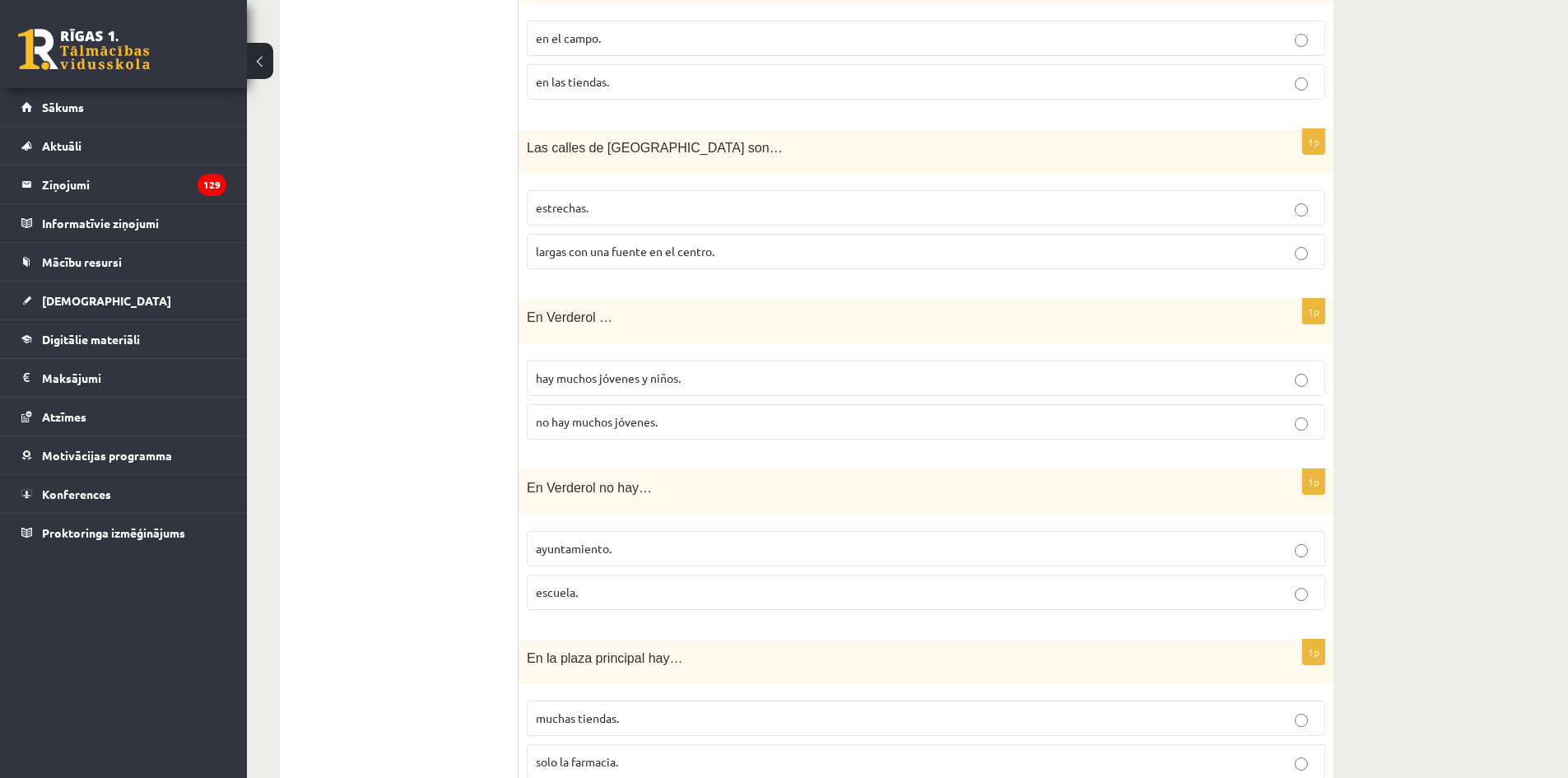
click at [699, 381] on p "hay muchos jóvenes y niños." at bounding box center [926, 377] width 781 height 17
click at [678, 7] on div "1p Muchos habitantes de Verderol trabajan… en el campo. en las tiendas." at bounding box center [926, 35] width 815 height 154
click at [549, 563] on label "ayuntamiento." at bounding box center [926, 548] width 799 height 35
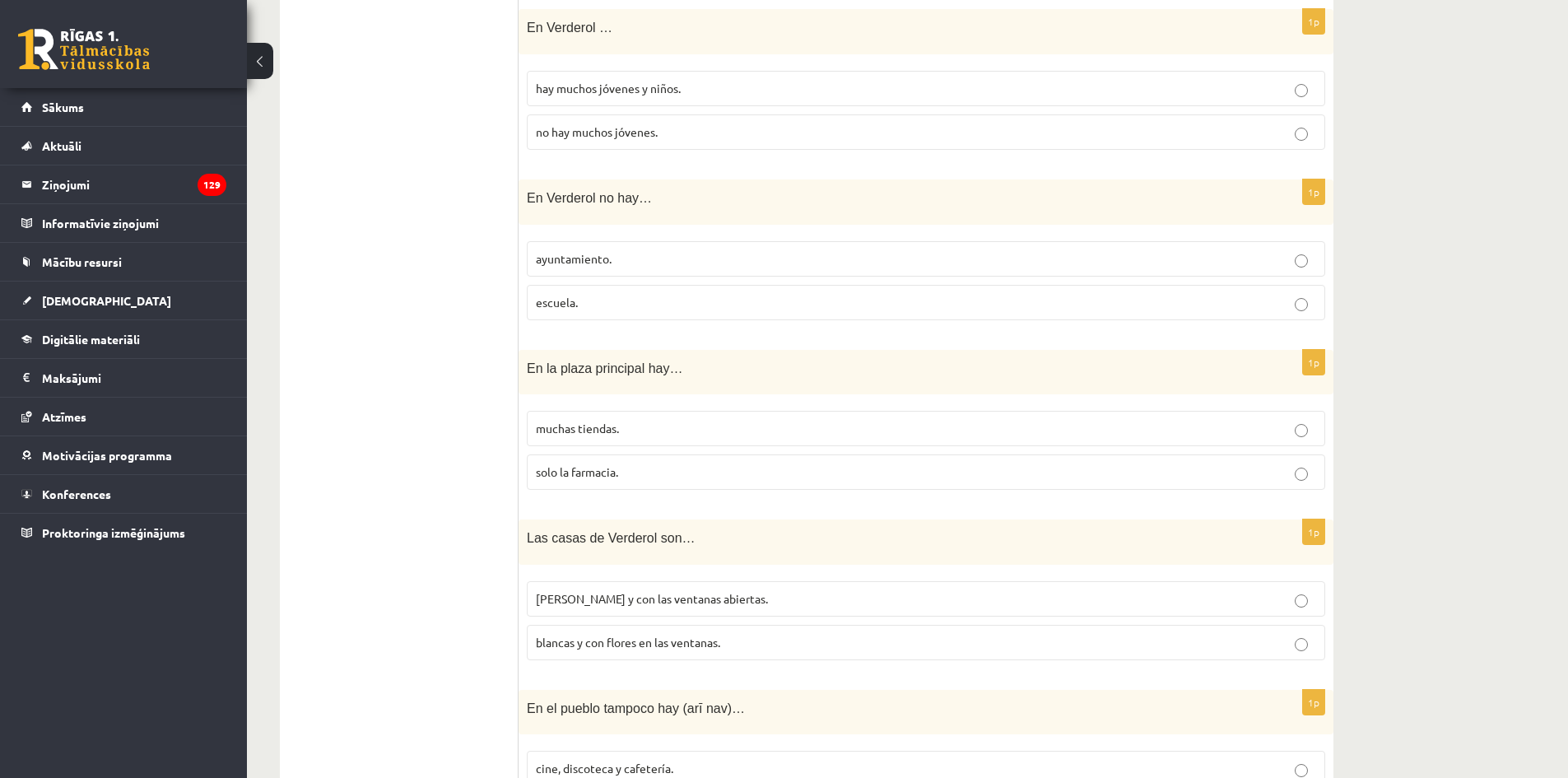
scroll to position [1489, 0]
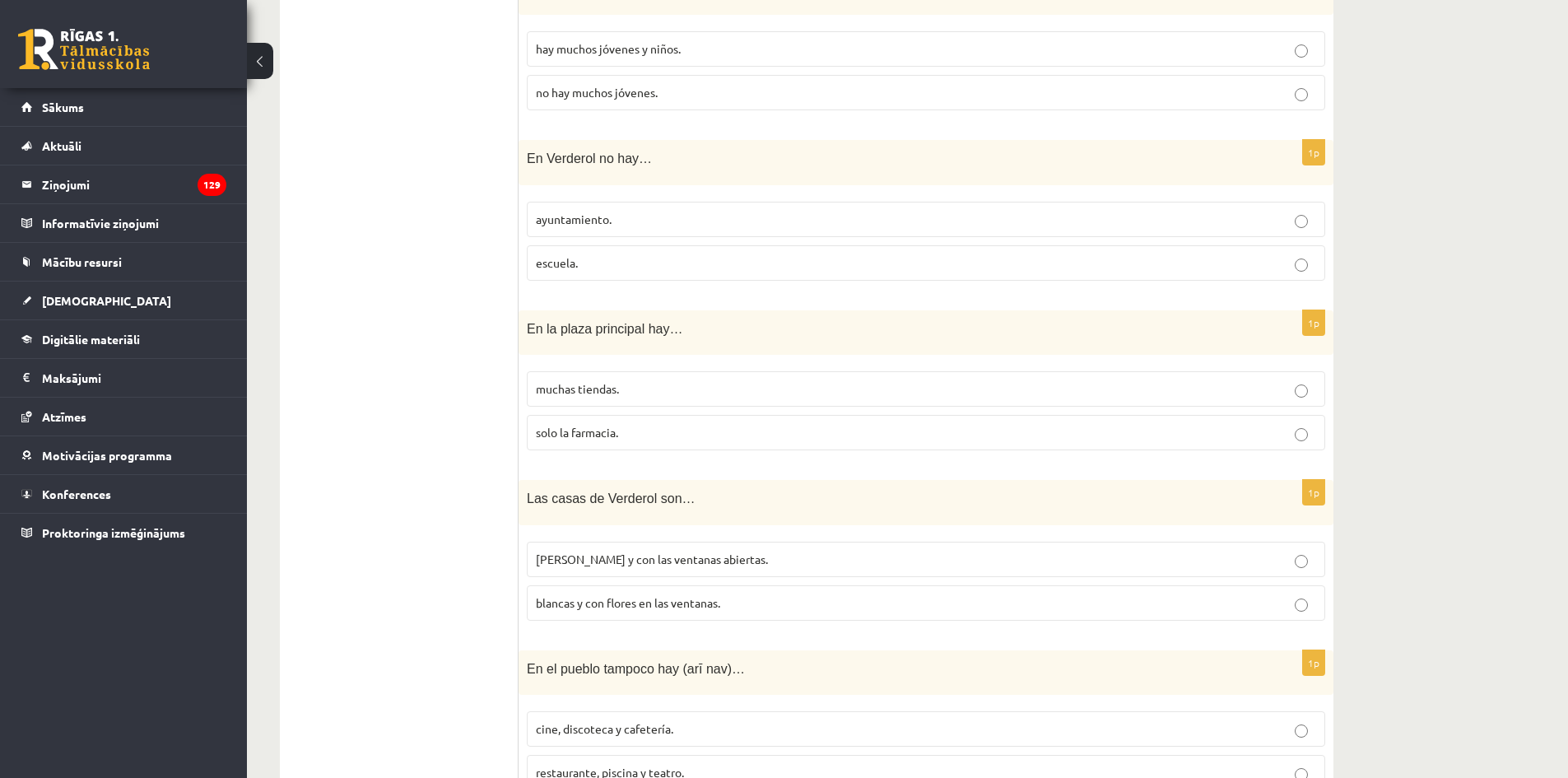
click at [708, 237] on label "ayuntamiento." at bounding box center [926, 219] width 799 height 35
click at [703, 260] on p "escuela." at bounding box center [926, 263] width 781 height 17
click at [641, 443] on label "solo la farmacia." at bounding box center [926, 432] width 799 height 35
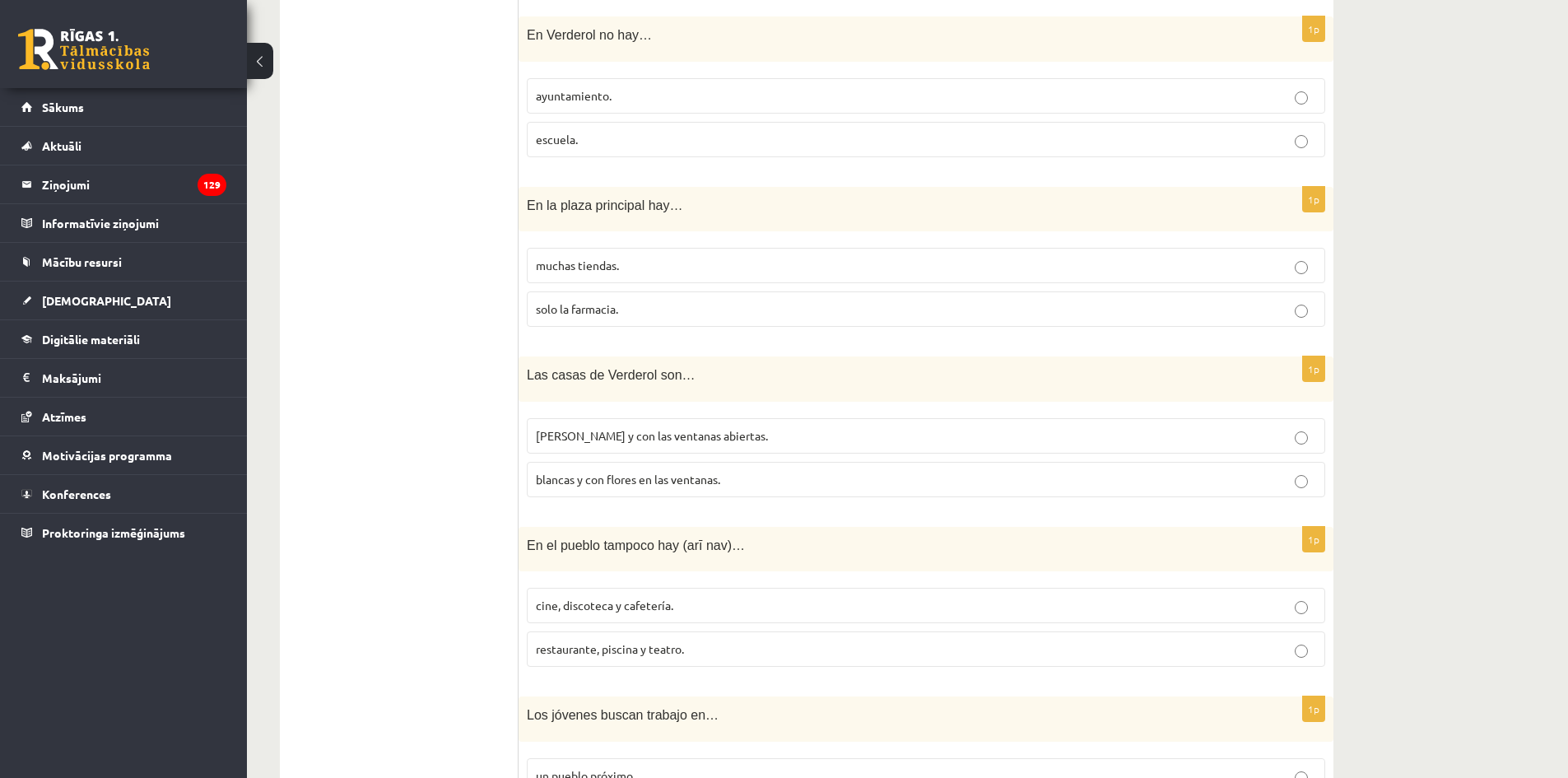
scroll to position [1654, 0]
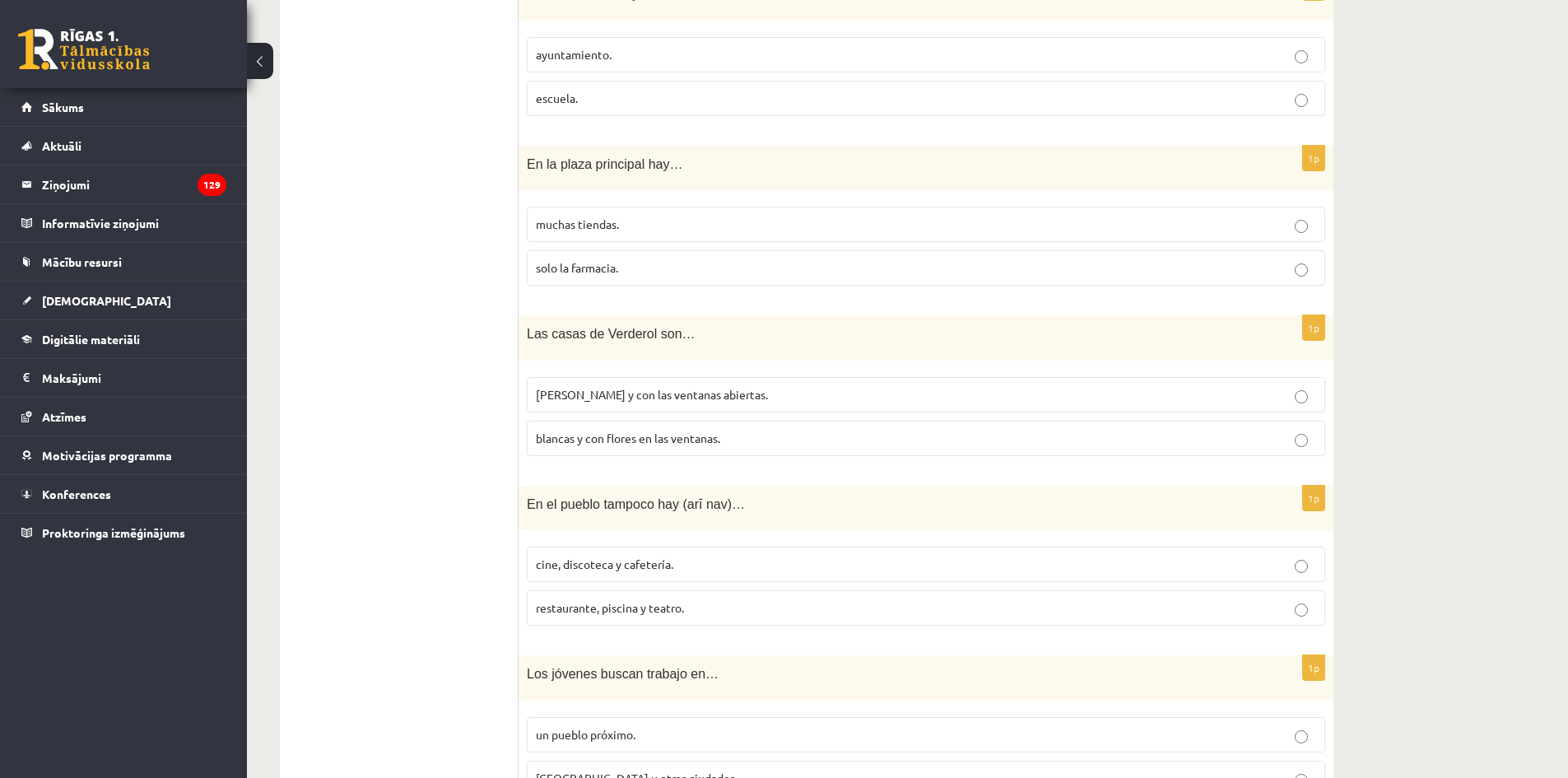
click at [604, 443] on span "blancas y con flores en las ventanas." at bounding box center [628, 438] width 185 height 15
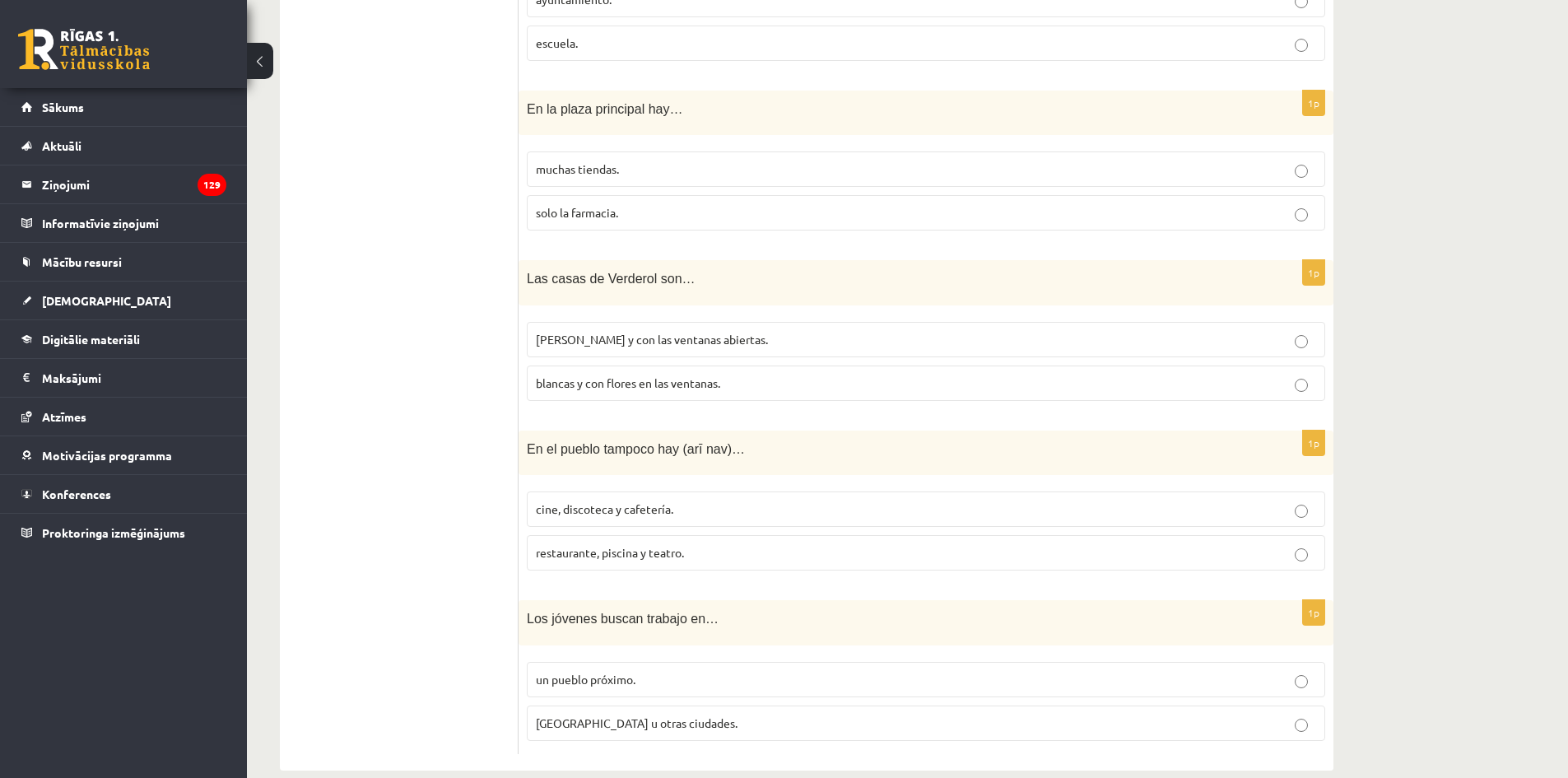
scroll to position [1736, 0]
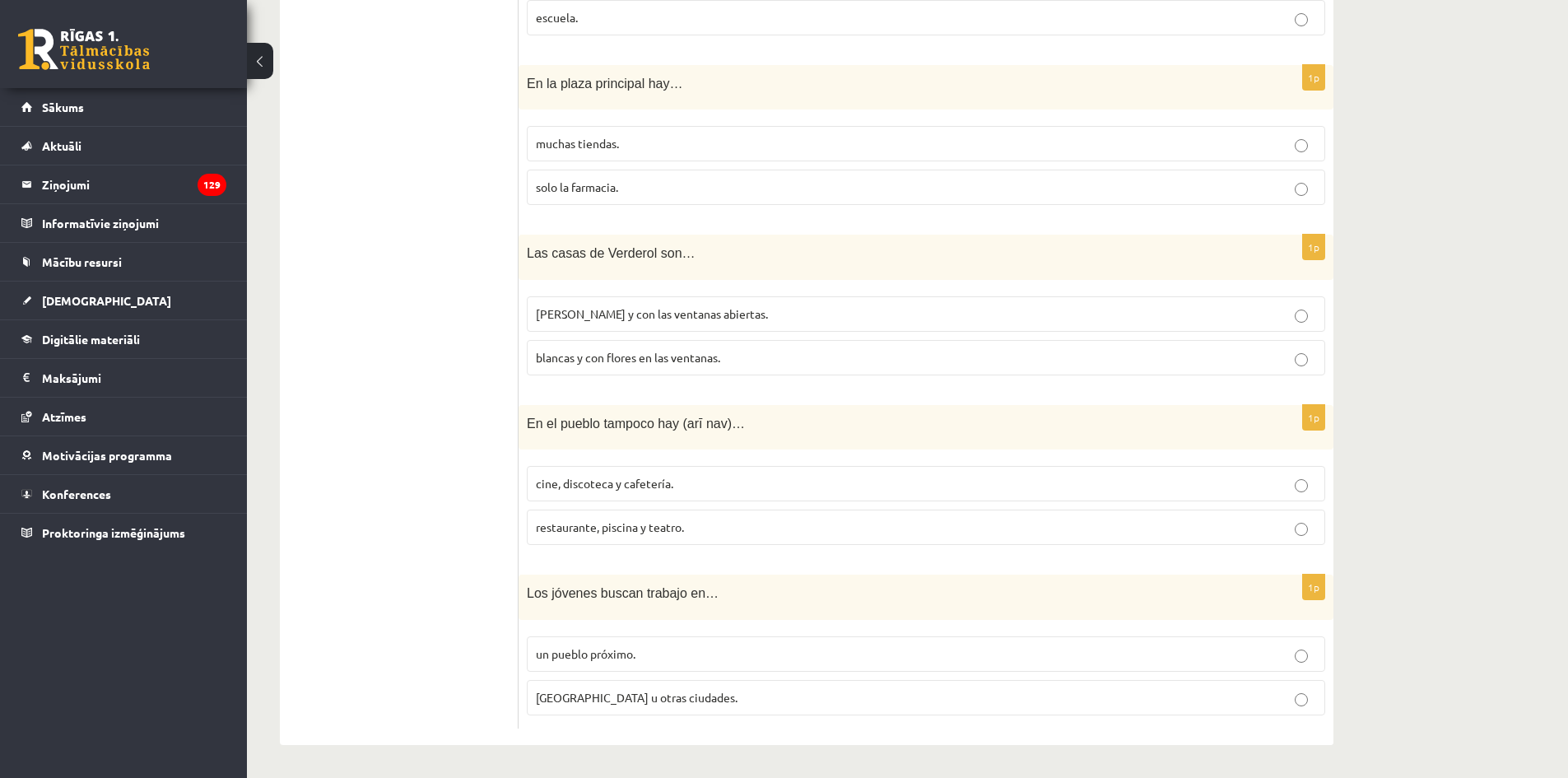
click at [644, 482] on span "cine, discoteca y cafetería." at bounding box center [604, 483] width 138 height 15
click at [618, 697] on span "Barcelona u otras ciudades." at bounding box center [636, 697] width 202 height 15
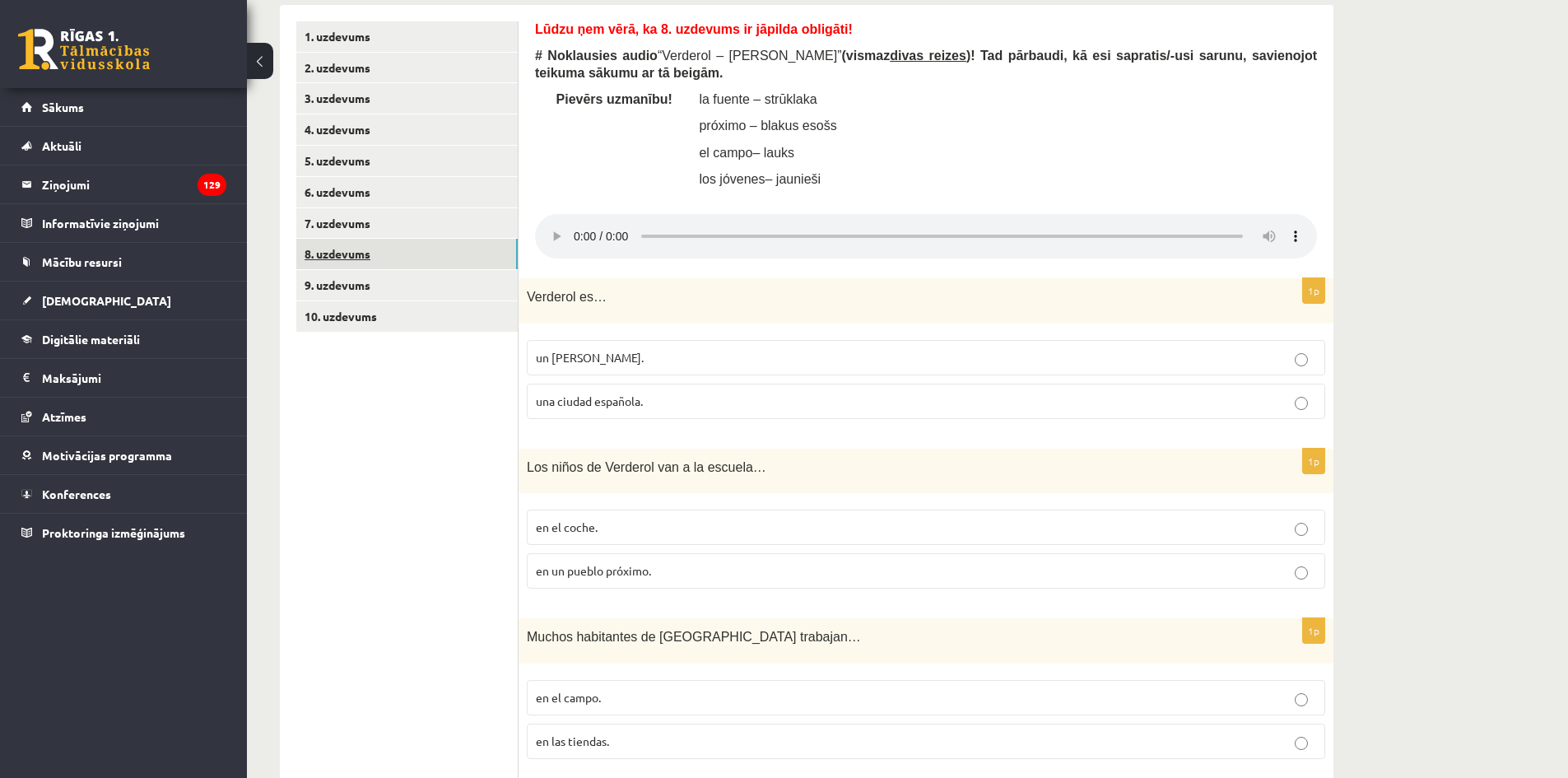
scroll to position [255, 0]
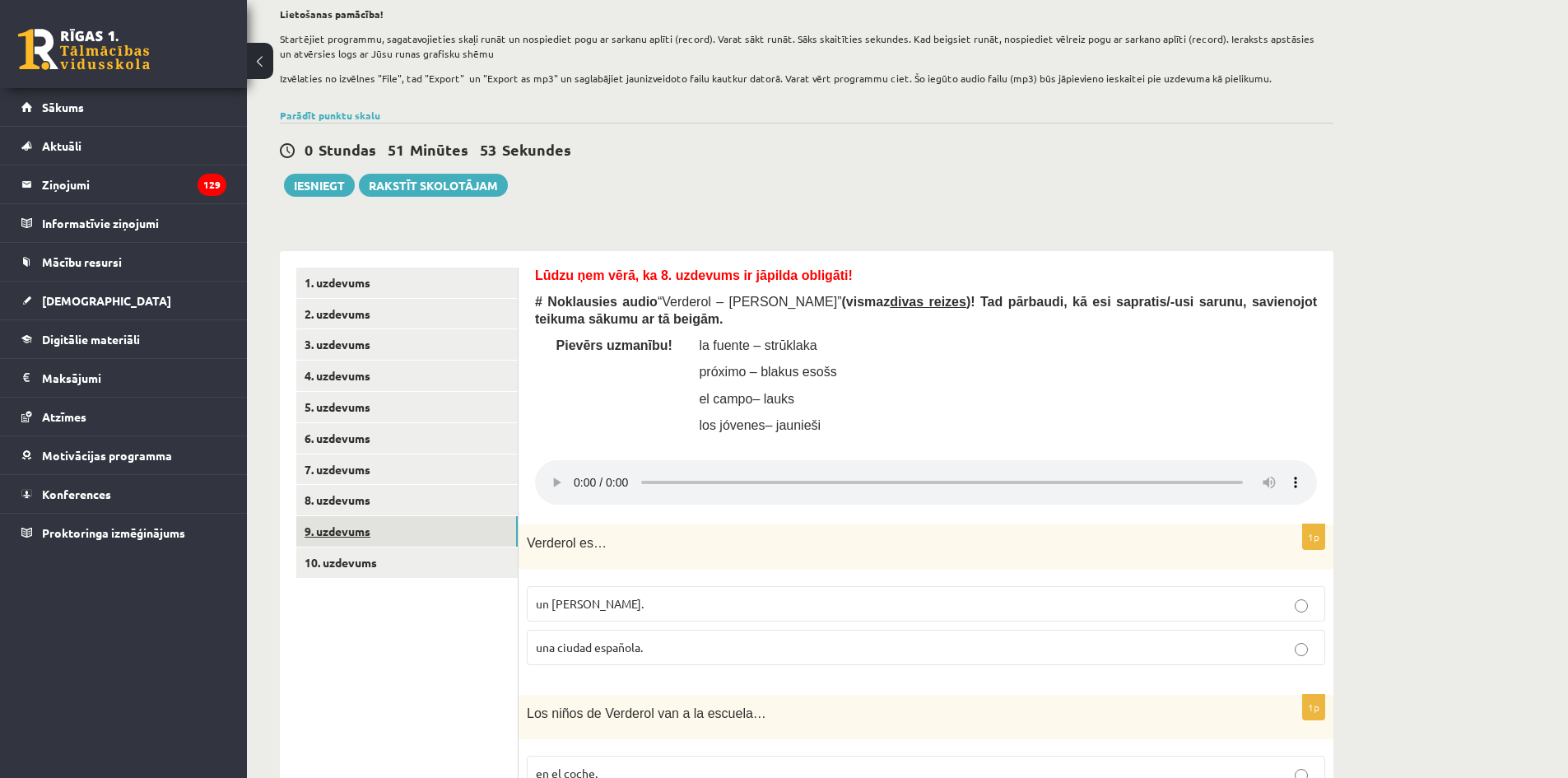
click at [363, 529] on link "9. uzdevums" at bounding box center [406, 531] width 222 height 30
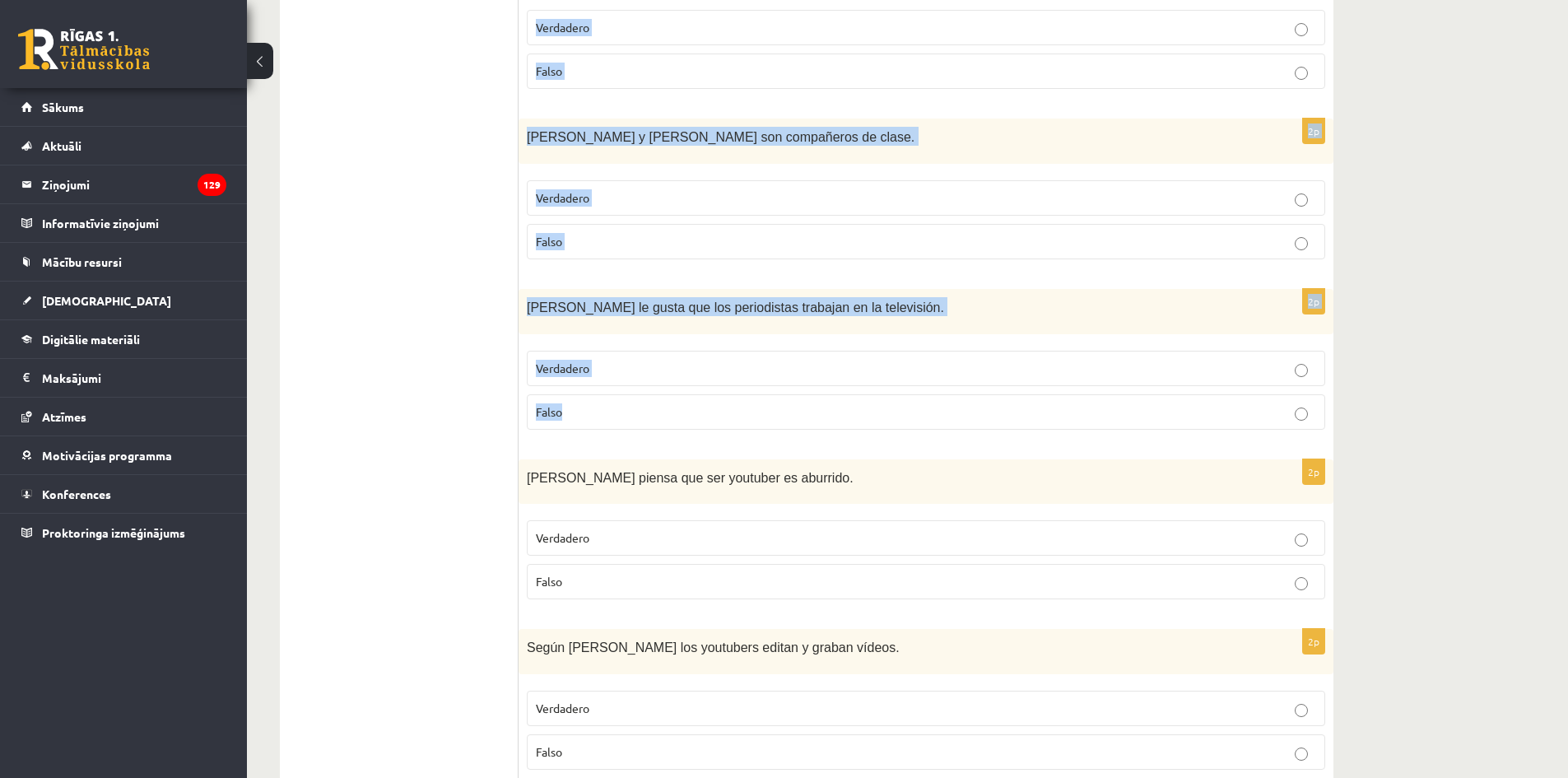
scroll to position [1563, 0]
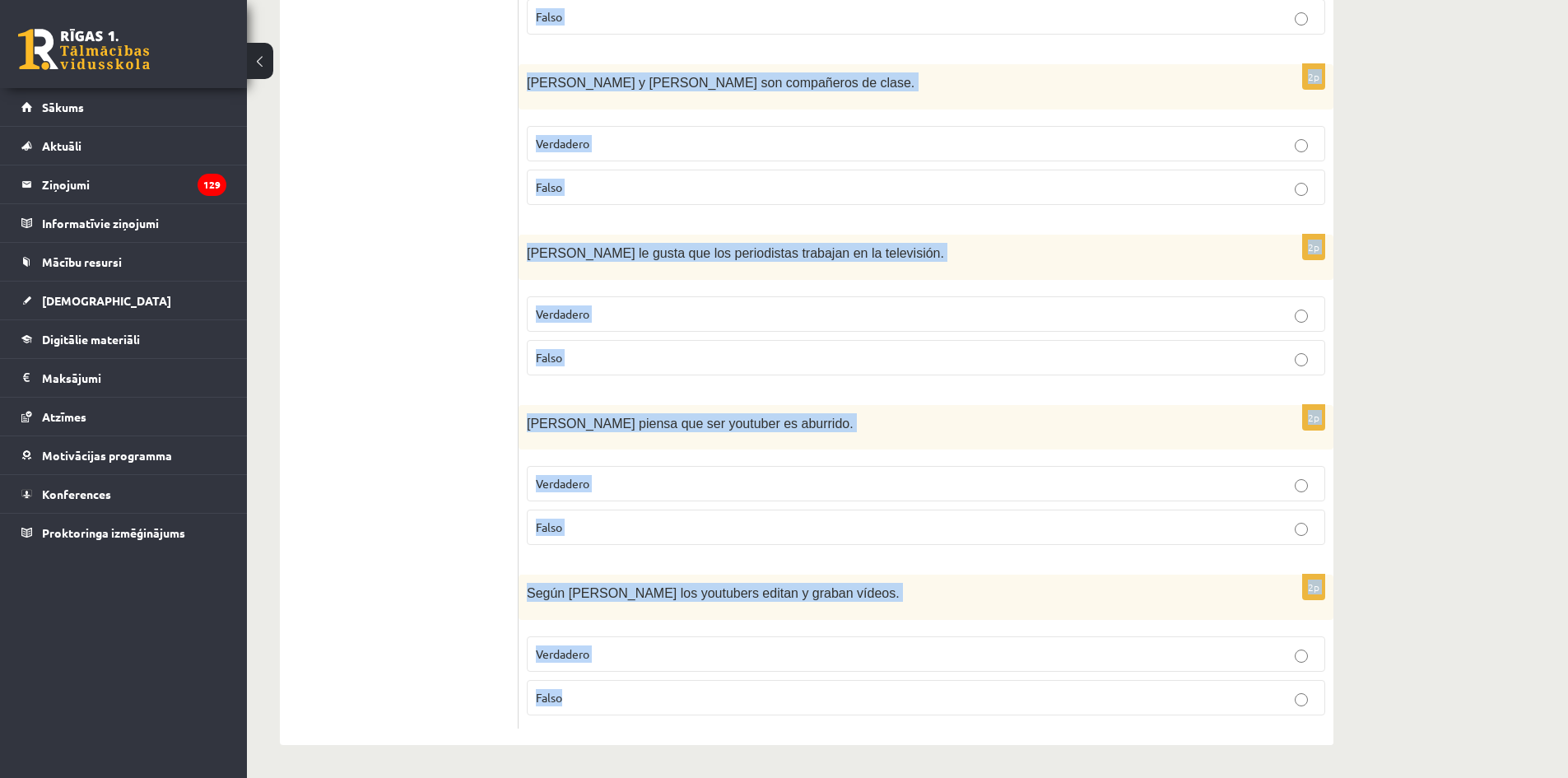
drag, startPoint x: 526, startPoint y: 45, endPoint x: 959, endPoint y: 701, distance: 786.0
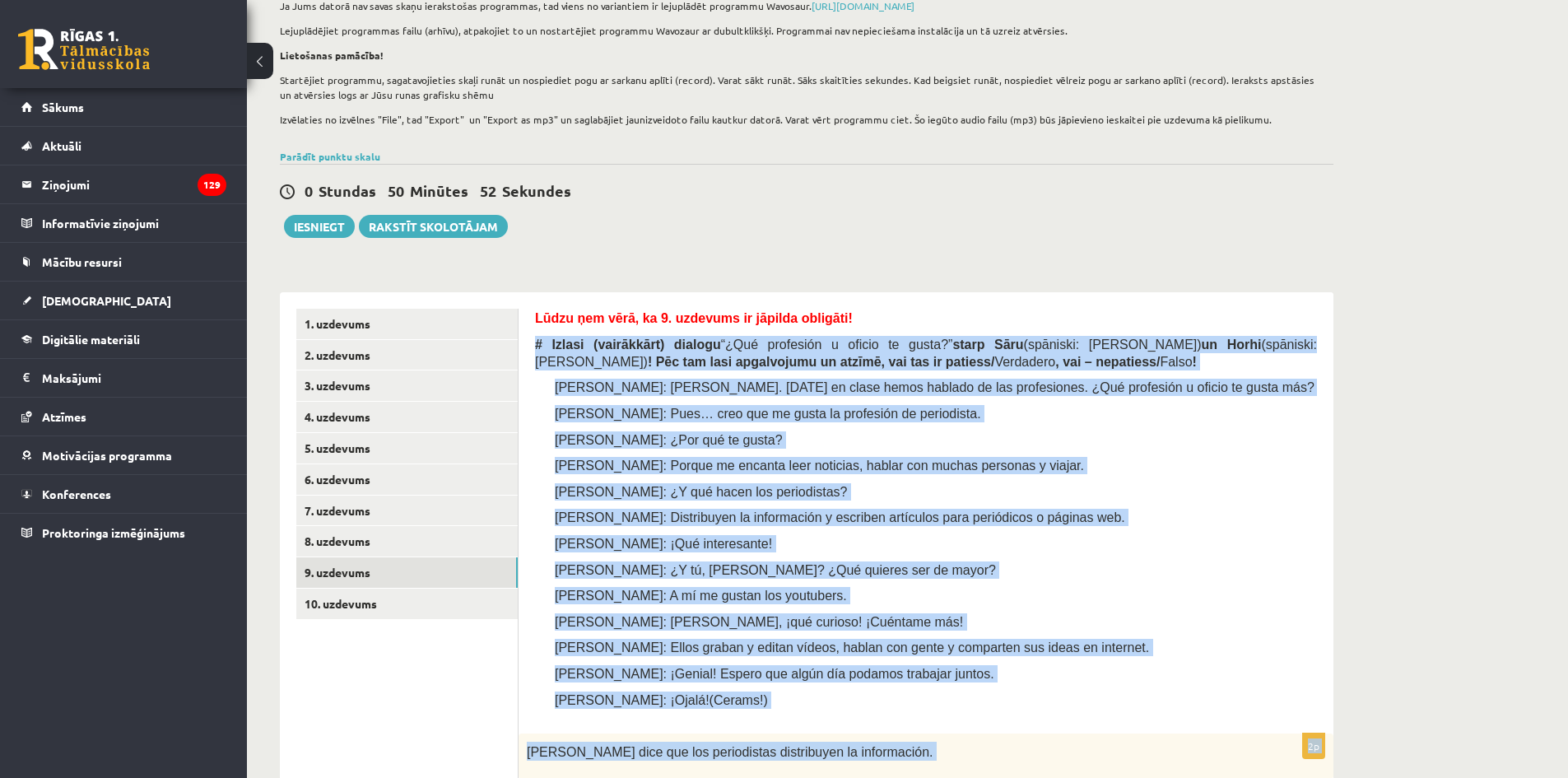
scroll to position [165, 0]
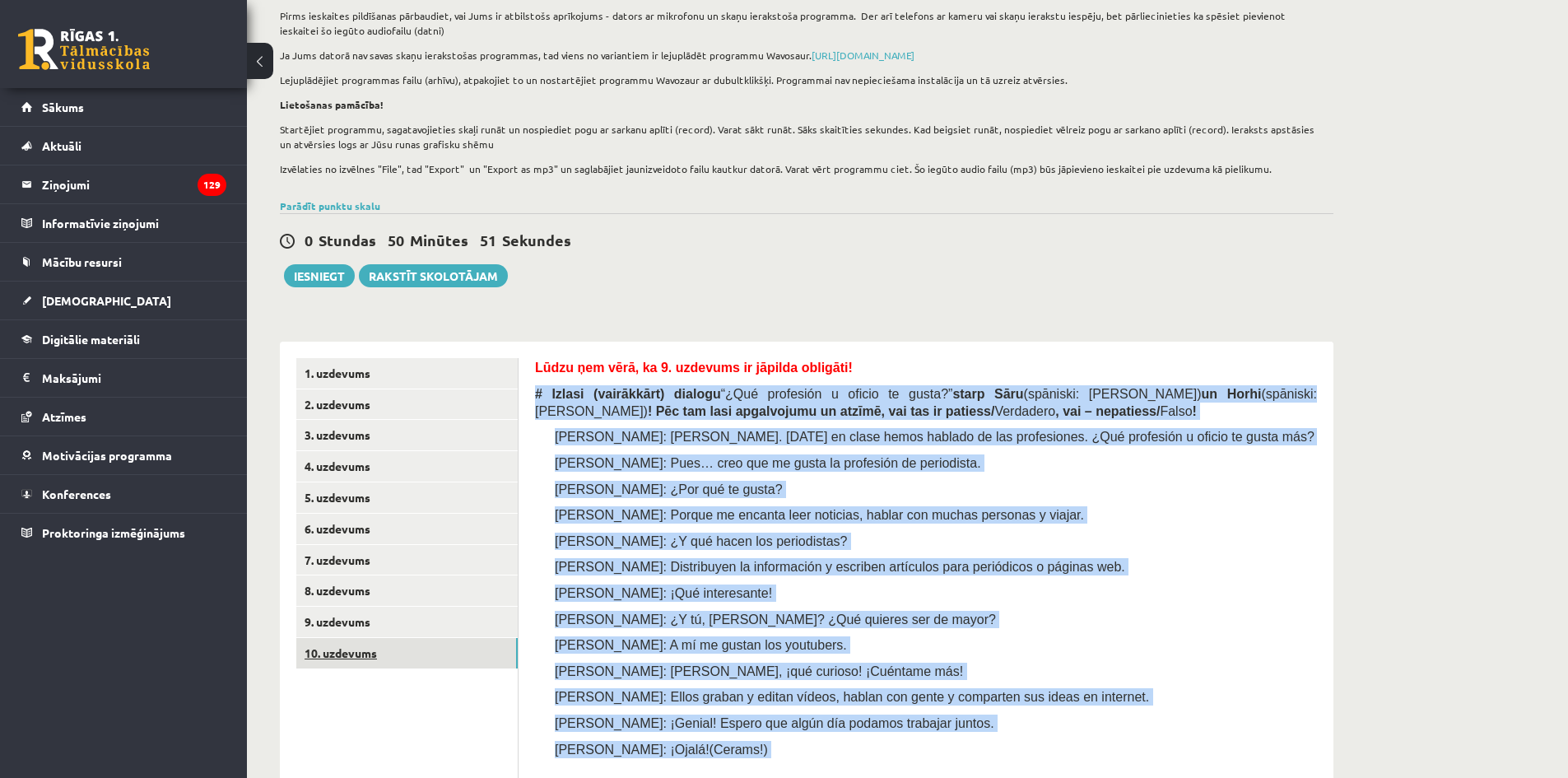
click at [372, 657] on link "10. uzdevums" at bounding box center [406, 653] width 222 height 30
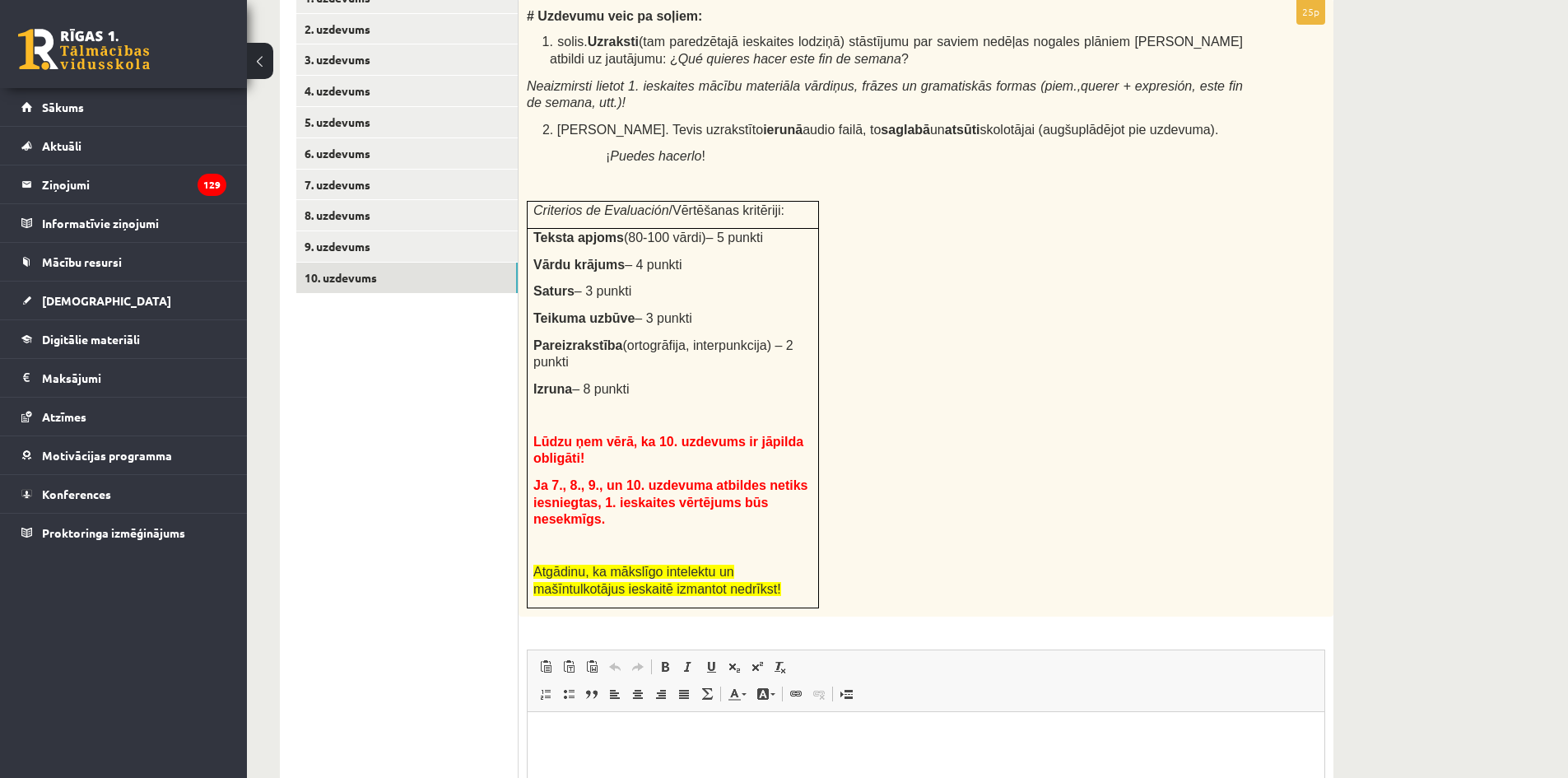
scroll to position [576, 0]
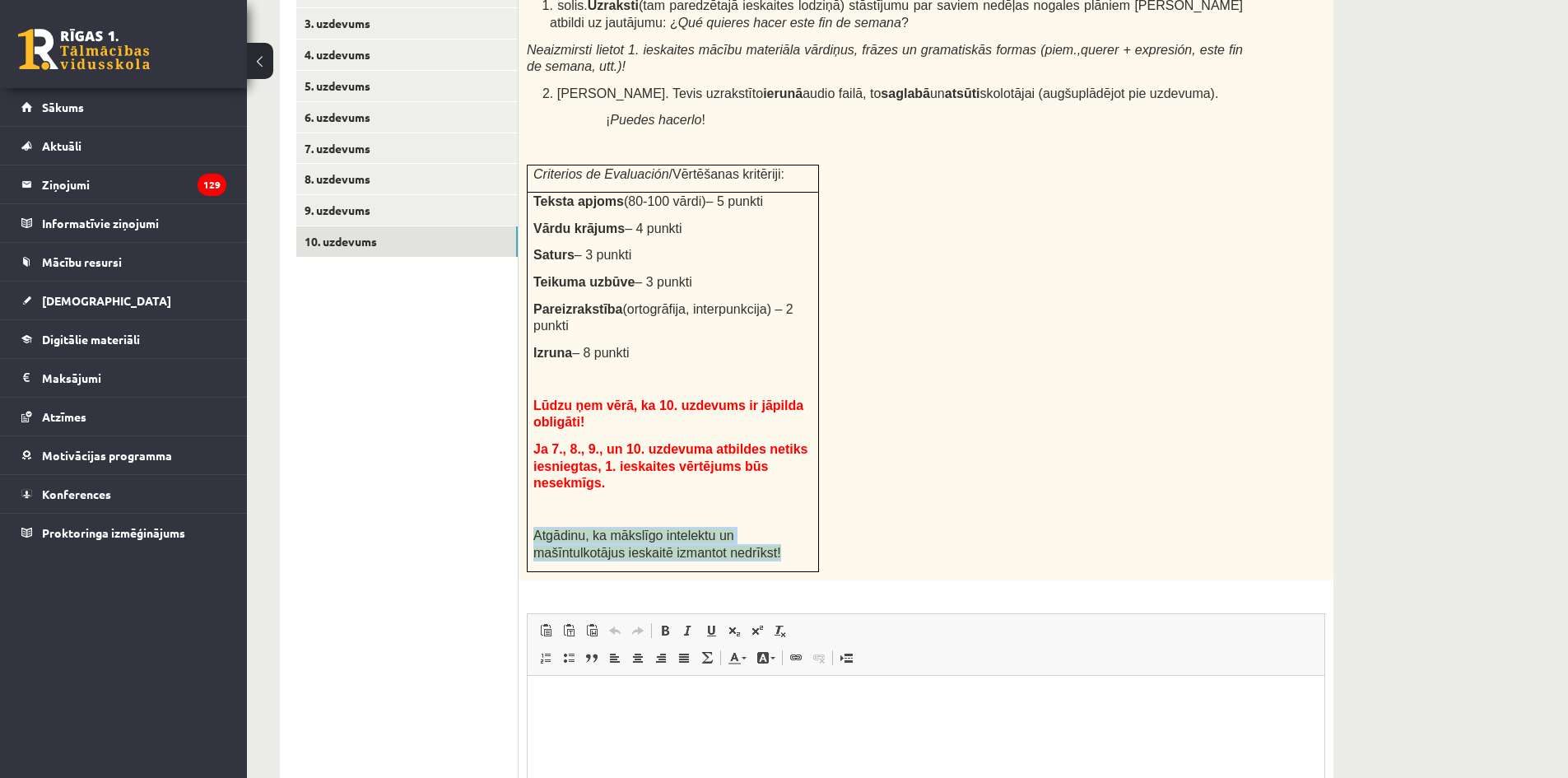
drag, startPoint x: 777, startPoint y: 520, endPoint x: 716, endPoint y: 480, distance: 72.9
click at [716, 480] on td "Teksta apjoms (80-100 vārdi) – 5 punkti Vārdu krājums – 4 punkti Saturs – 3 pun…" at bounding box center [674, 382] width 292 height 379
click at [1063, 343] on div "# Uzdevumu veic pa soļiem: 1. solis. Uzraksti (tam paredzētajā ieskaites lodziņ…" at bounding box center [926, 271] width 815 height 617
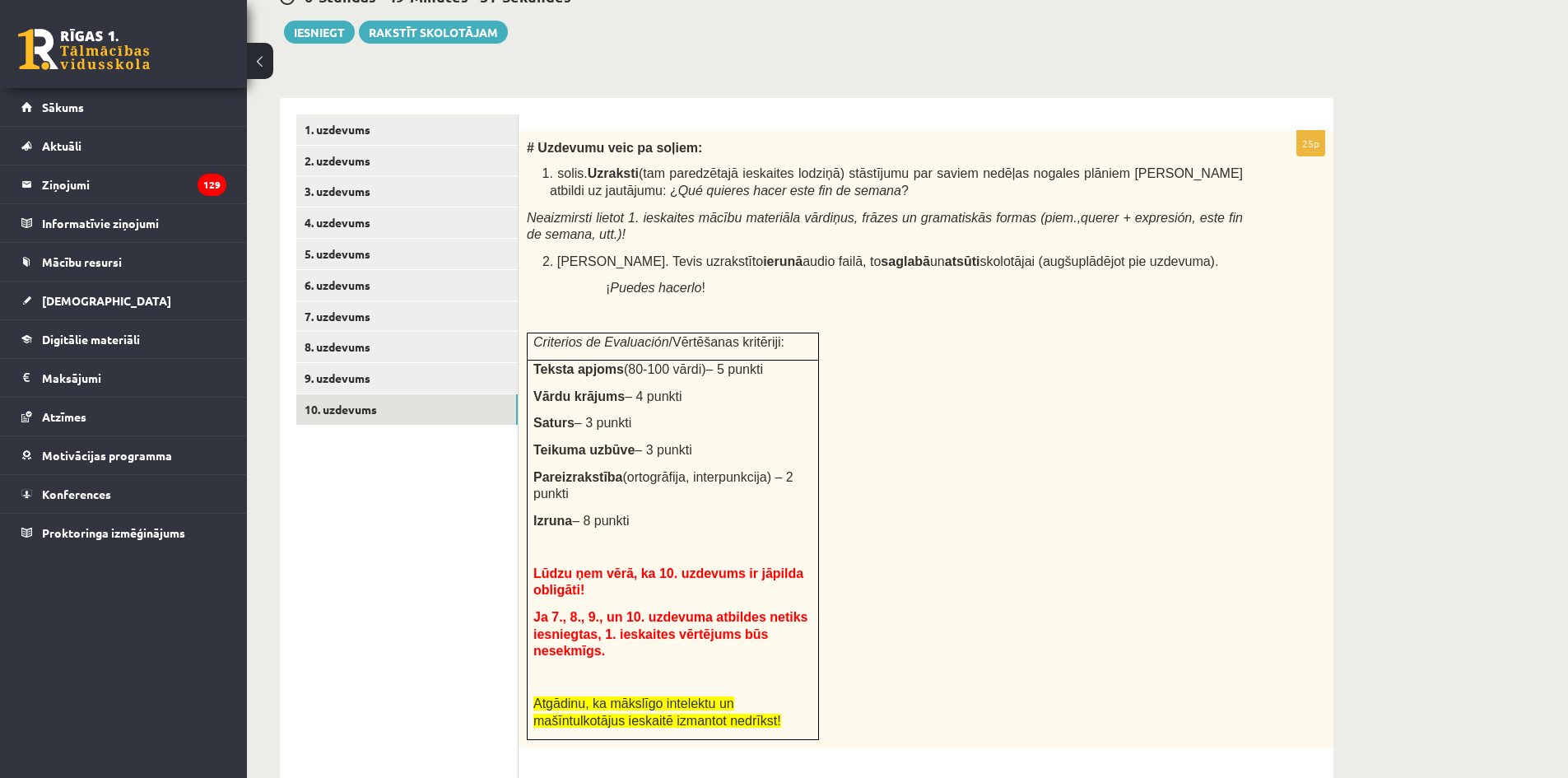
scroll to position [411, 0]
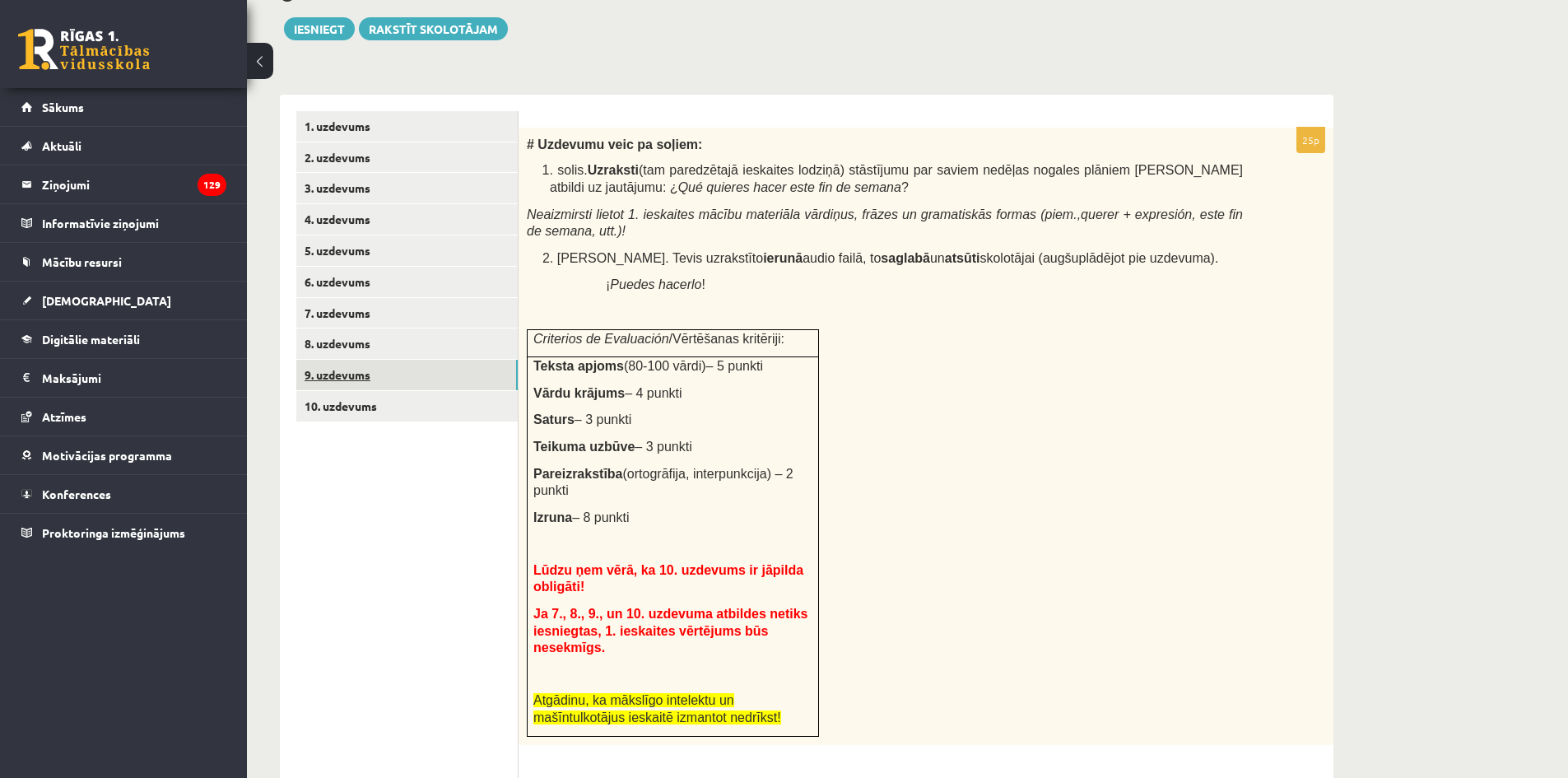
click at [347, 380] on link "9. uzdevums" at bounding box center [406, 374] width 222 height 30
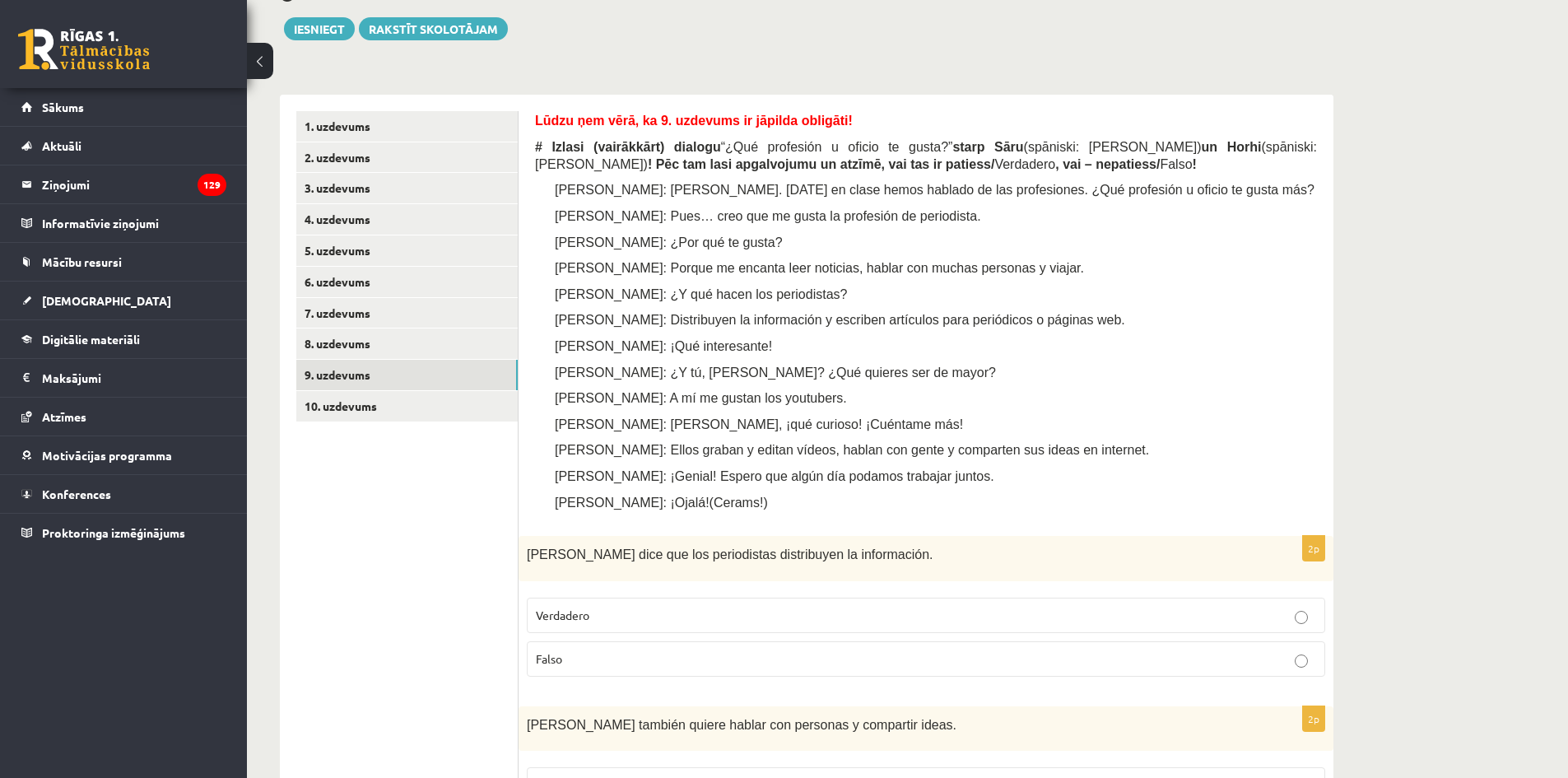
click at [570, 621] on span "Verdadero" at bounding box center [562, 615] width 54 height 15
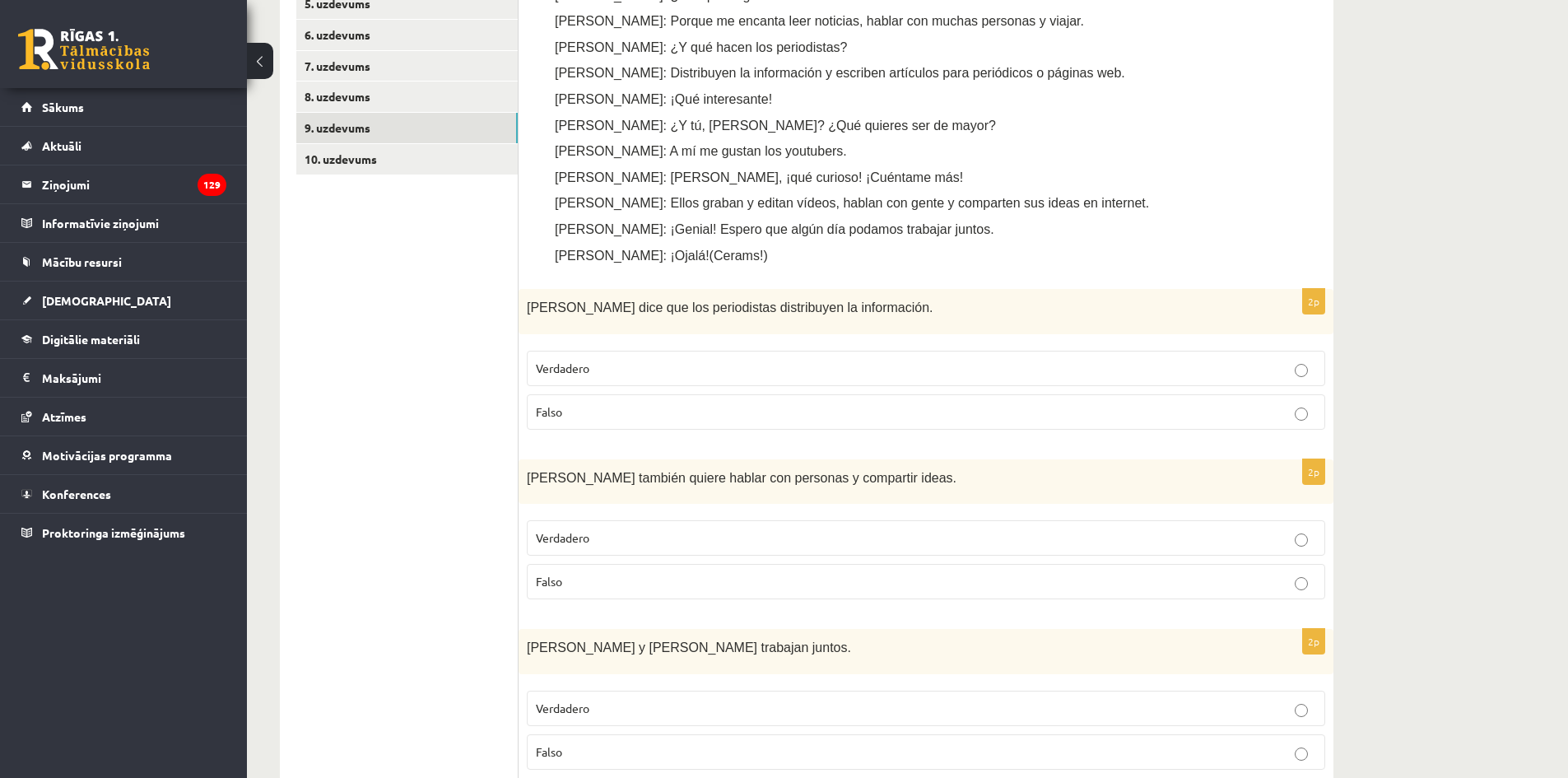
click at [606, 549] on label "Verdadero" at bounding box center [926, 537] width 799 height 35
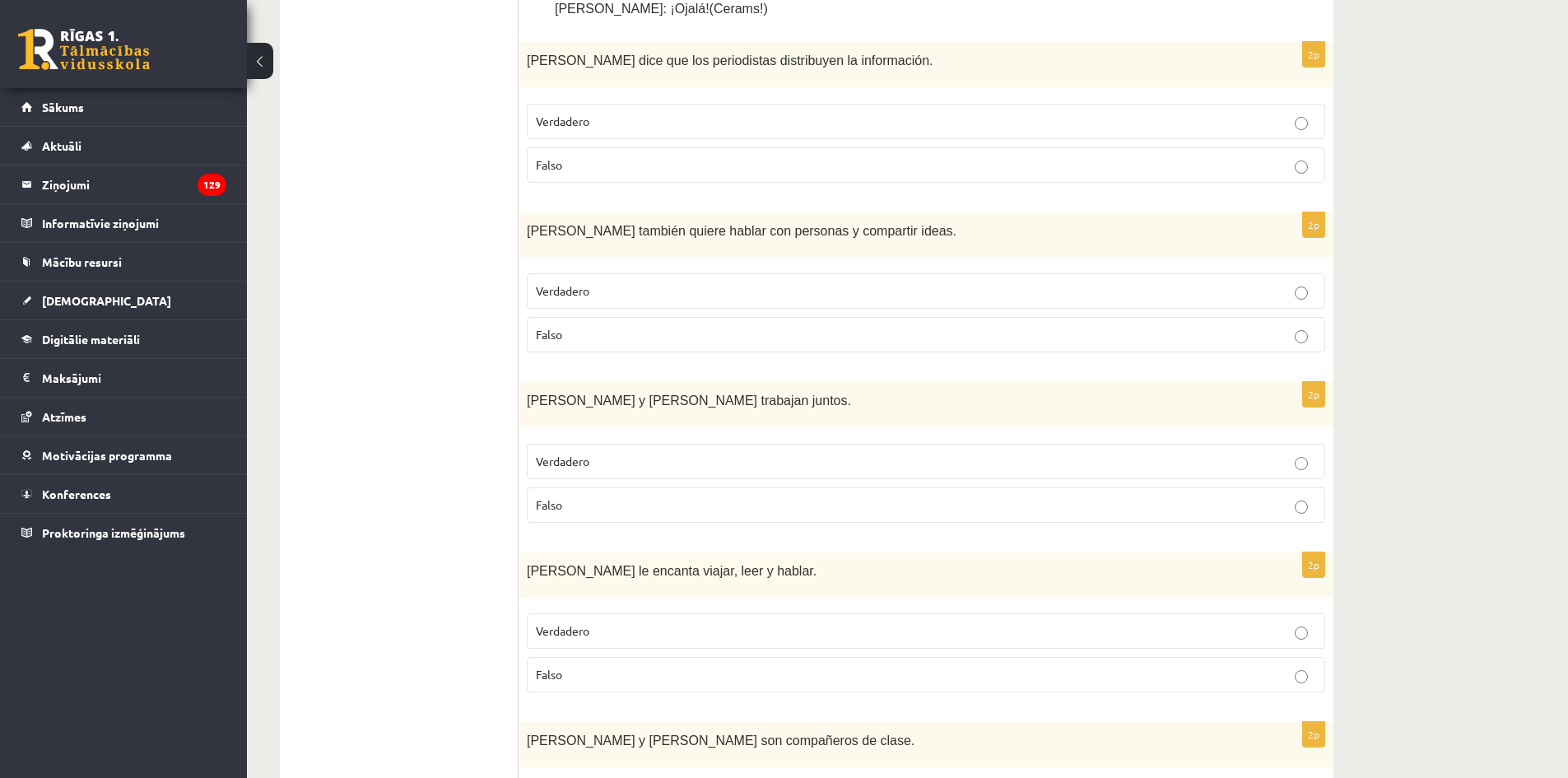
click at [594, 500] on p "Falso" at bounding box center [926, 504] width 781 height 17
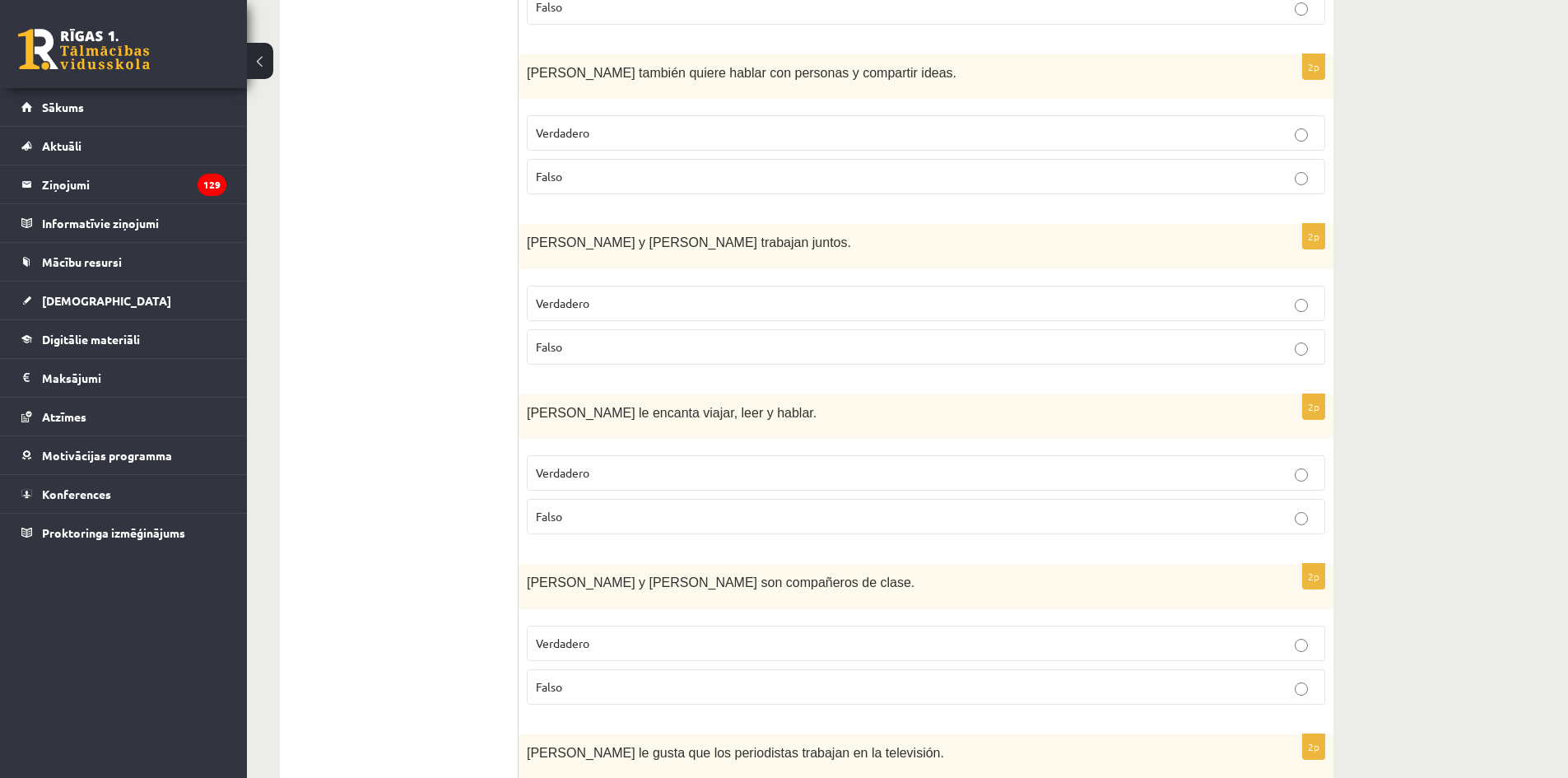
scroll to position [1152, 0]
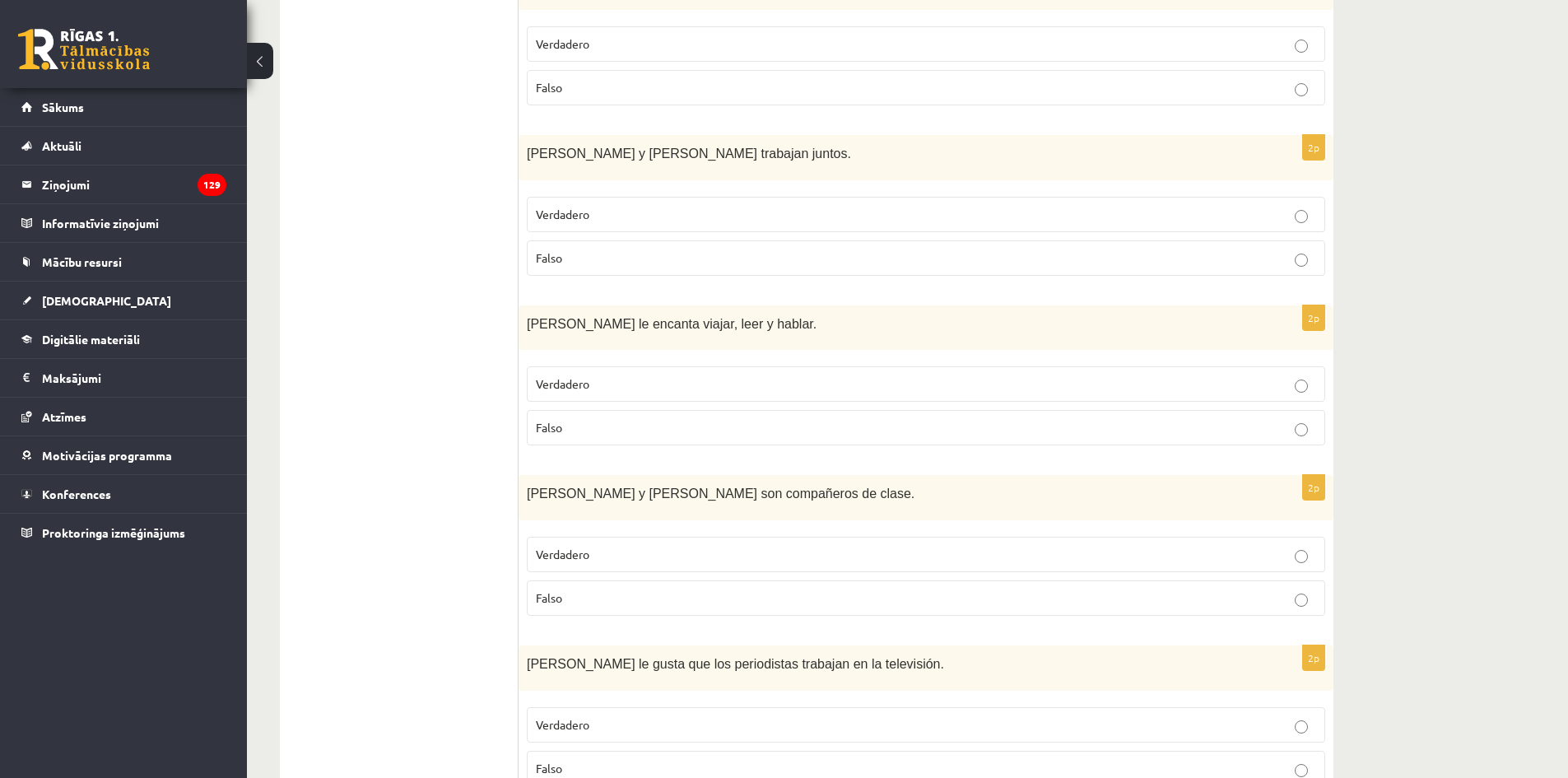
click at [620, 571] on label "Verdadero" at bounding box center [926, 554] width 799 height 35
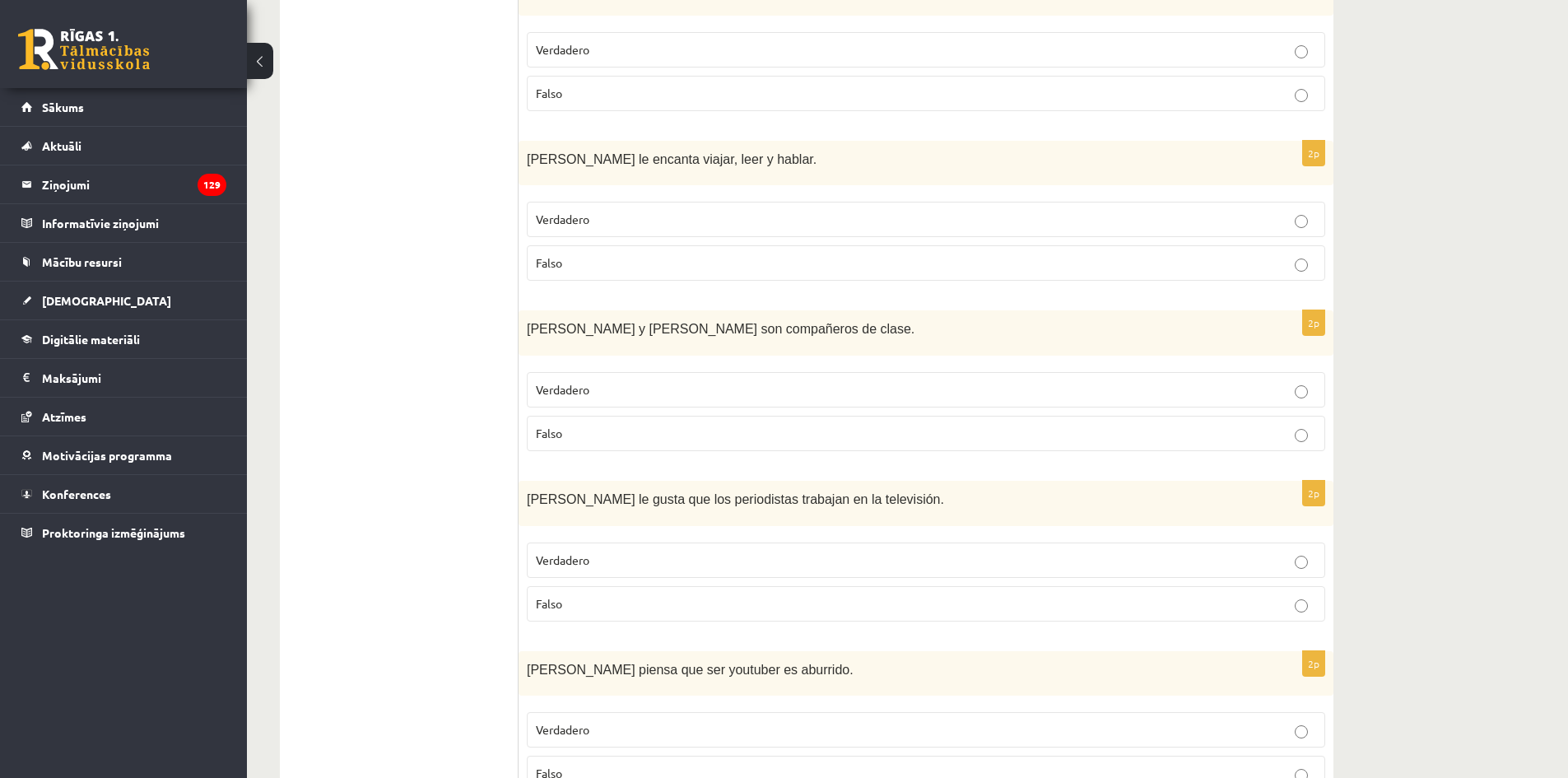
click at [605, 602] on p "Falso" at bounding box center [926, 603] width 781 height 17
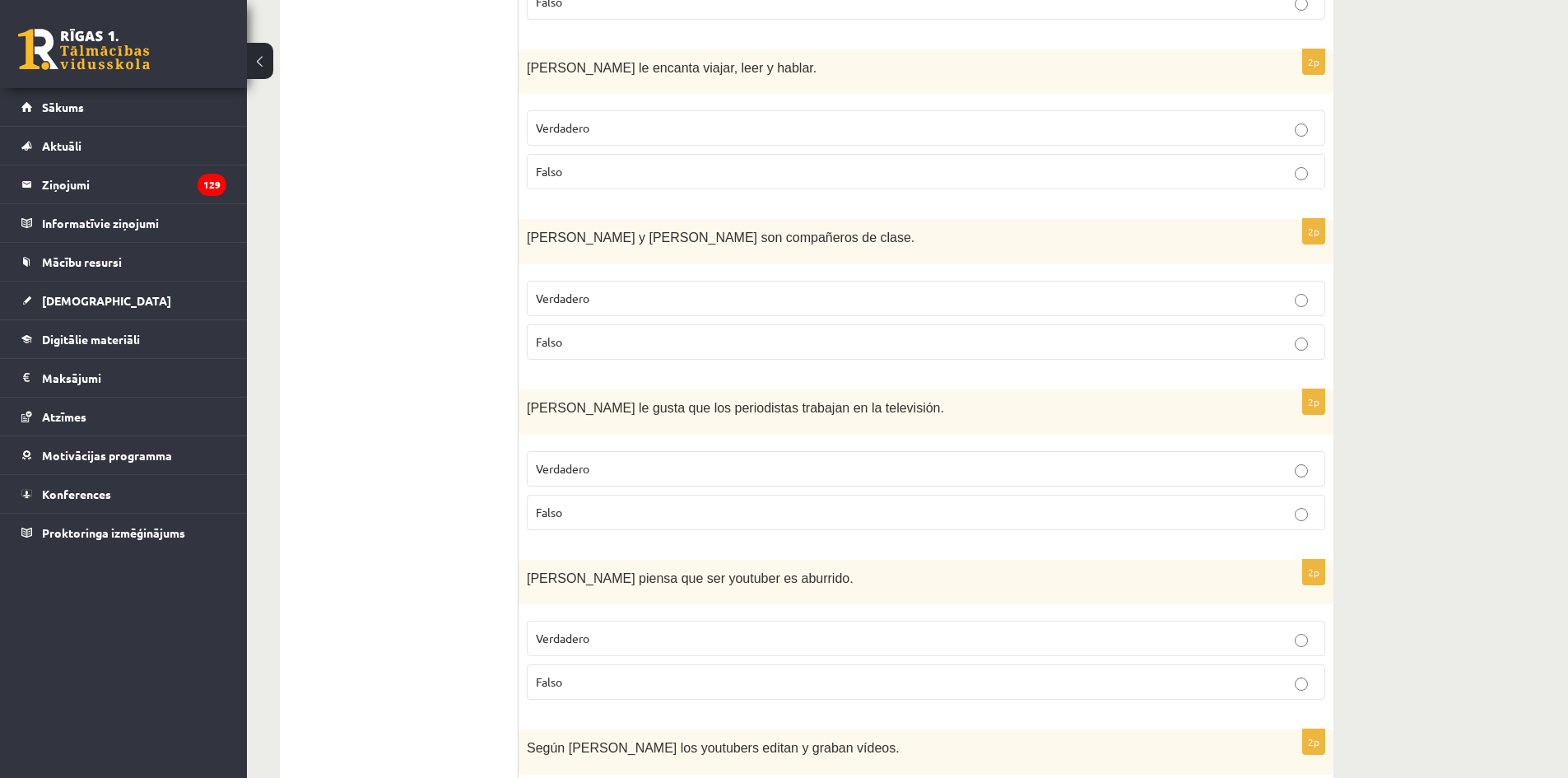
scroll to position [1563, 0]
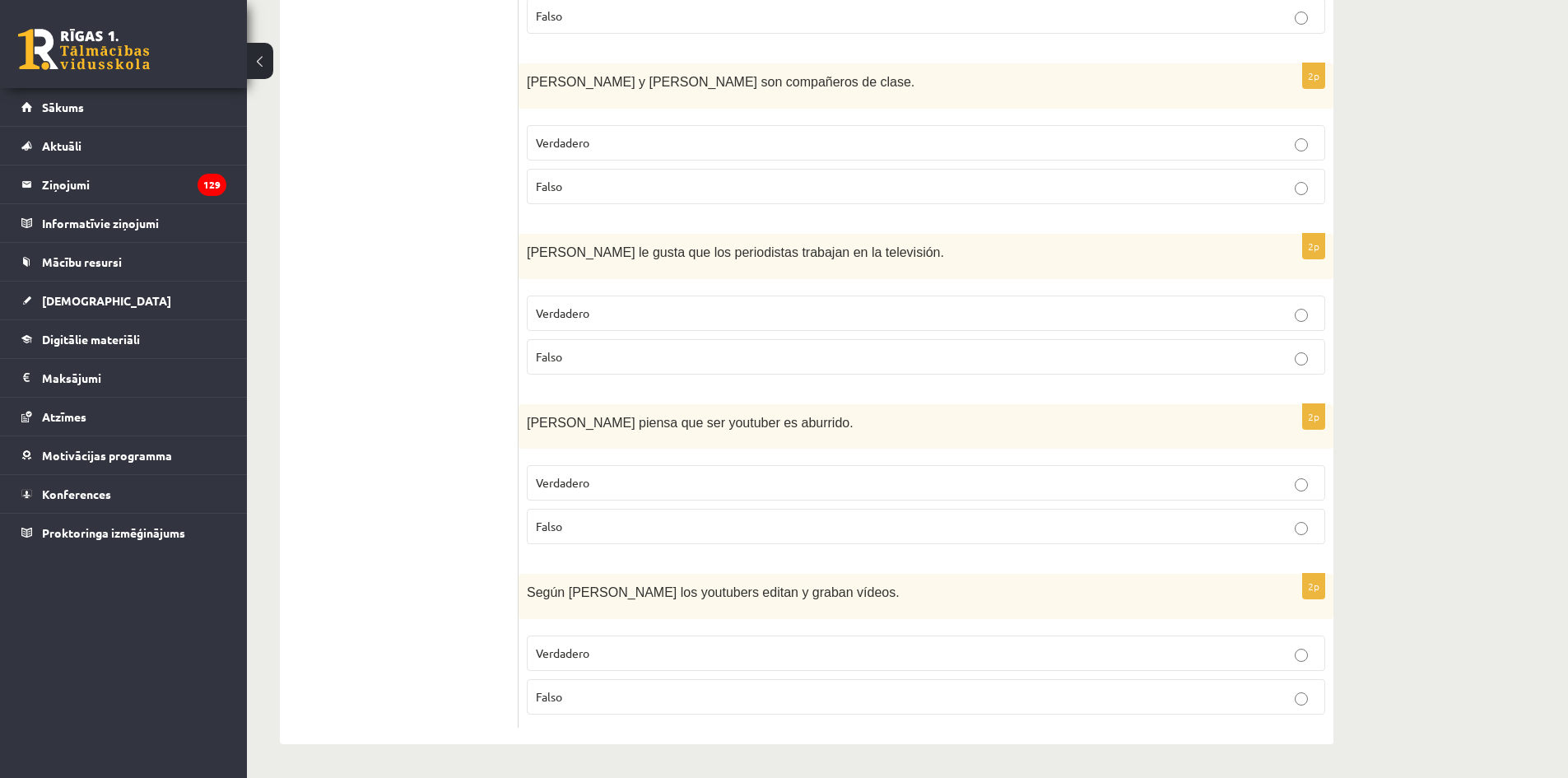
click at [576, 525] on p "Falso" at bounding box center [926, 526] width 781 height 17
click at [599, 651] on p "Verdadero" at bounding box center [926, 653] width 781 height 17
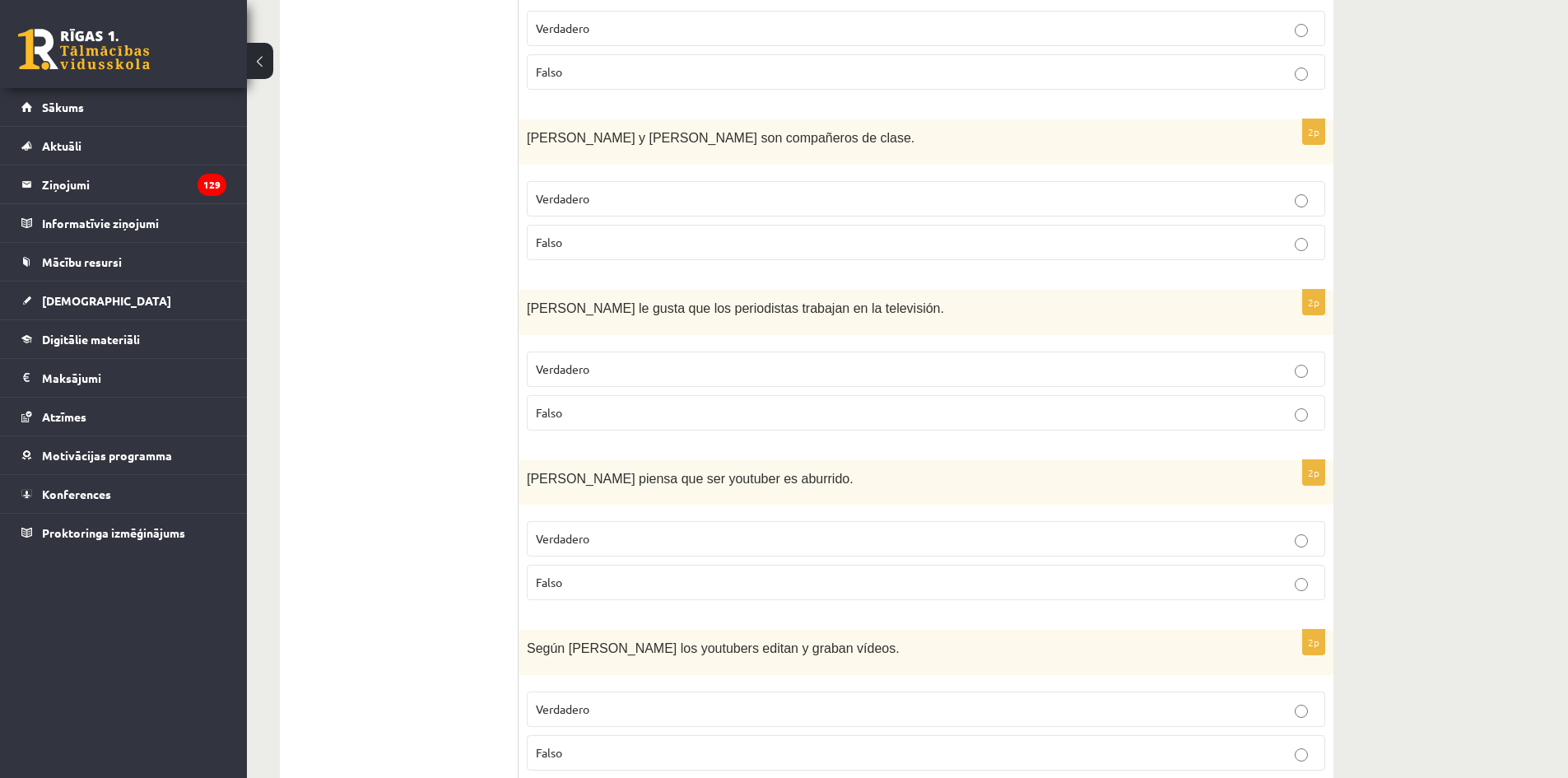
scroll to position [1482, 0]
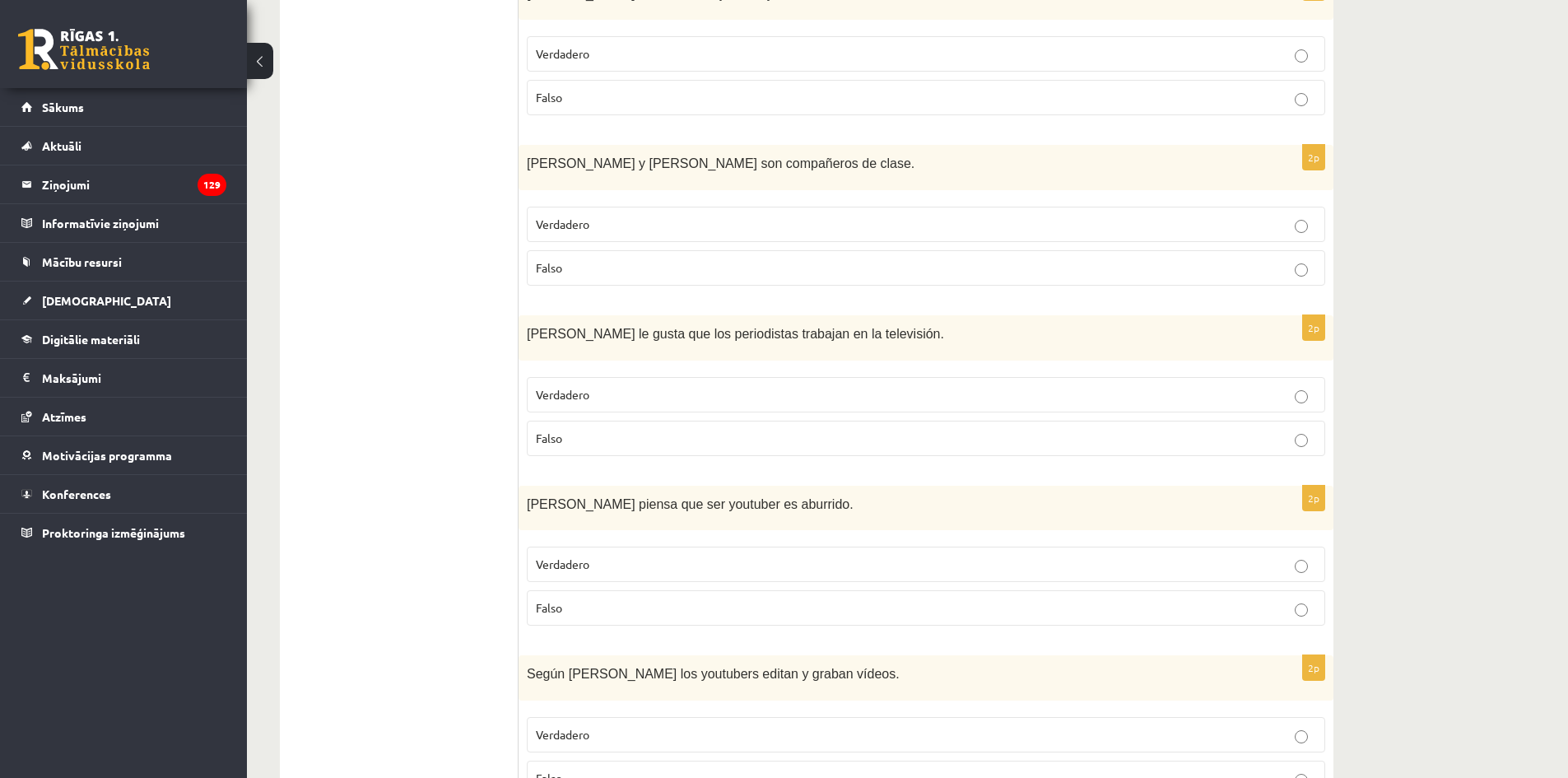
click at [769, 288] on fieldset "Verdadero Falso" at bounding box center [926, 245] width 799 height 92
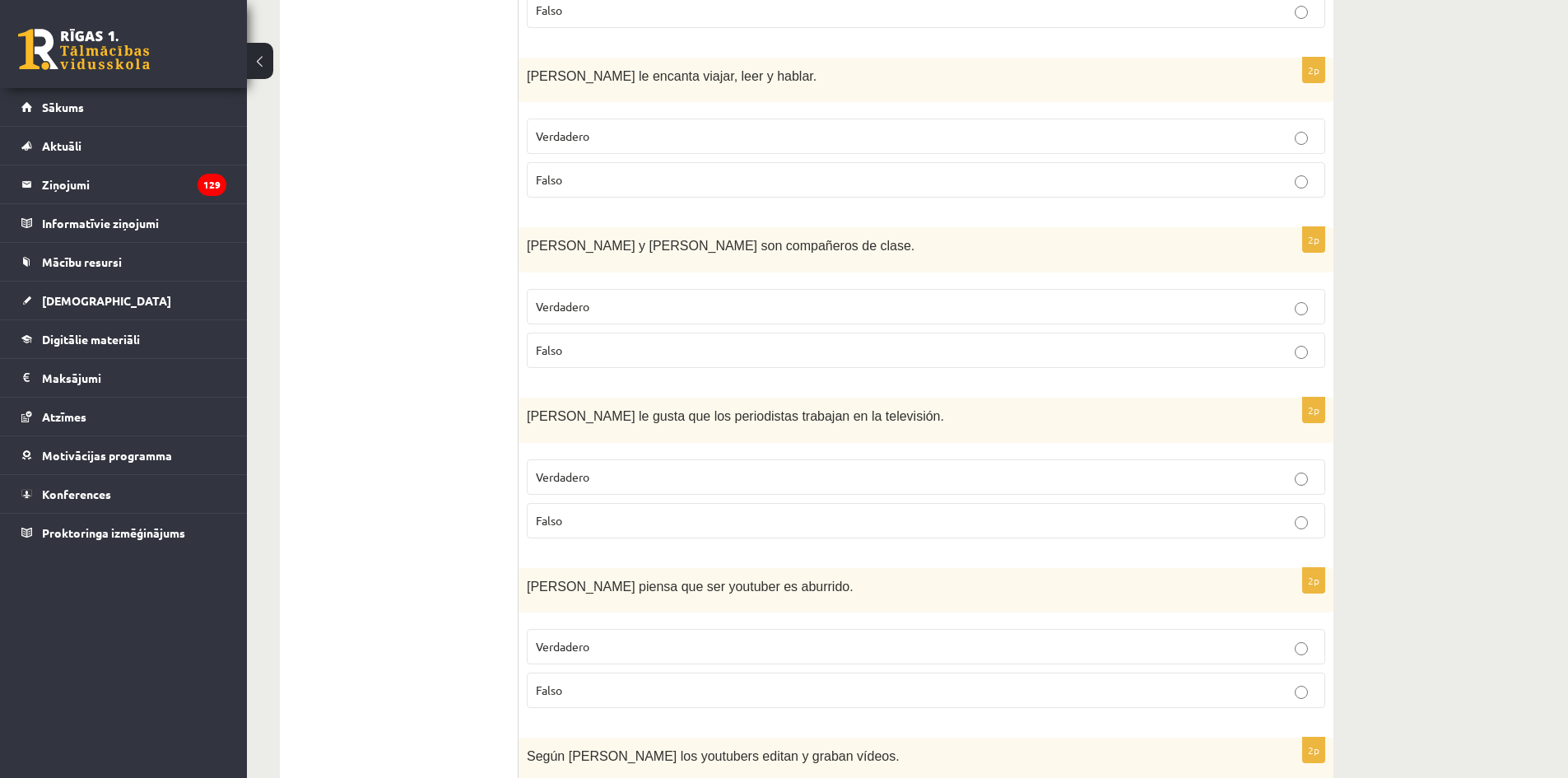
click at [758, 138] on p "Verdadero" at bounding box center [926, 136] width 781 height 17
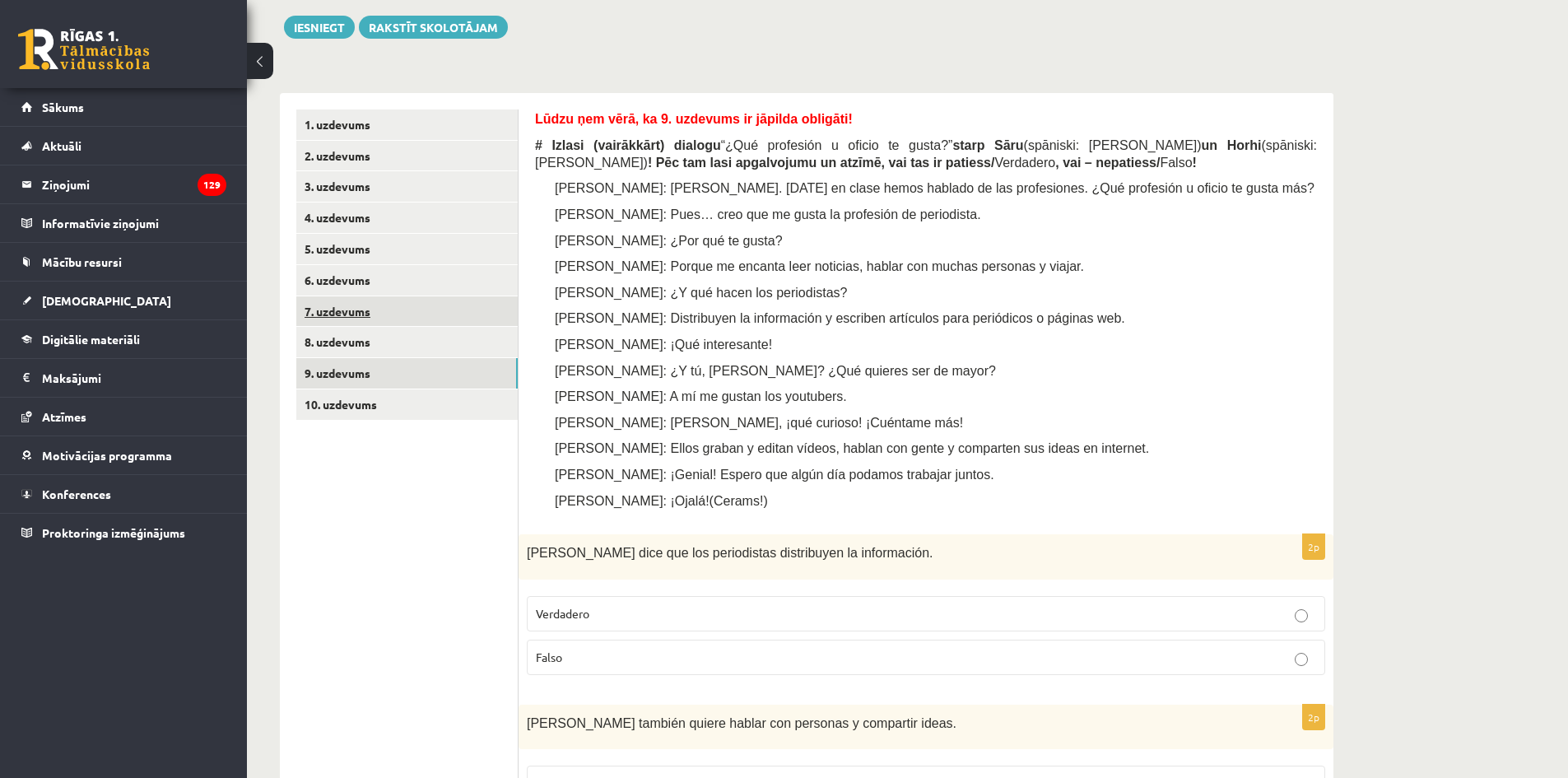
scroll to position [412, 0]
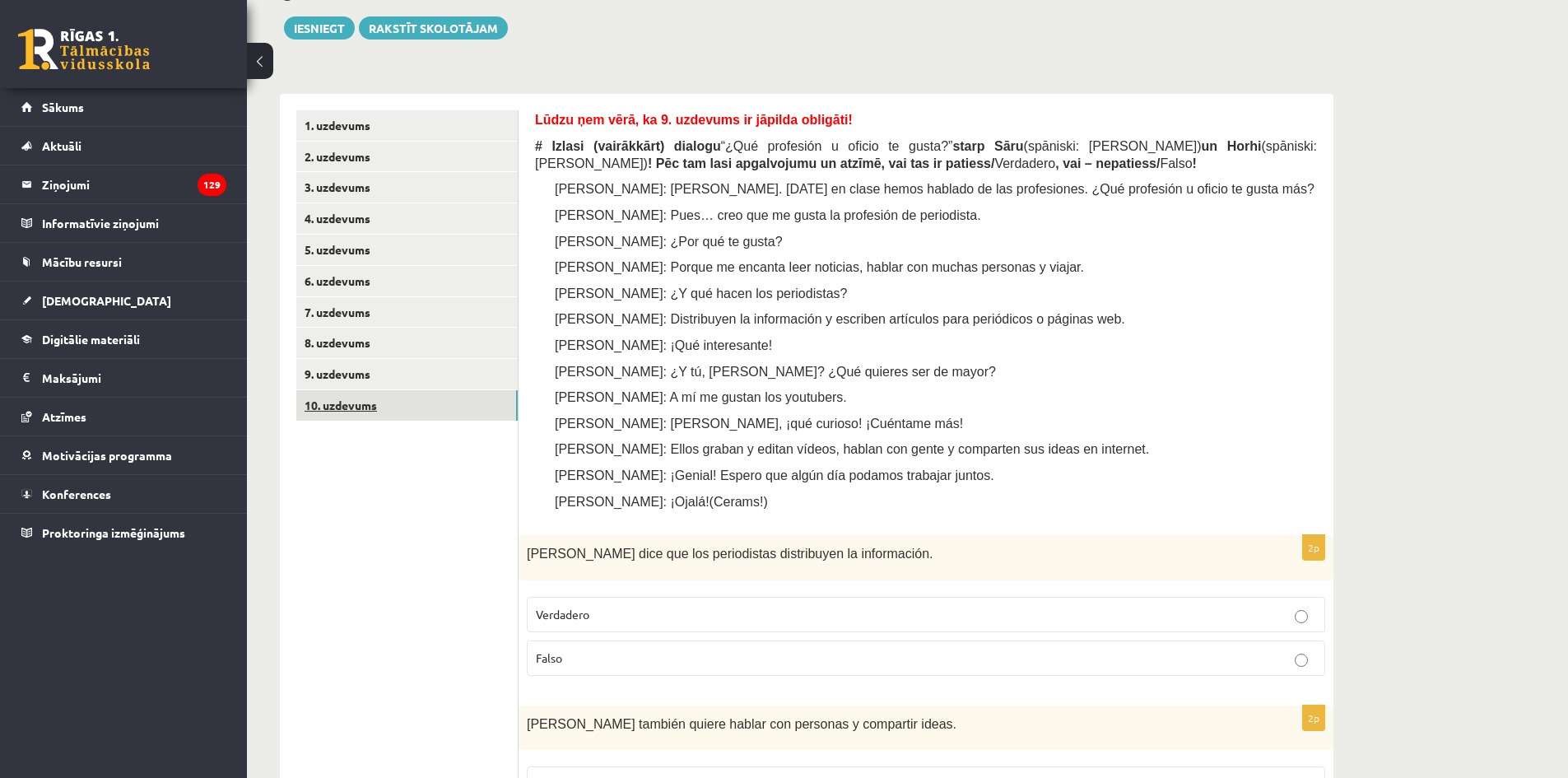
click at [373, 403] on link "10. uzdevums" at bounding box center [406, 405] width 222 height 30
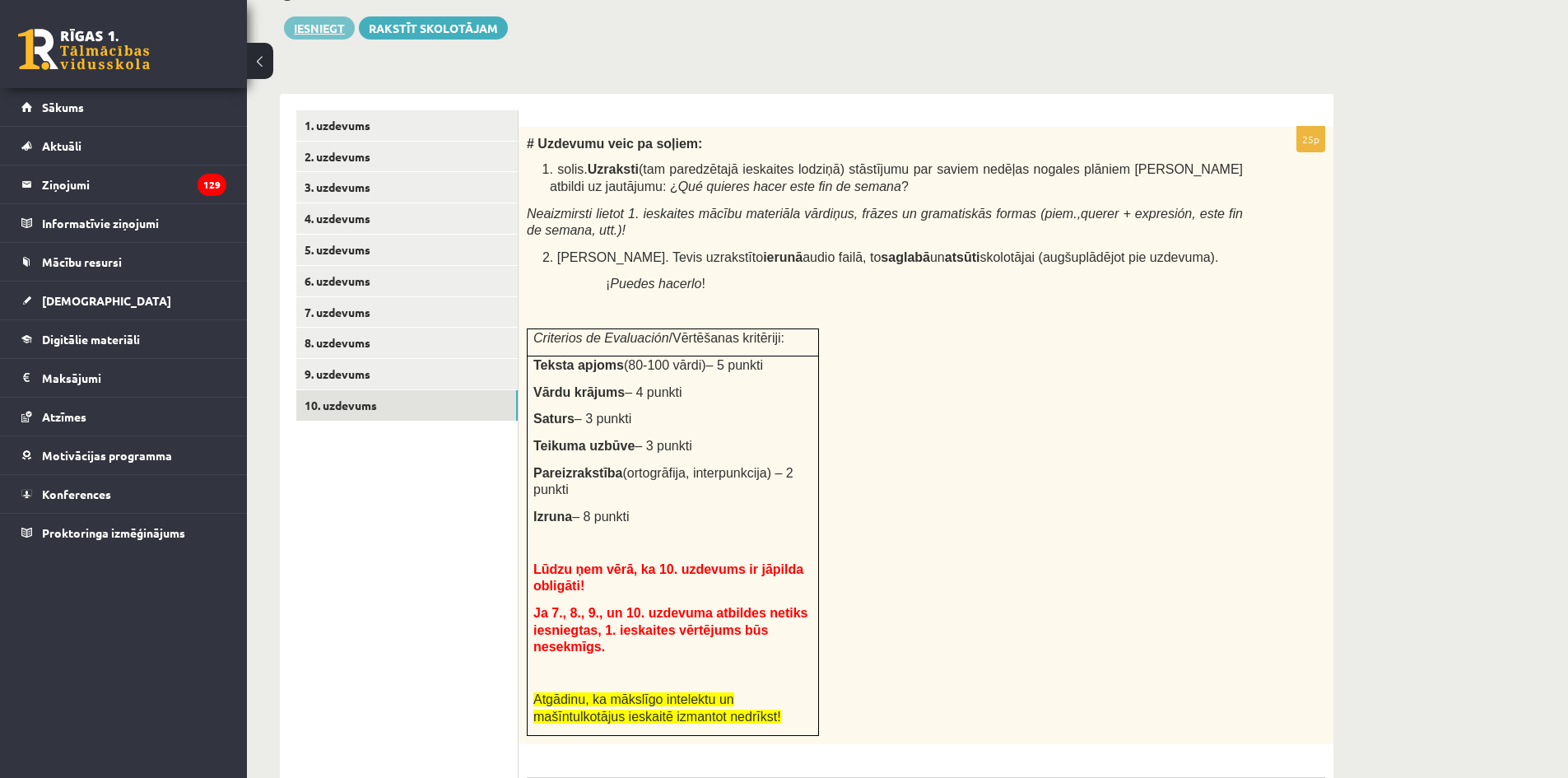
scroll to position [0, 0]
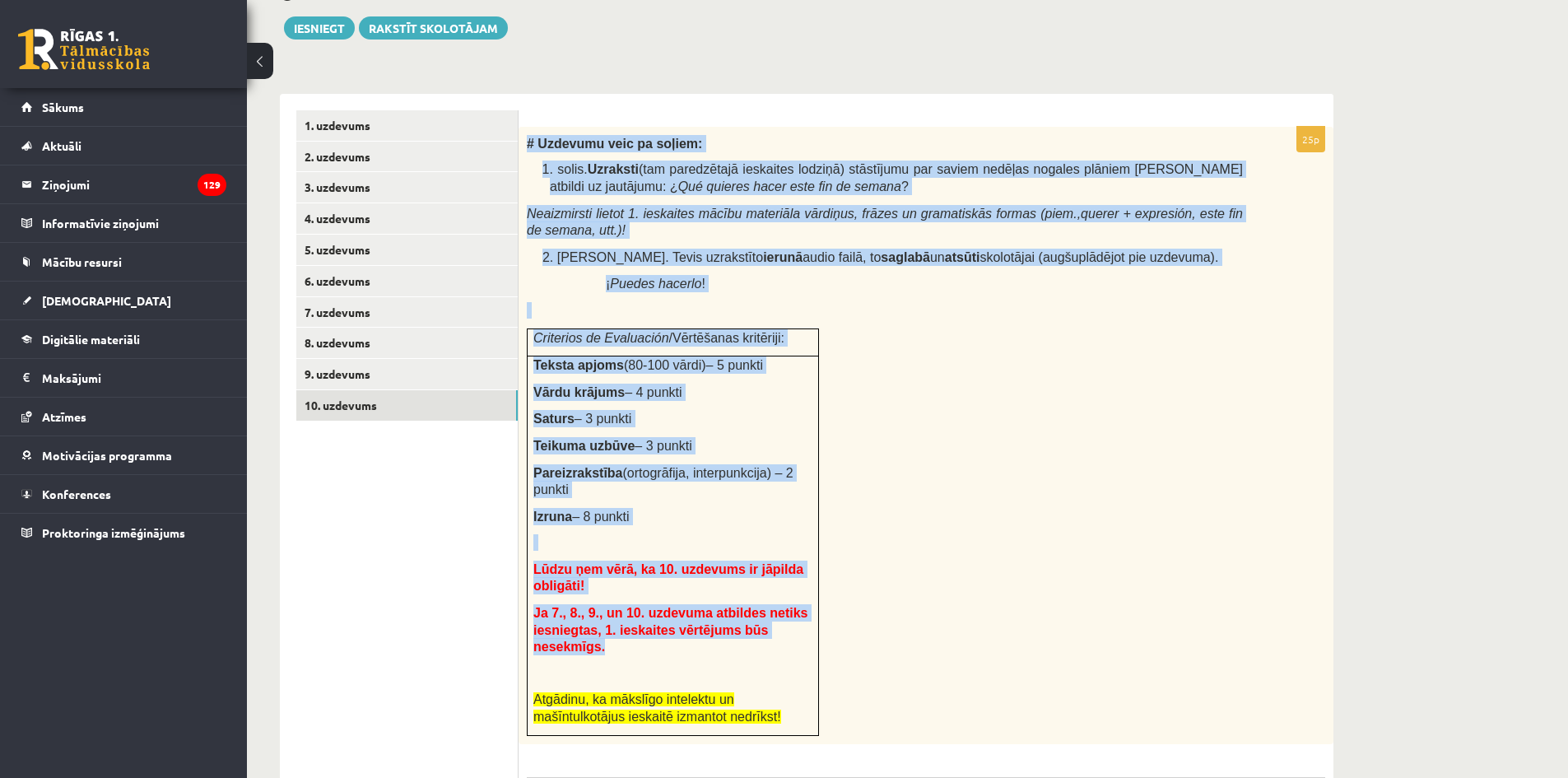
drag, startPoint x: 804, startPoint y: 614, endPoint x: 523, endPoint y: 148, distance: 544.2
click at [523, 148] on div "# Uzdevumu veic pa soļiem: 1. solis. Uzraksti (tam paredzētajā ieskaites lodziņ…" at bounding box center [926, 435] width 815 height 617
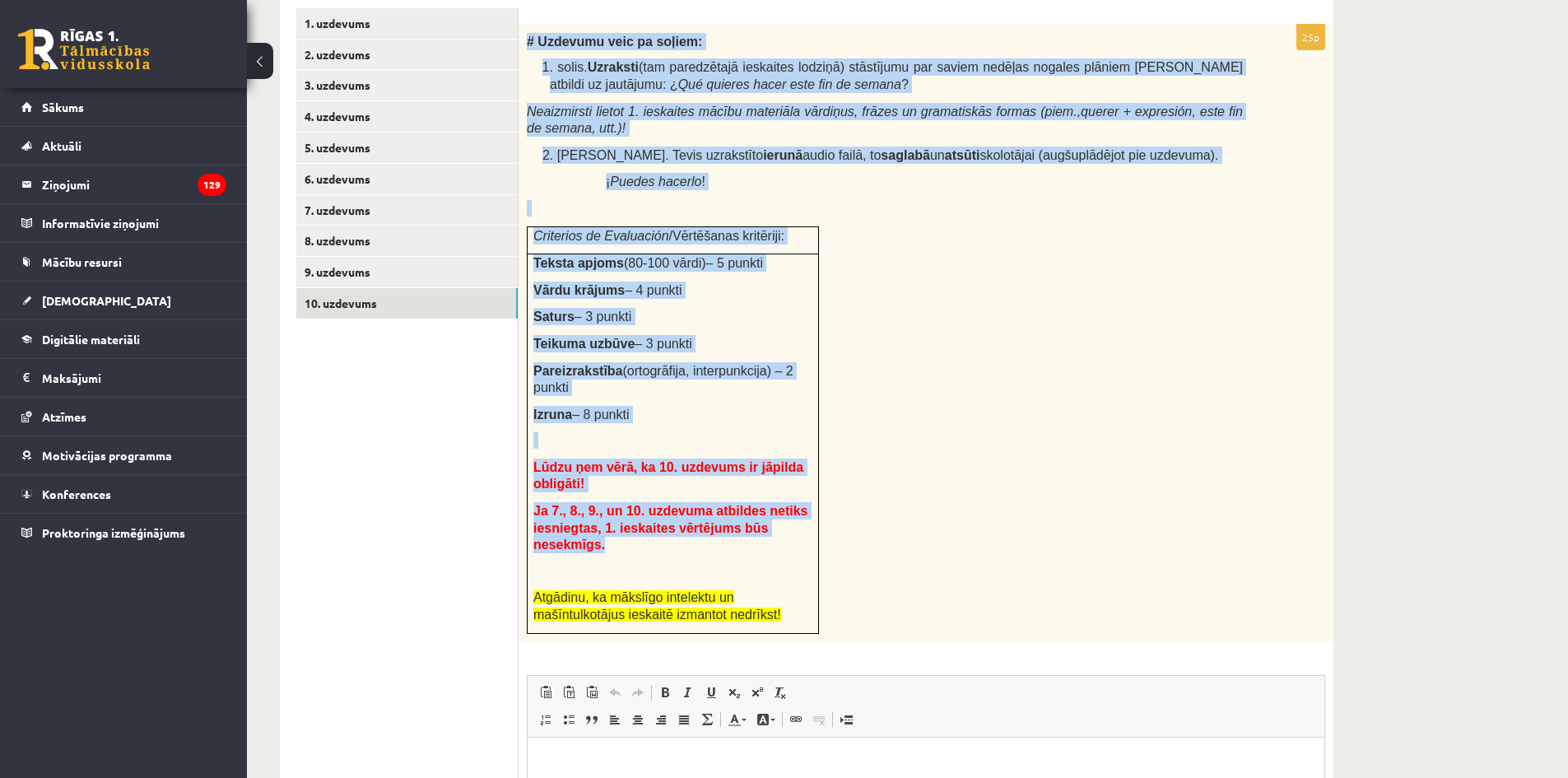
scroll to position [742, 0]
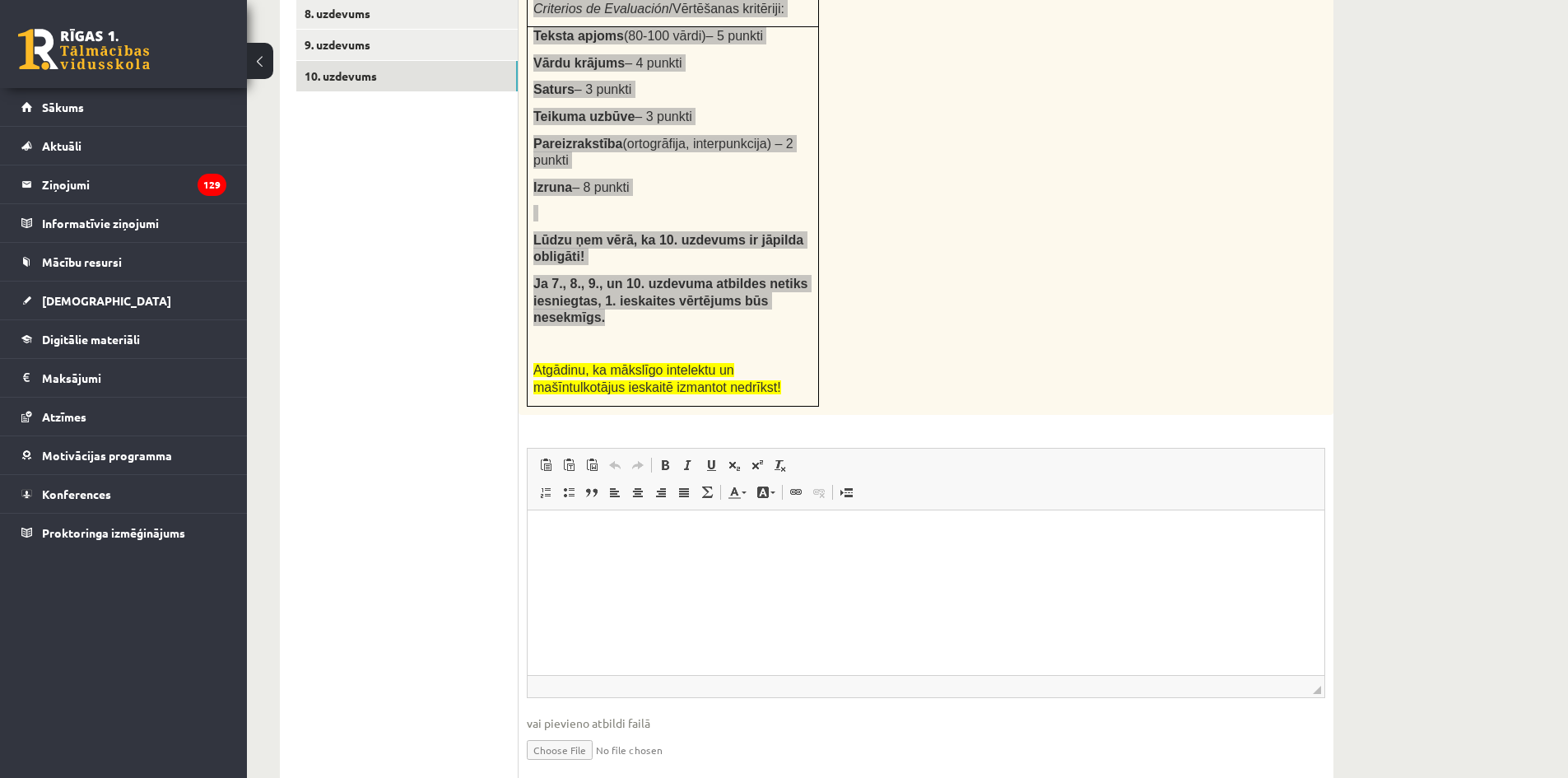
click at [768, 557] on html at bounding box center [926, 534] width 797 height 50
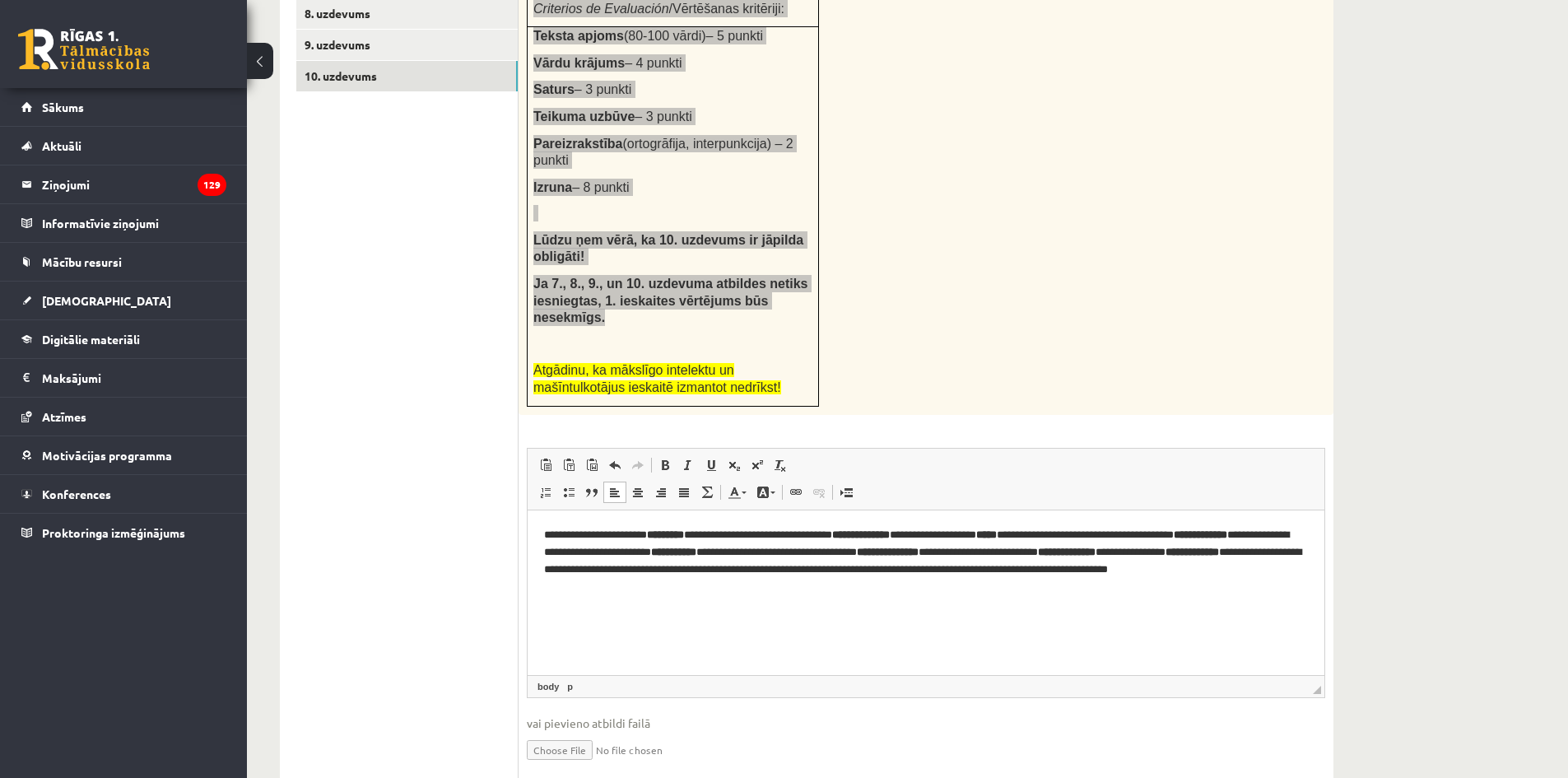
click at [635, 570] on p "**********" at bounding box center [926, 560] width 764 height 68
click at [1203, 555] on p "**********" at bounding box center [926, 560] width 764 height 68
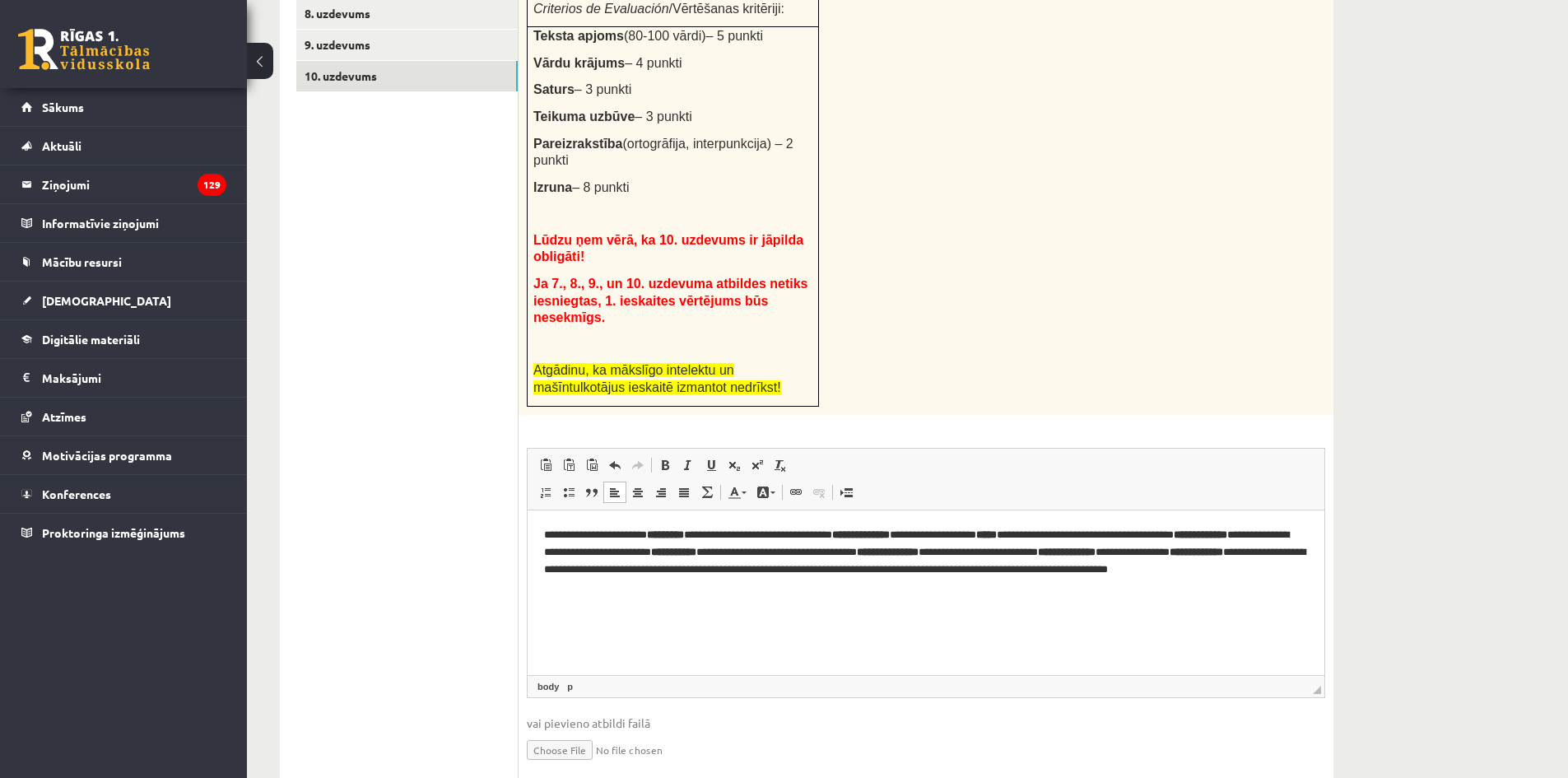
click at [1372, 558] on div "Spāņu valoda 8. klase 1. ieskaite_2025 , Kārlis Bergs (8.a JK klase) Lūdzu ņem …" at bounding box center [908, 80] width 1322 height 1517
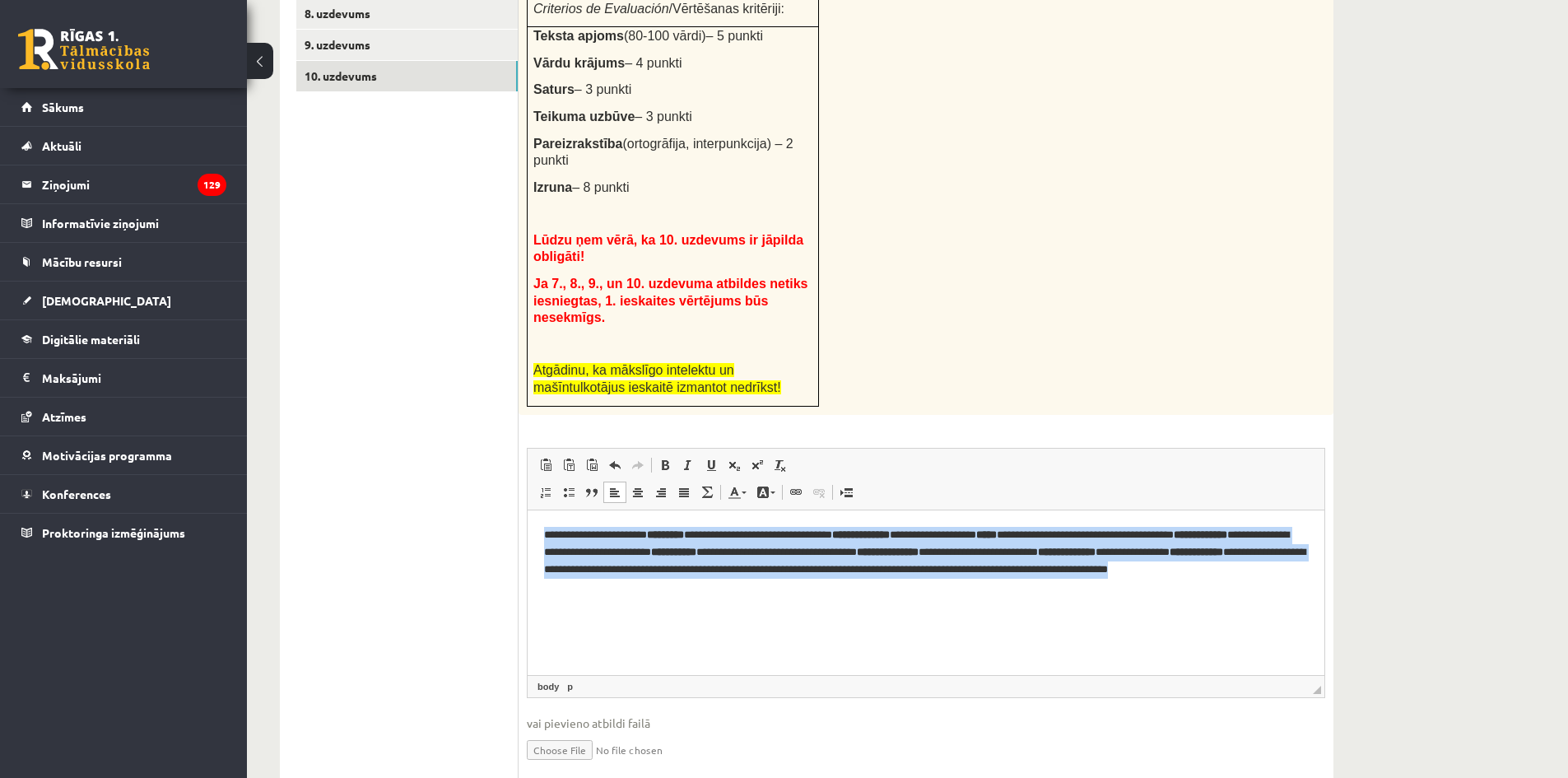
drag, startPoint x: 815, startPoint y: 583, endPoint x: 1101, endPoint y: 939, distance: 456.7
click at [528, 509] on html "**********" at bounding box center [926, 560] width 797 height 101
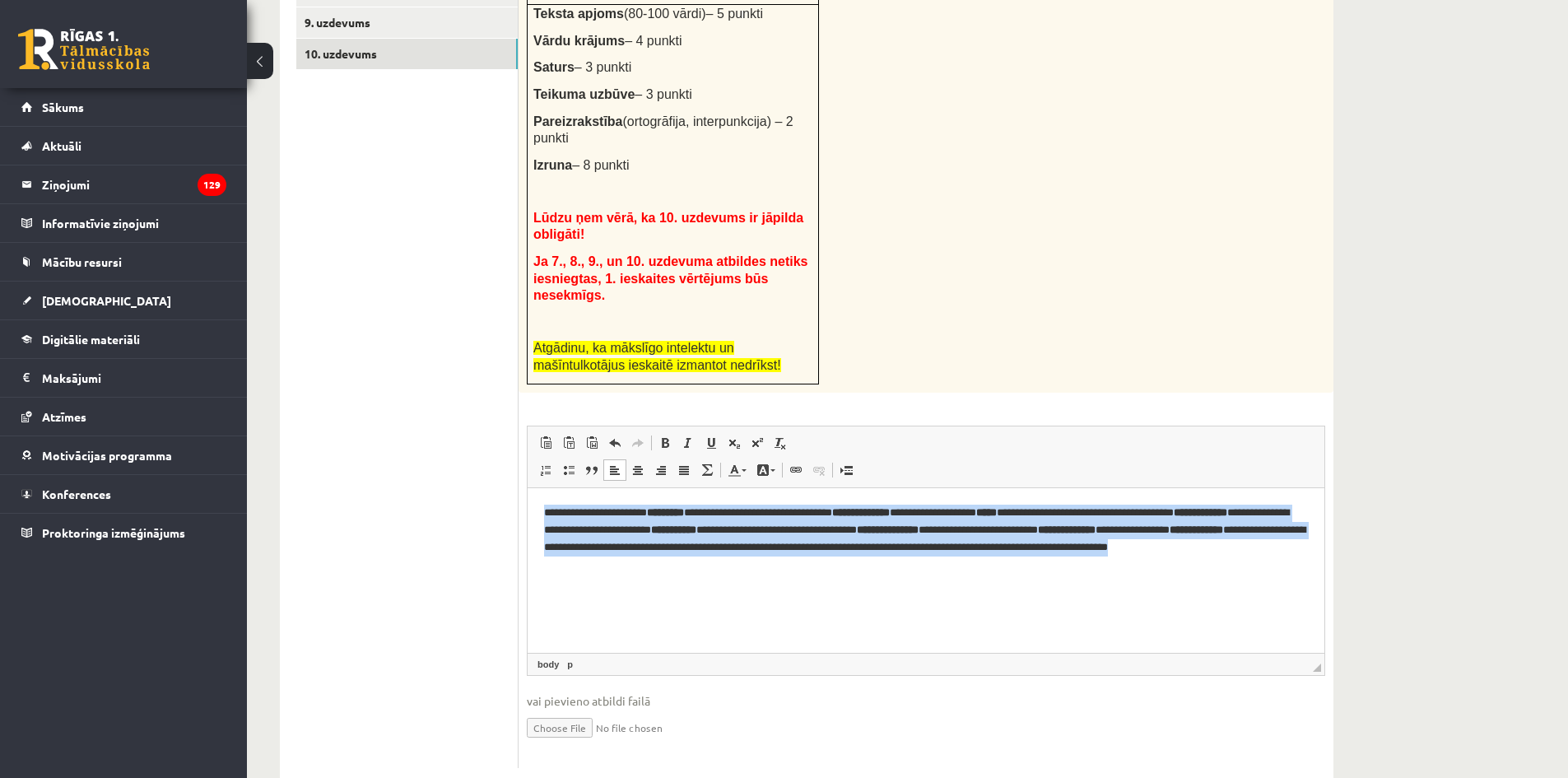
scroll to position [771, 0]
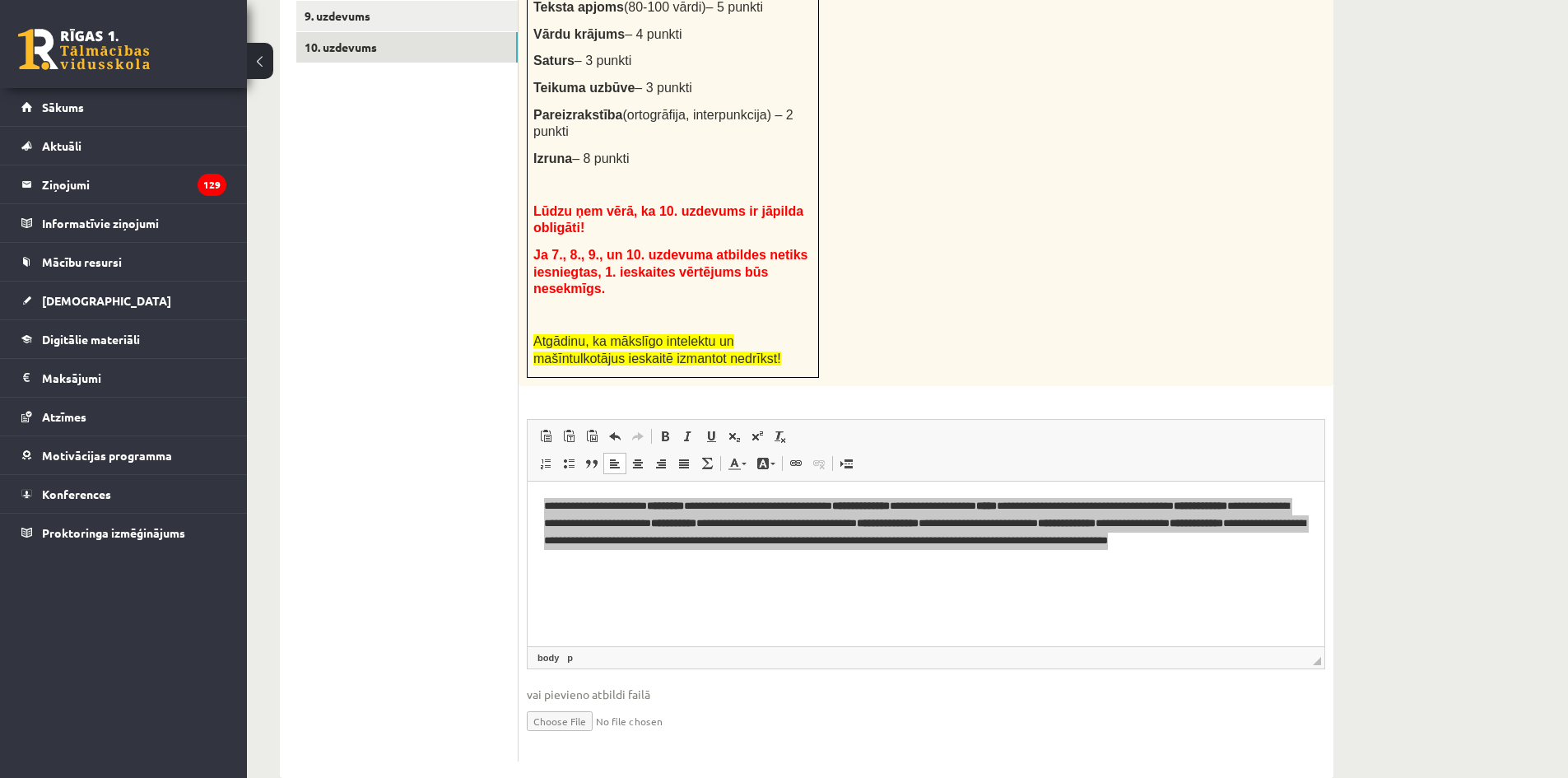
click at [908, 182] on div "# Uzdevumu veic pa soļiem: 1. solis. Uzraksti (tam paredzētajā ieskaites lodziņ…" at bounding box center [926, 77] width 815 height 617
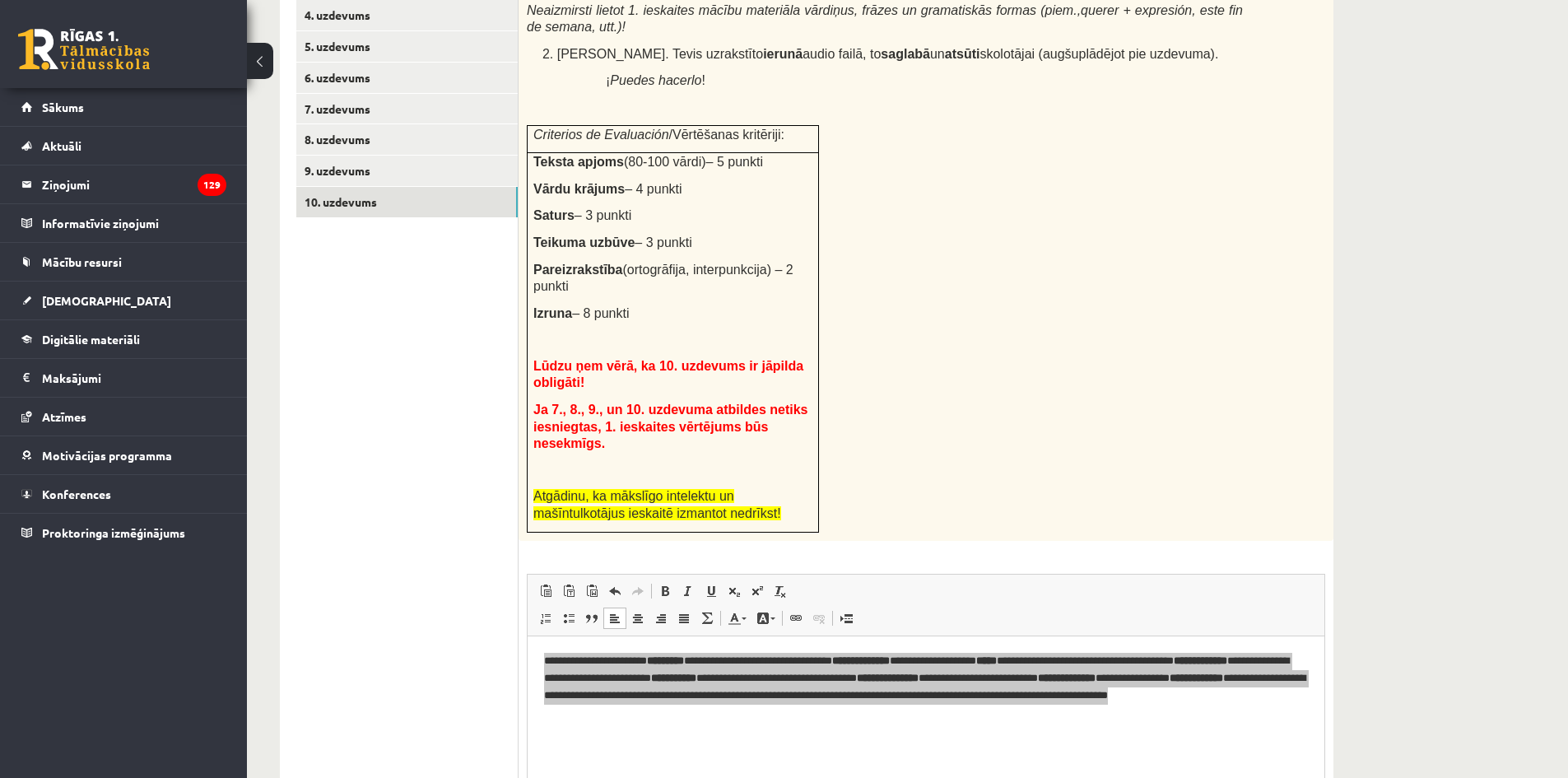
scroll to position [606, 0]
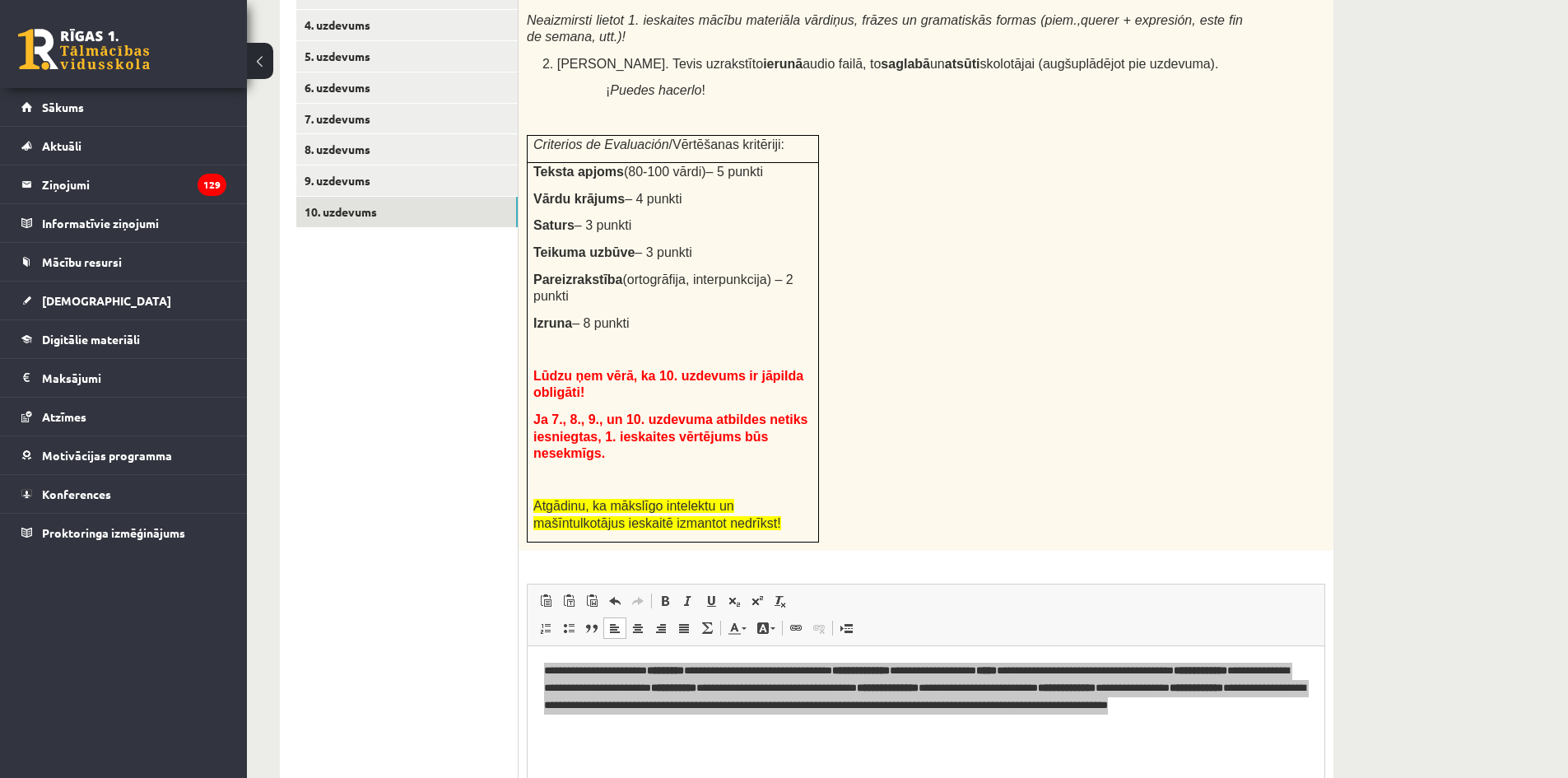
click at [974, 227] on div "# Uzdevumu veic pa soļiem: 1. solis. Uzraksti (tam paredzētajā ieskaites lodziņ…" at bounding box center [926, 241] width 815 height 617
click at [1074, 418] on div "# Uzdevumu veic pa soļiem: 1. solis. Uzraksti (tam paredzētajā ieskaites lodziņ…" at bounding box center [926, 241] width 815 height 617
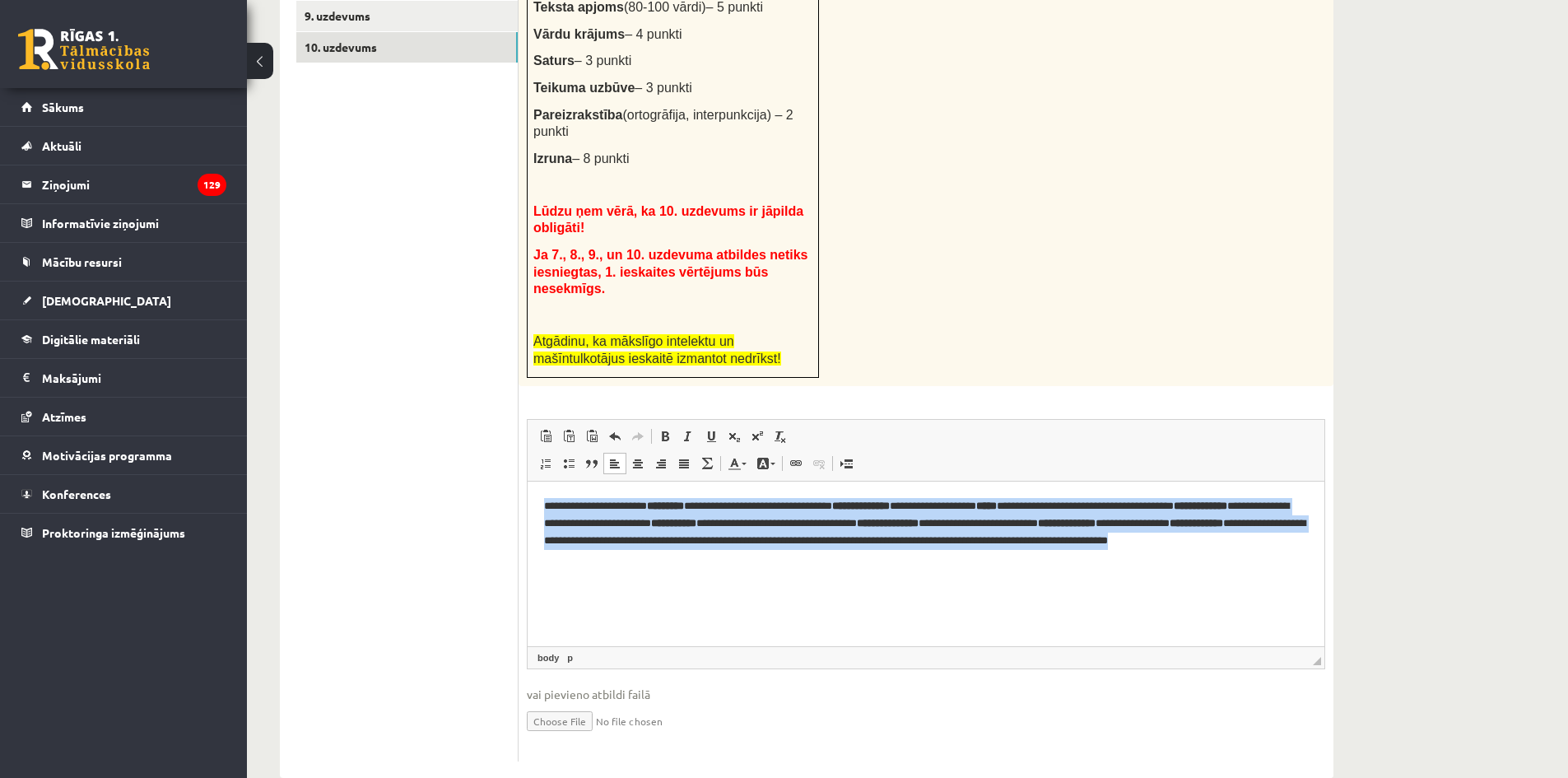
click at [844, 582] on html "**********" at bounding box center [926, 531] width 797 height 101
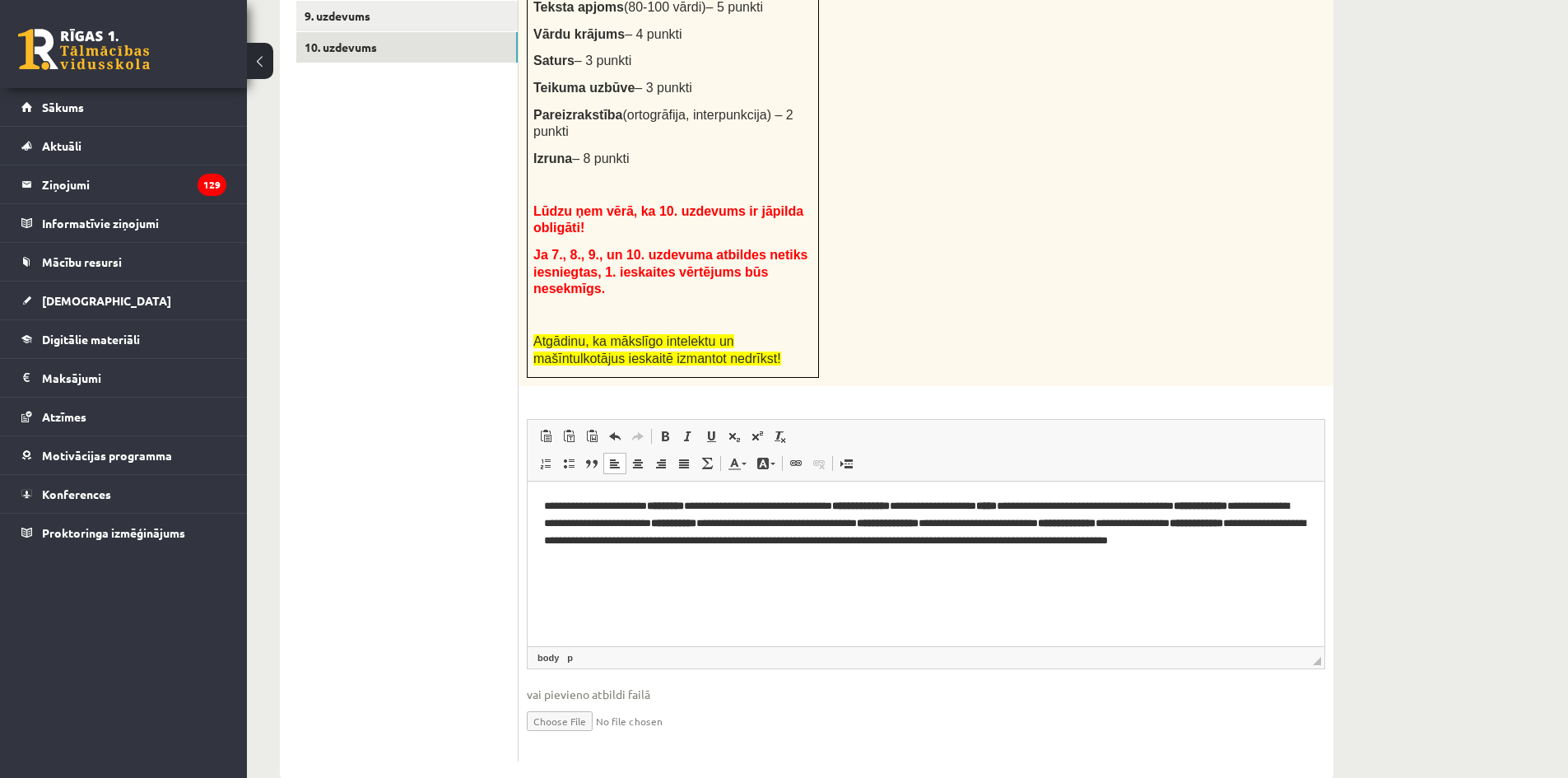
click at [854, 567] on html "**********" at bounding box center [926, 531] width 797 height 101
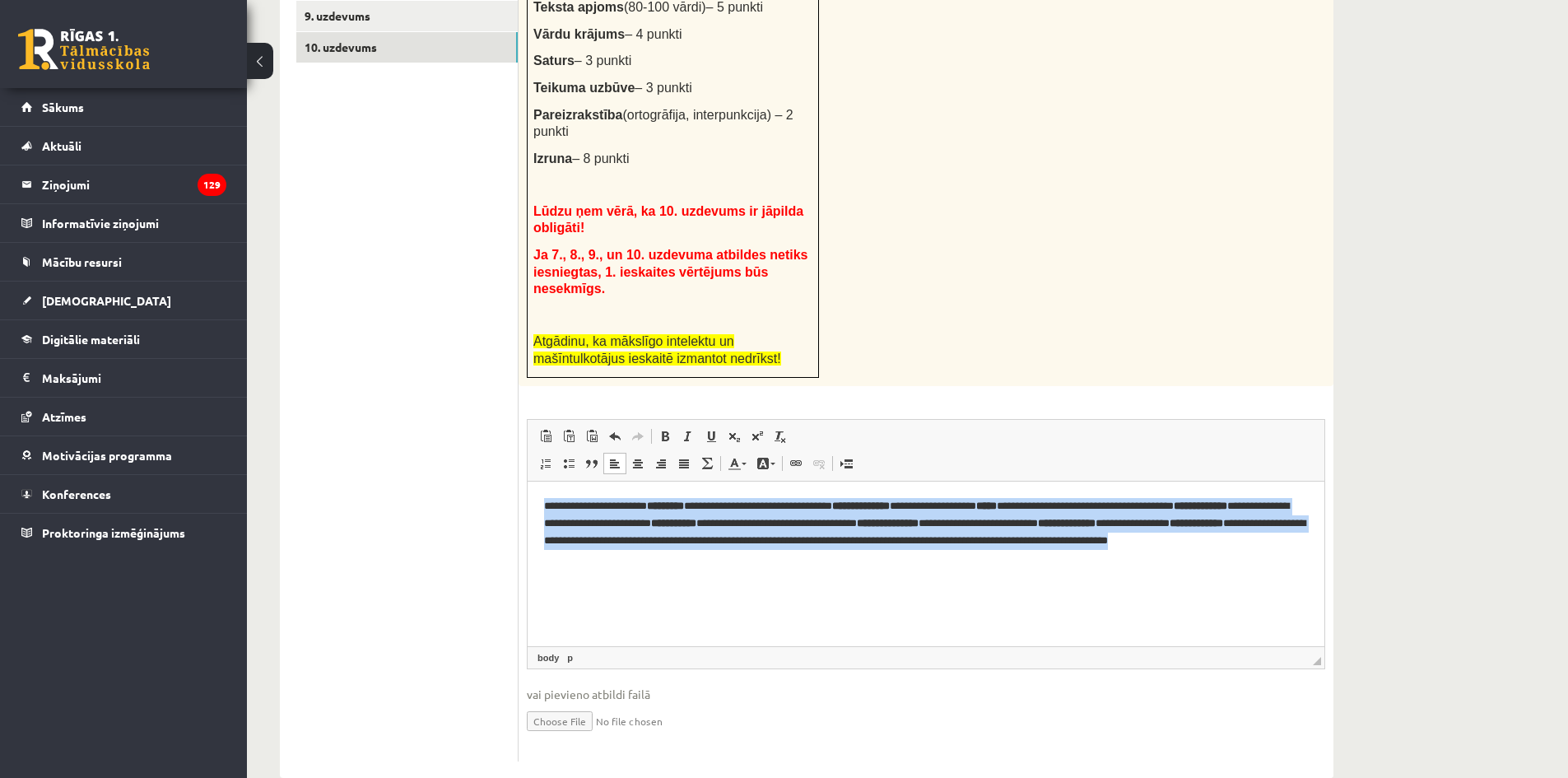
click at [854, 567] on html "**********" at bounding box center [926, 531] width 797 height 101
click at [664, 429] on span at bounding box center [665, 436] width 13 height 13
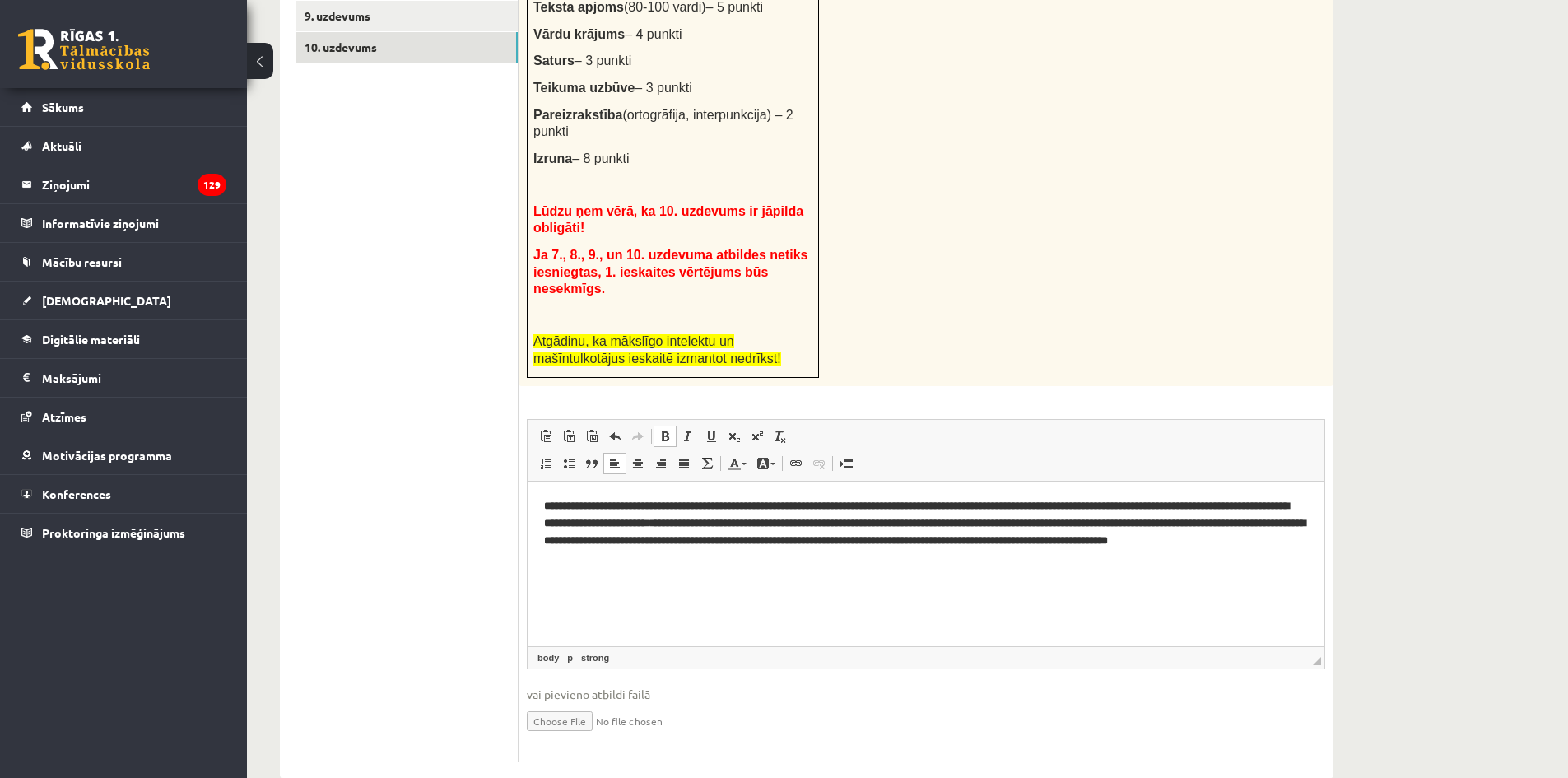
click at [664, 429] on span at bounding box center [665, 436] width 13 height 13
click at [688, 429] on span at bounding box center [688, 436] width 13 height 13
click at [918, 330] on div "# Uzdevumu veic pa soļiem: 1. solis. Uzraksti (tam paredzētajā ieskaites lodziņ…" at bounding box center [926, 77] width 815 height 617
click at [819, 554] on p "**********" at bounding box center [926, 531] width 764 height 68
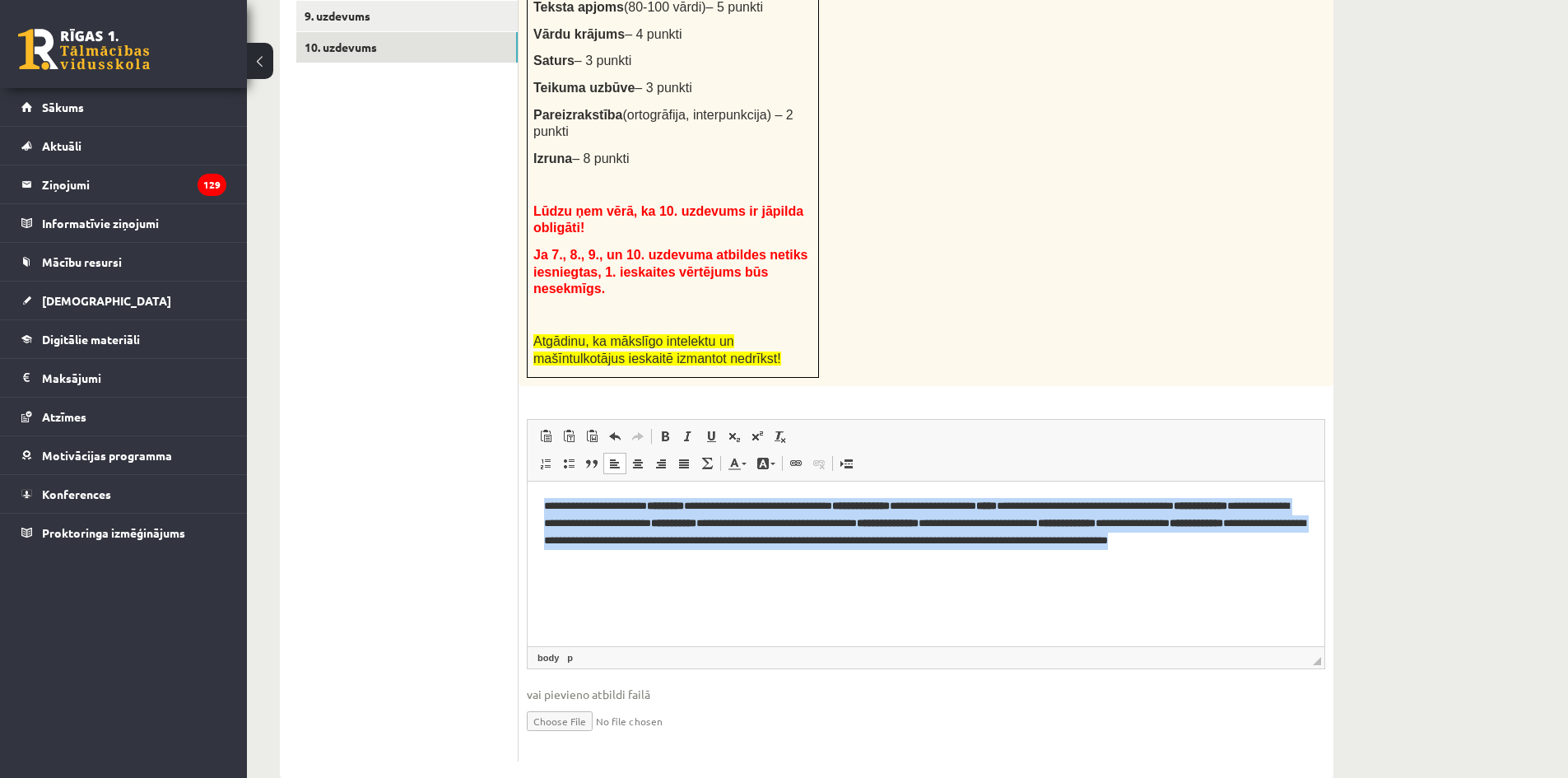
drag, startPoint x: 820, startPoint y: 559, endPoint x: 448, endPoint y: 481, distance: 380.1
click at [528, 481] on html "**********" at bounding box center [926, 531] width 797 height 101
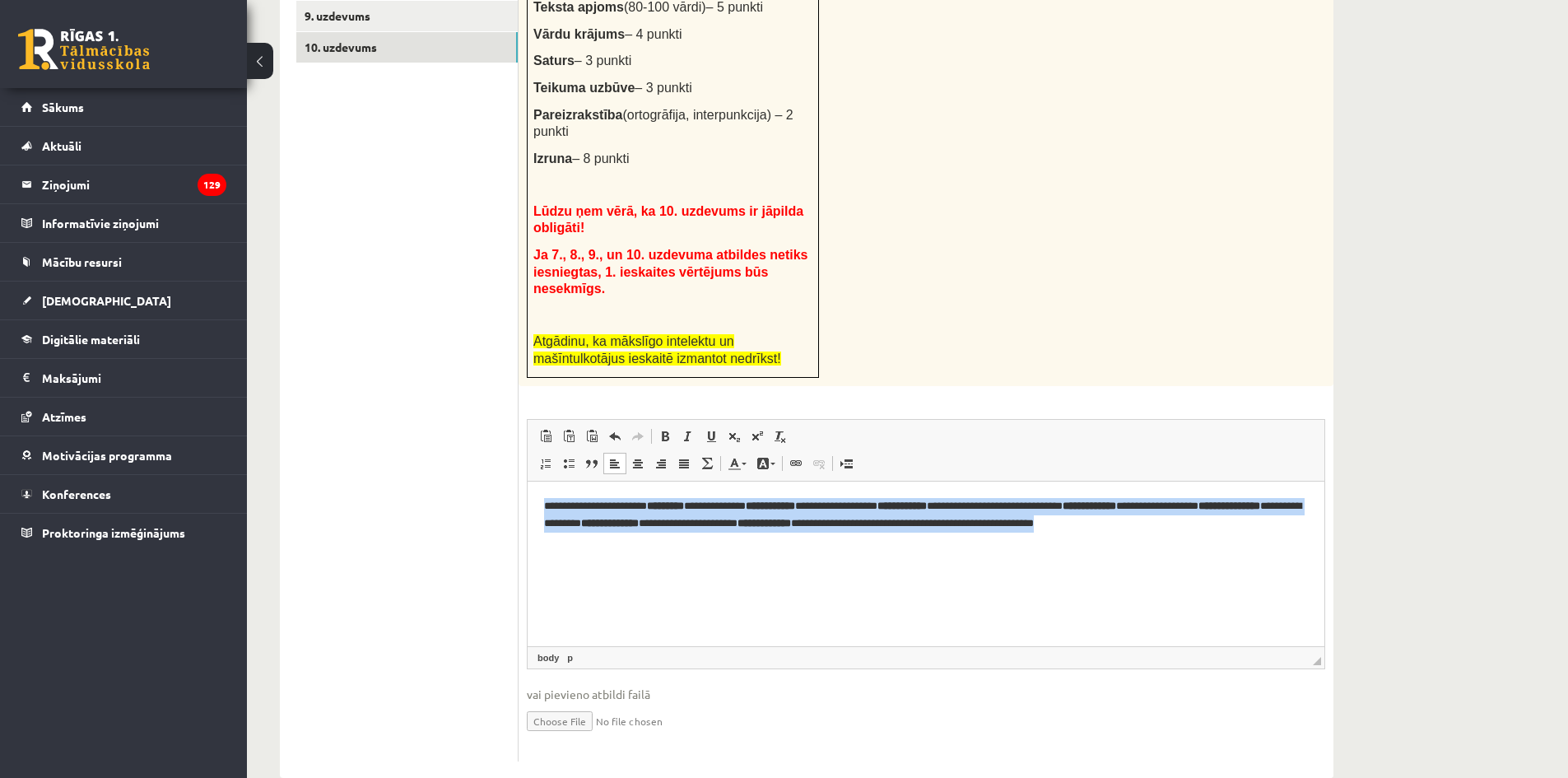
drag, startPoint x: 1297, startPoint y: 525, endPoint x: 481, endPoint y: 466, distance: 818.1
click at [528, 480] on html "**********" at bounding box center [926, 514] width 797 height 68
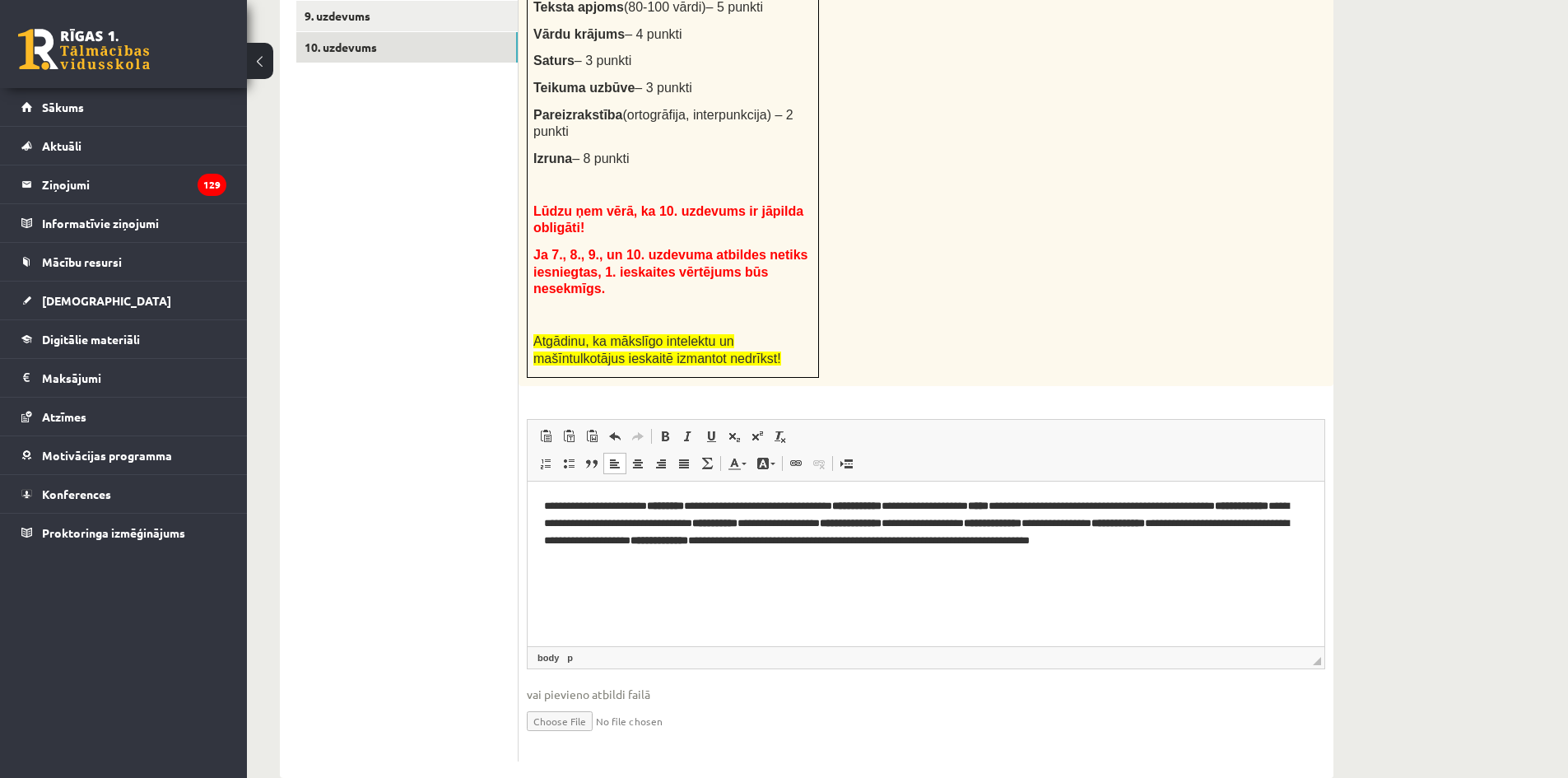
click at [889, 537] on p "**********" at bounding box center [926, 531] width 764 height 68
click at [1091, 527] on strong "**********" at bounding box center [1118, 522] width 54 height 11
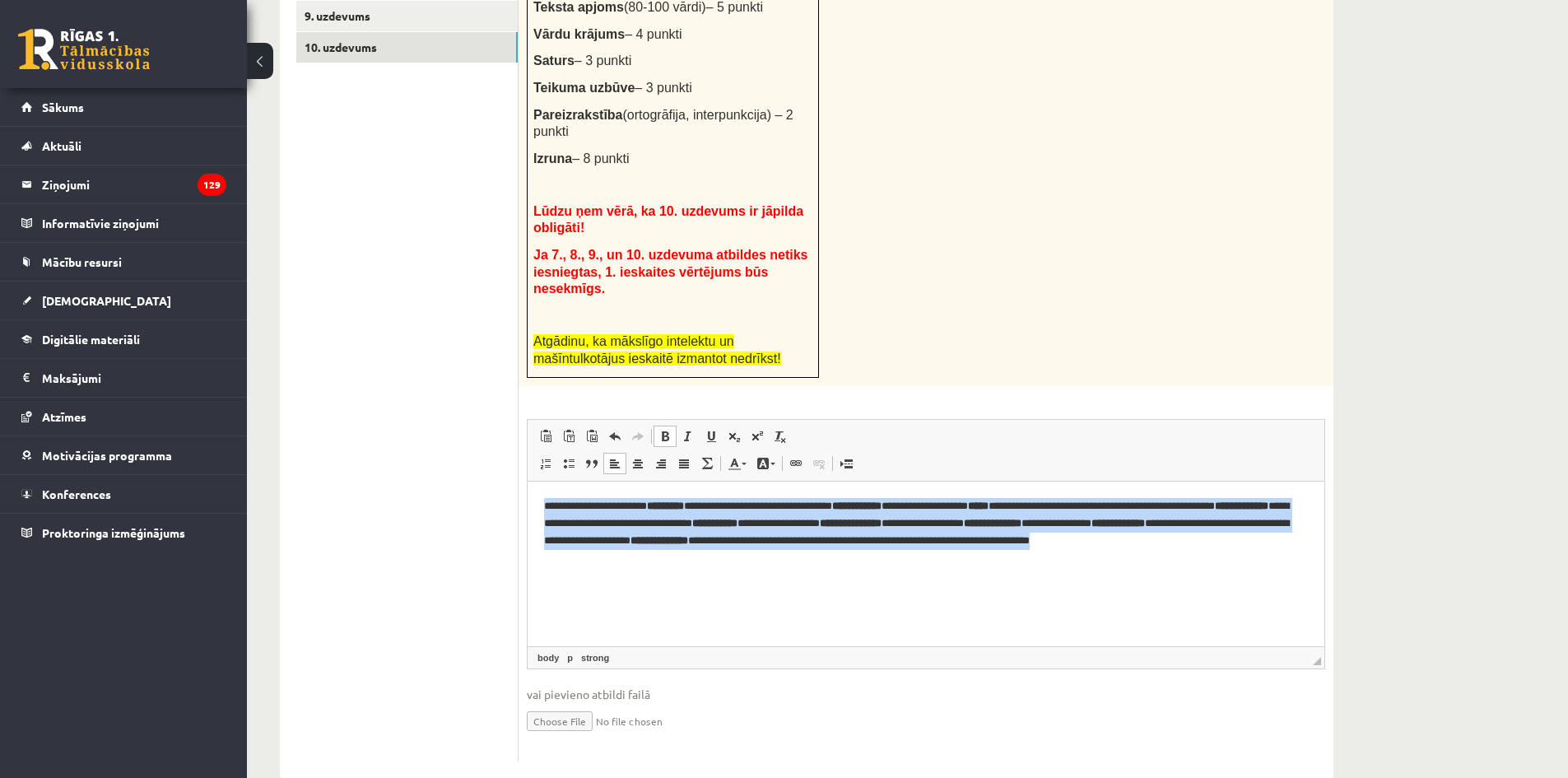
click at [1091, 527] on strong "**********" at bounding box center [1118, 522] width 54 height 11
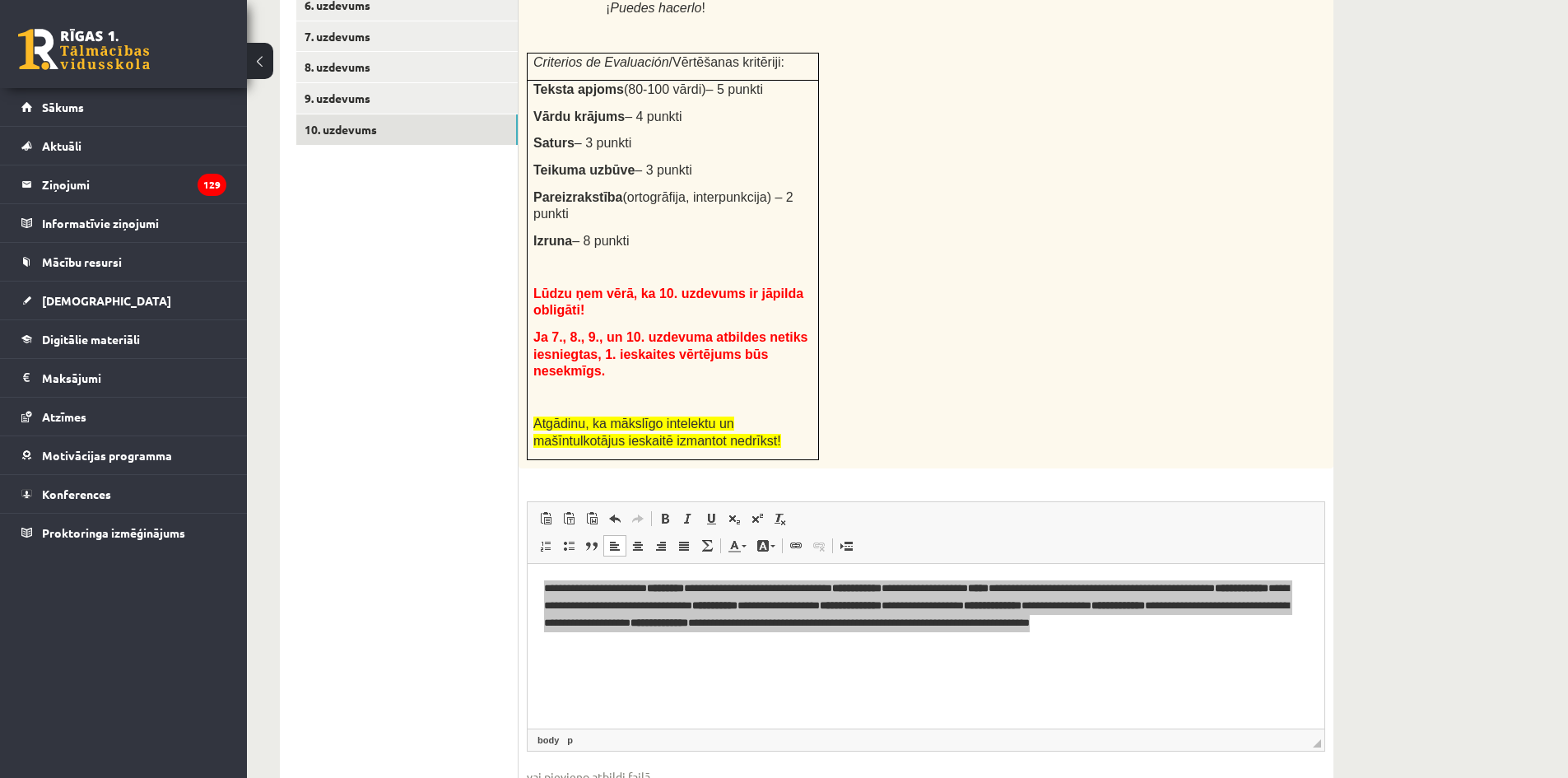
click at [1039, 134] on div "# Uzdevumu veic pa soļiem: 1. solis. Uzraksti (tam paredzētajā ieskaites lodziņ…" at bounding box center [926, 159] width 815 height 617
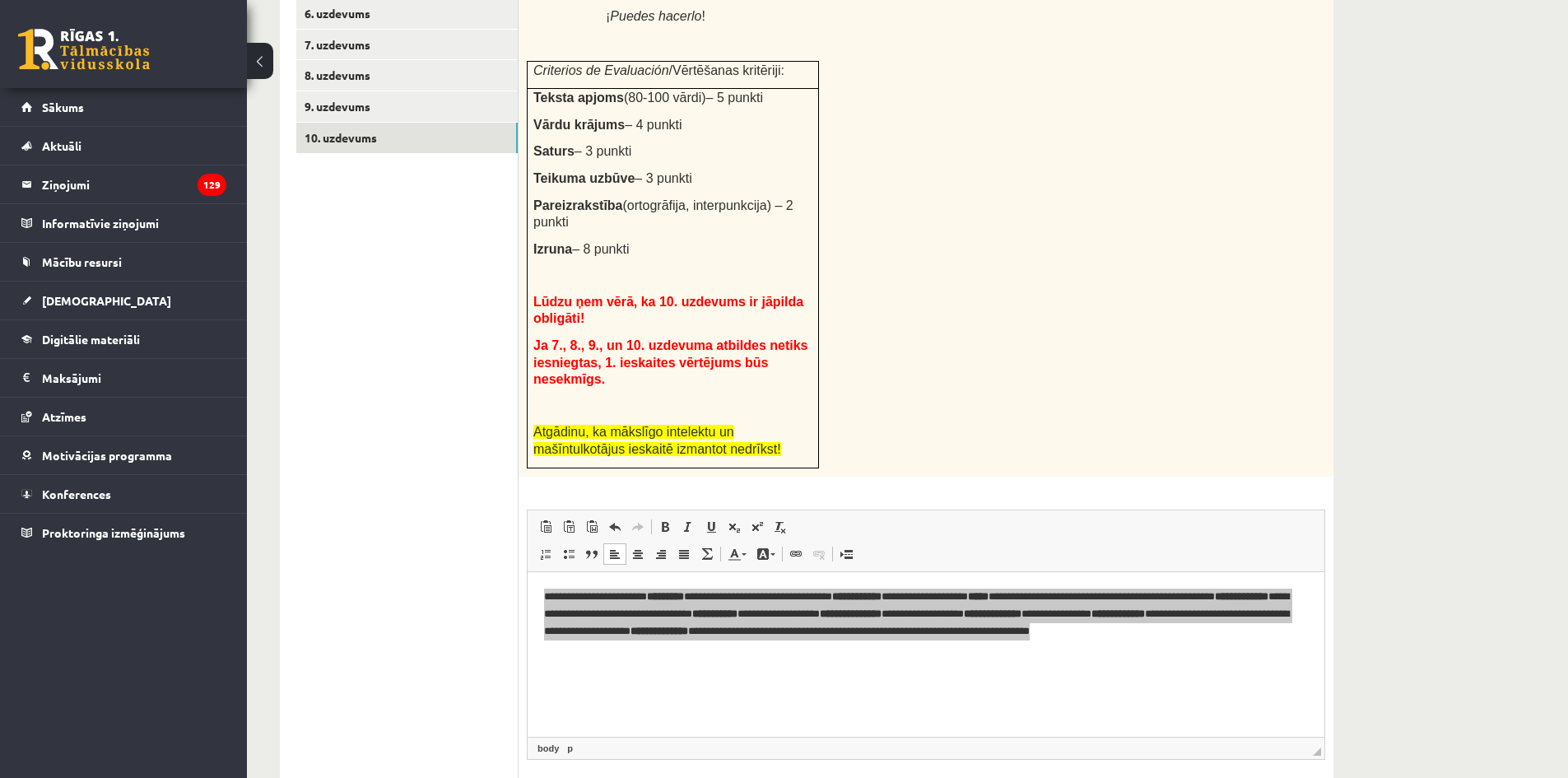
scroll to position [771, 0]
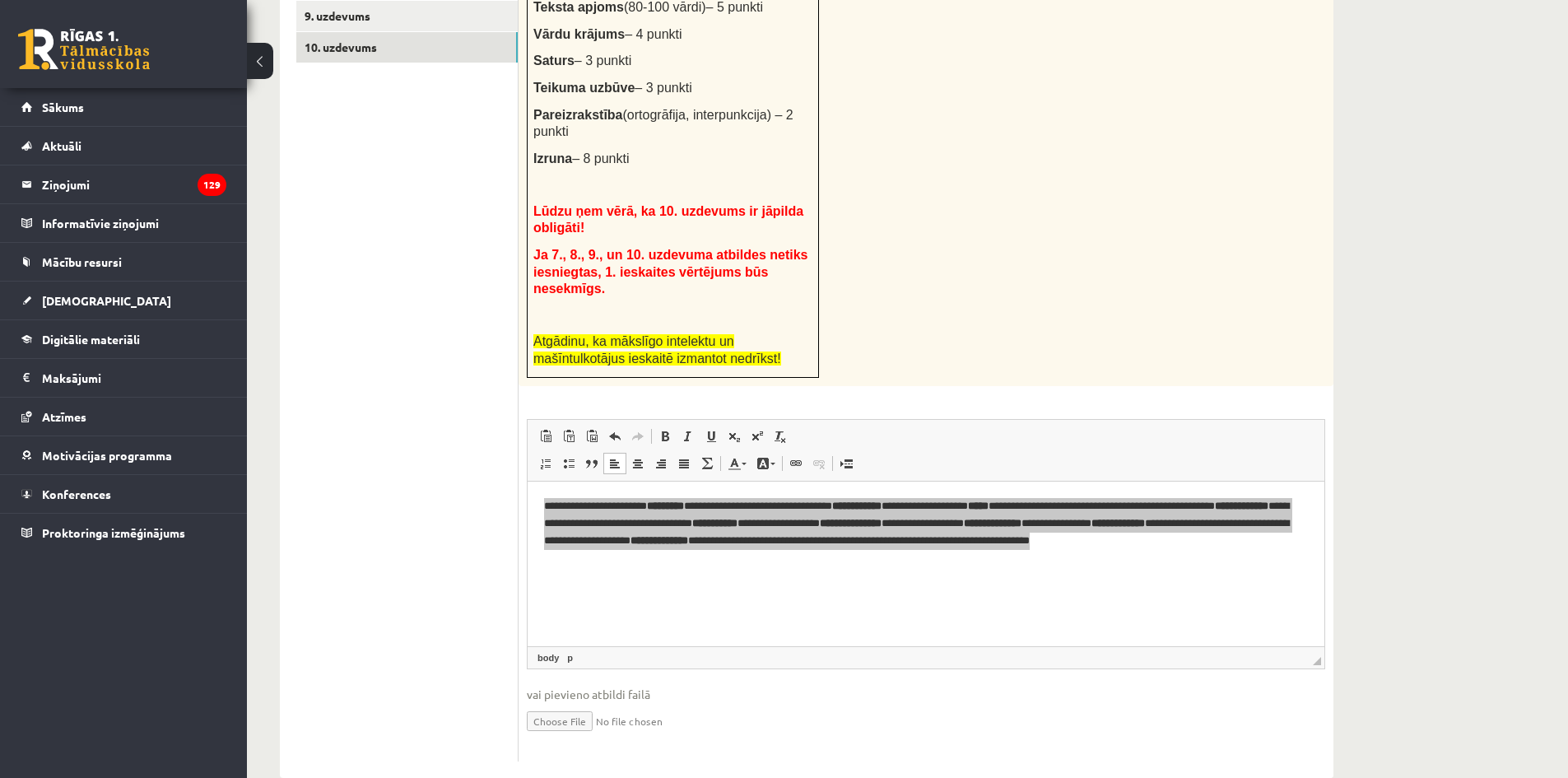
click at [552, 703] on input "file" at bounding box center [926, 719] width 799 height 34
type input "**********"
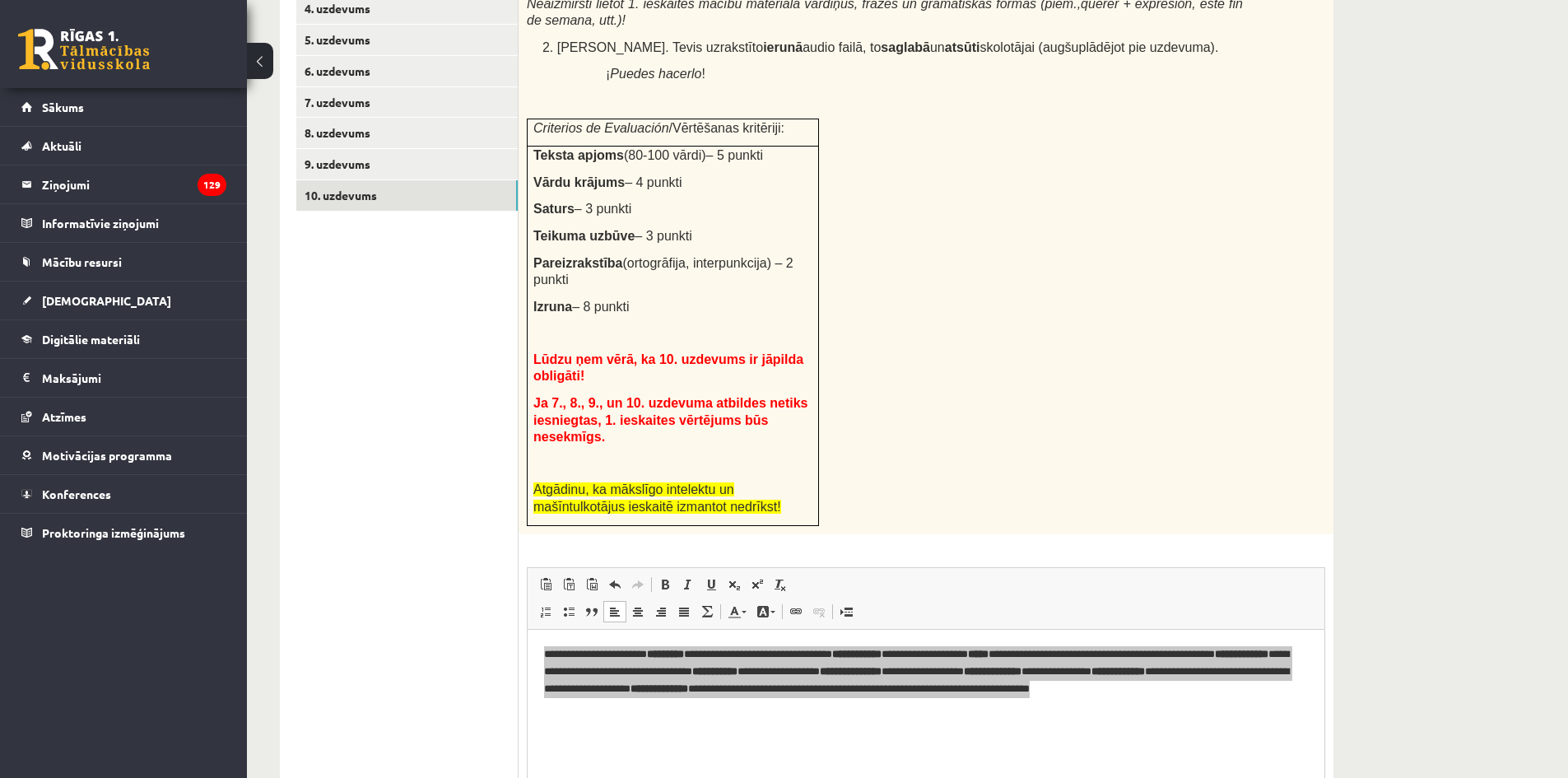
scroll to position [788, 0]
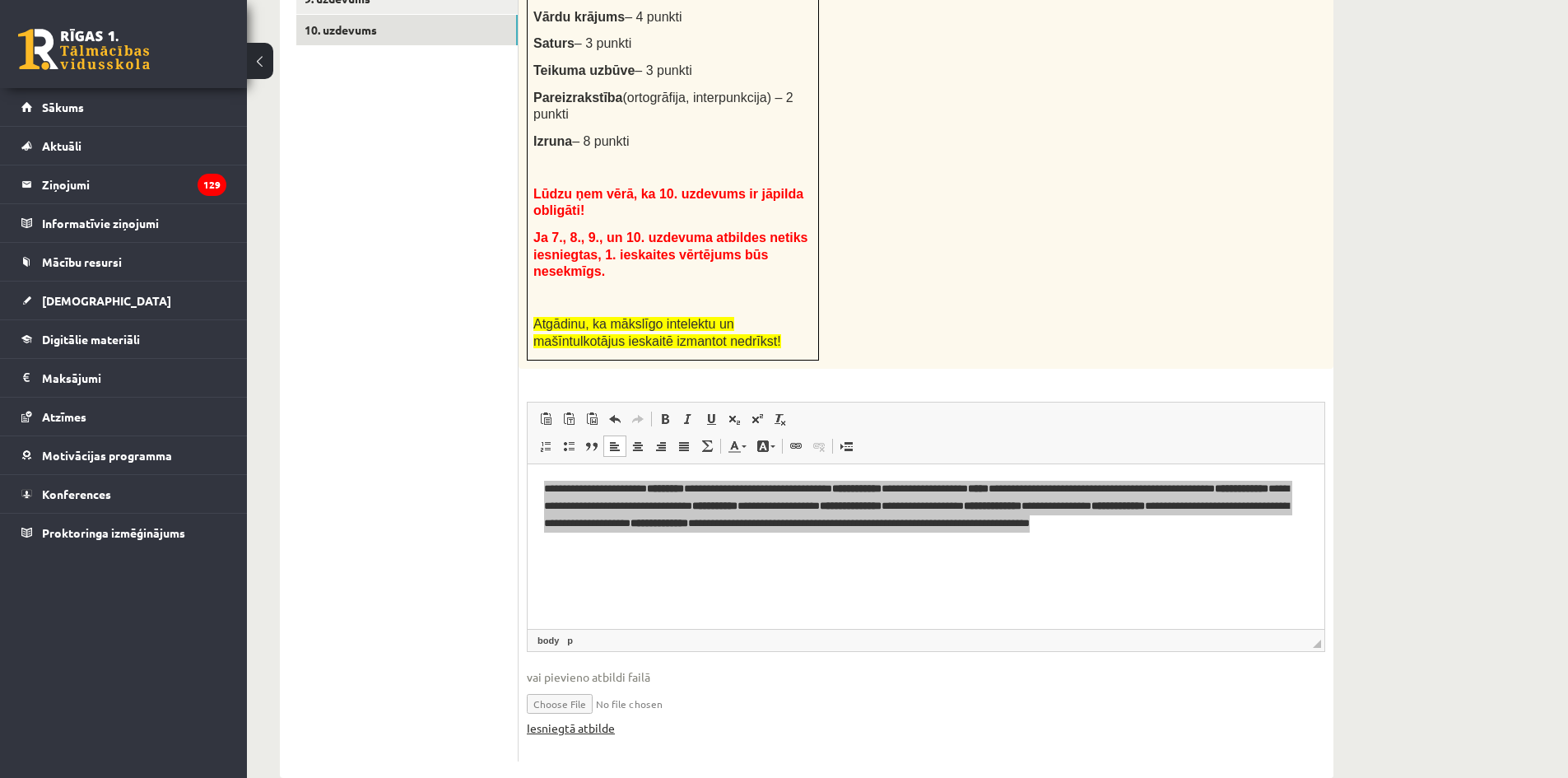
click at [590, 719] on link "Iesniegtā atbilde" at bounding box center [570, 728] width 88 height 17
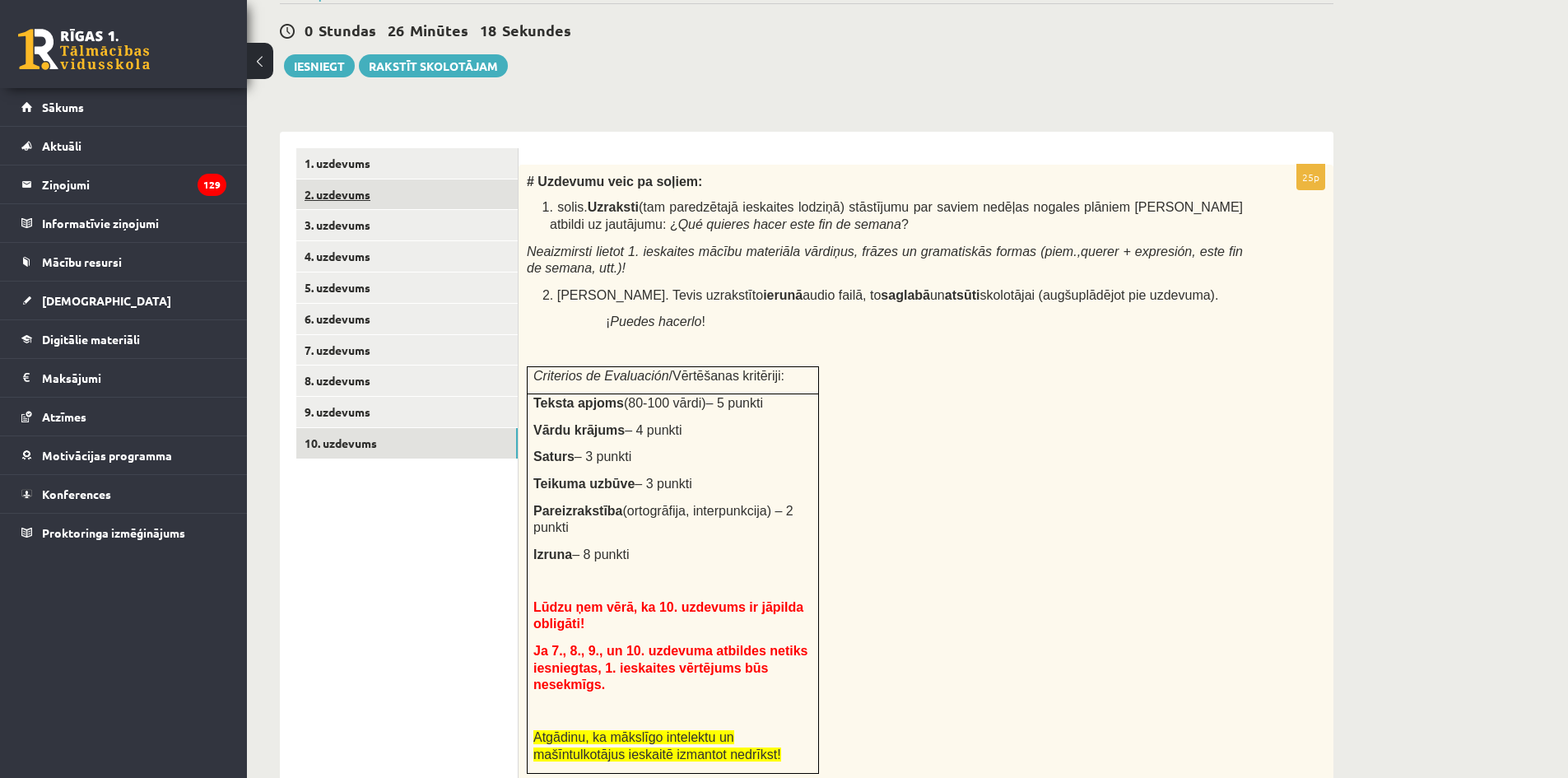
scroll to position [293, 0]
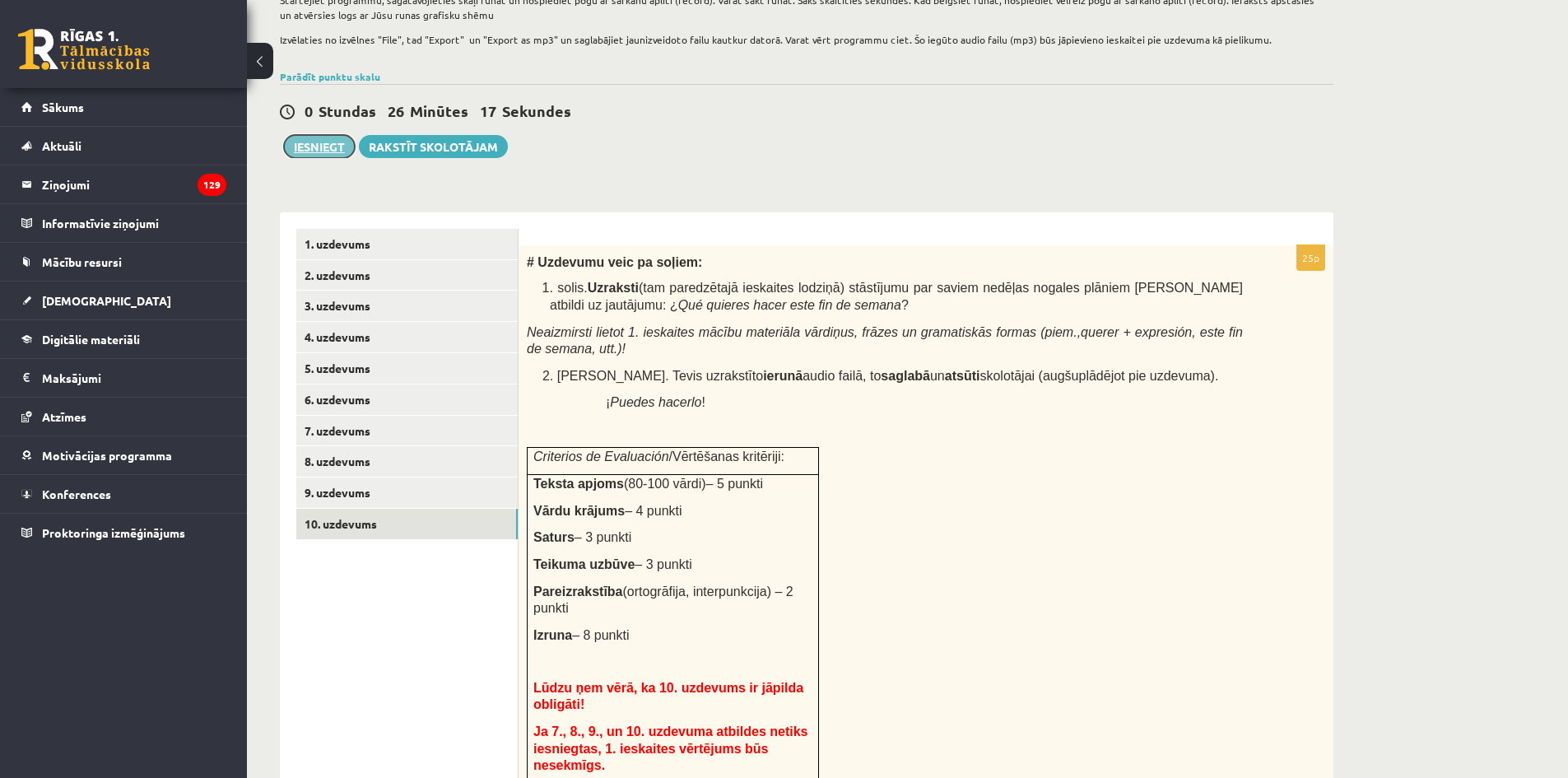
click at [322, 145] on button "Iesniegt" at bounding box center [320, 147] width 71 height 23
